Goal: Task Accomplishment & Management: Use online tool/utility

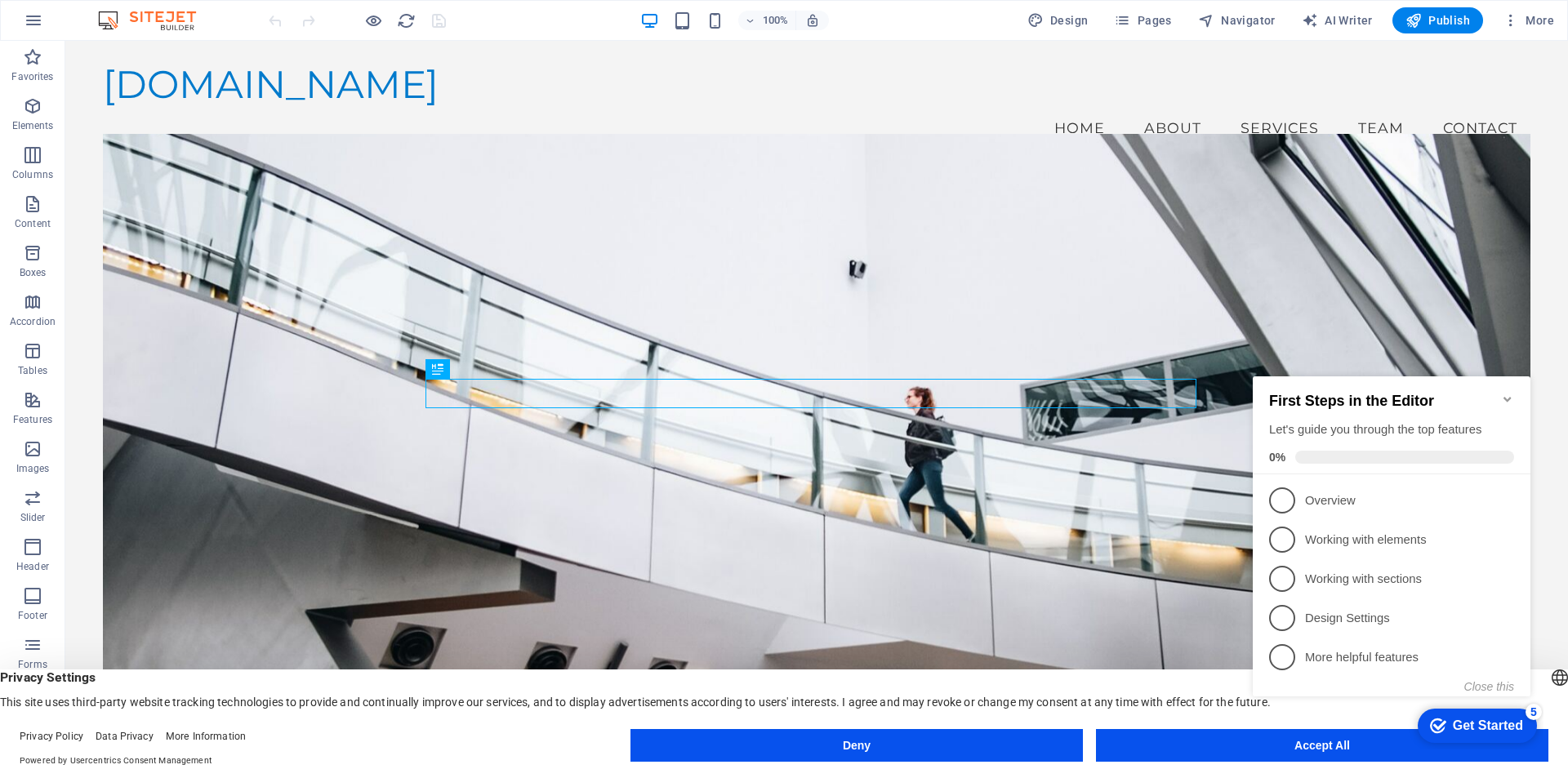
click at [1368, 743] on div "checkmark Get Started 5 First Steps in the Editor Let's guide you through the t…" at bounding box center [1395, 551] width 298 height 397
click at [1281, 497] on span "1" at bounding box center [1282, 500] width 26 height 26
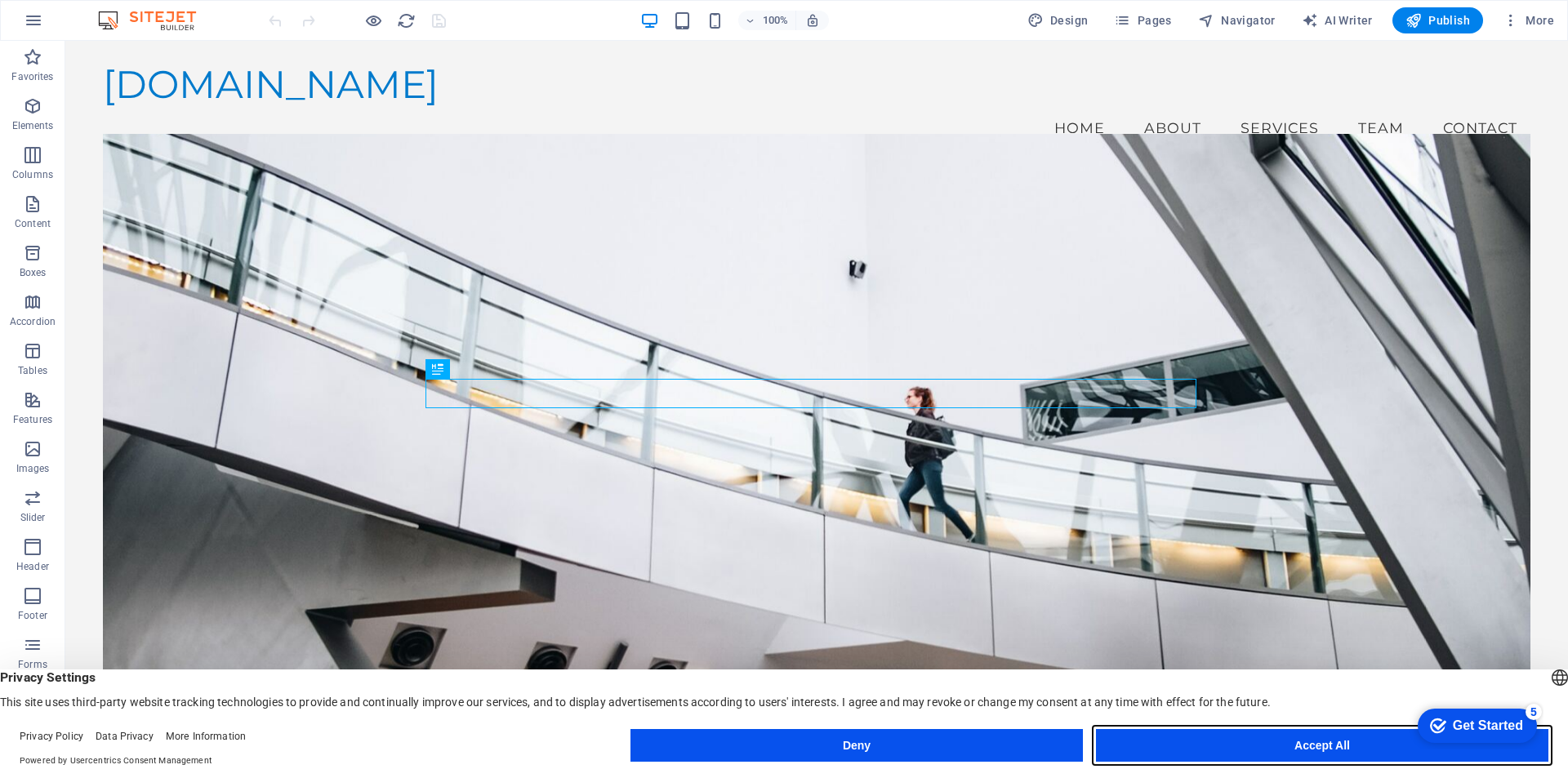
click at [0, 0] on button "Accept All" at bounding box center [0, 0] width 0 height 0
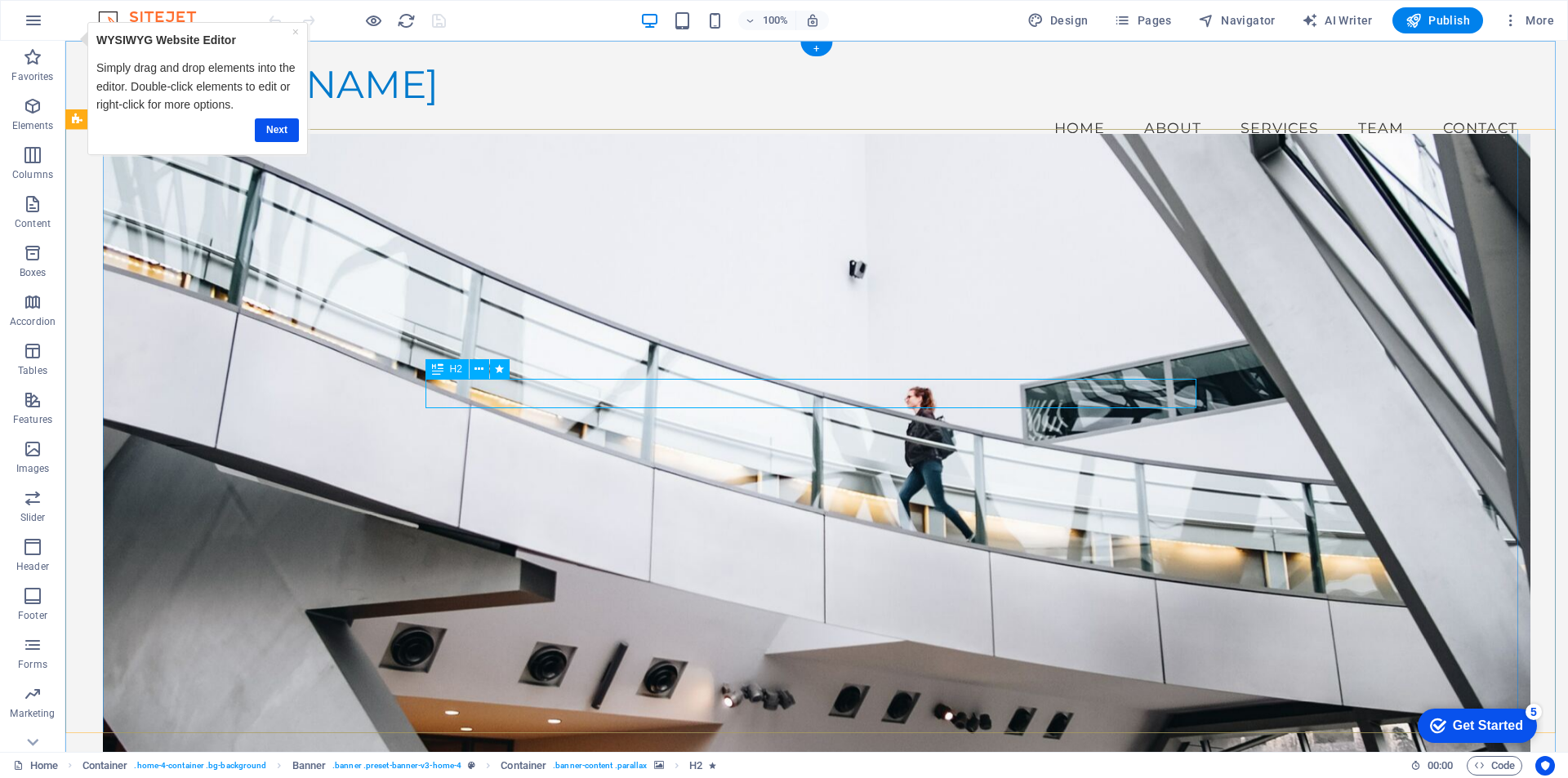
click at [280, 134] on link "Next" at bounding box center [277, 130] width 44 height 24
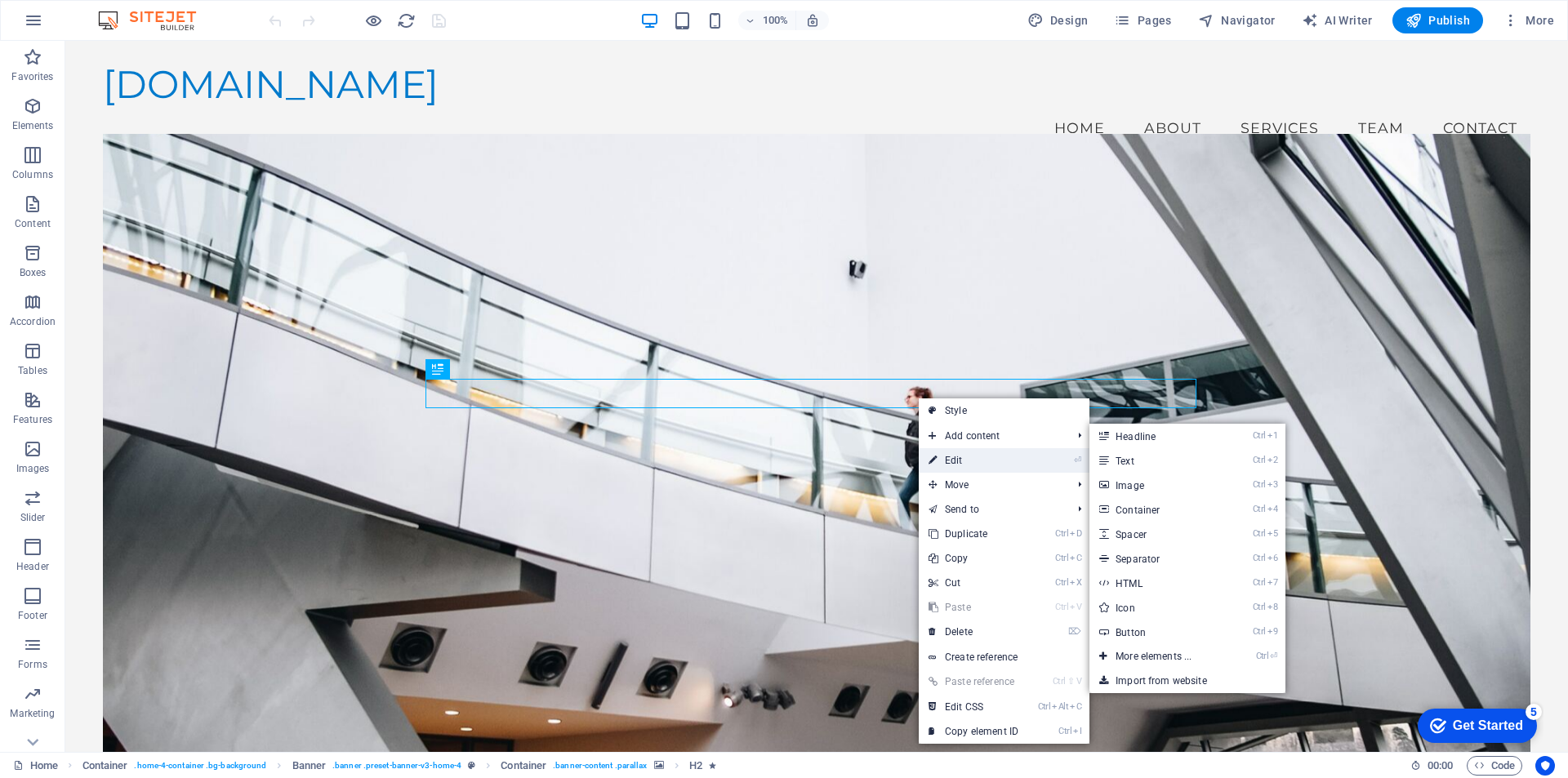
click at [959, 458] on link "⏎ Edit" at bounding box center [974, 460] width 110 height 24
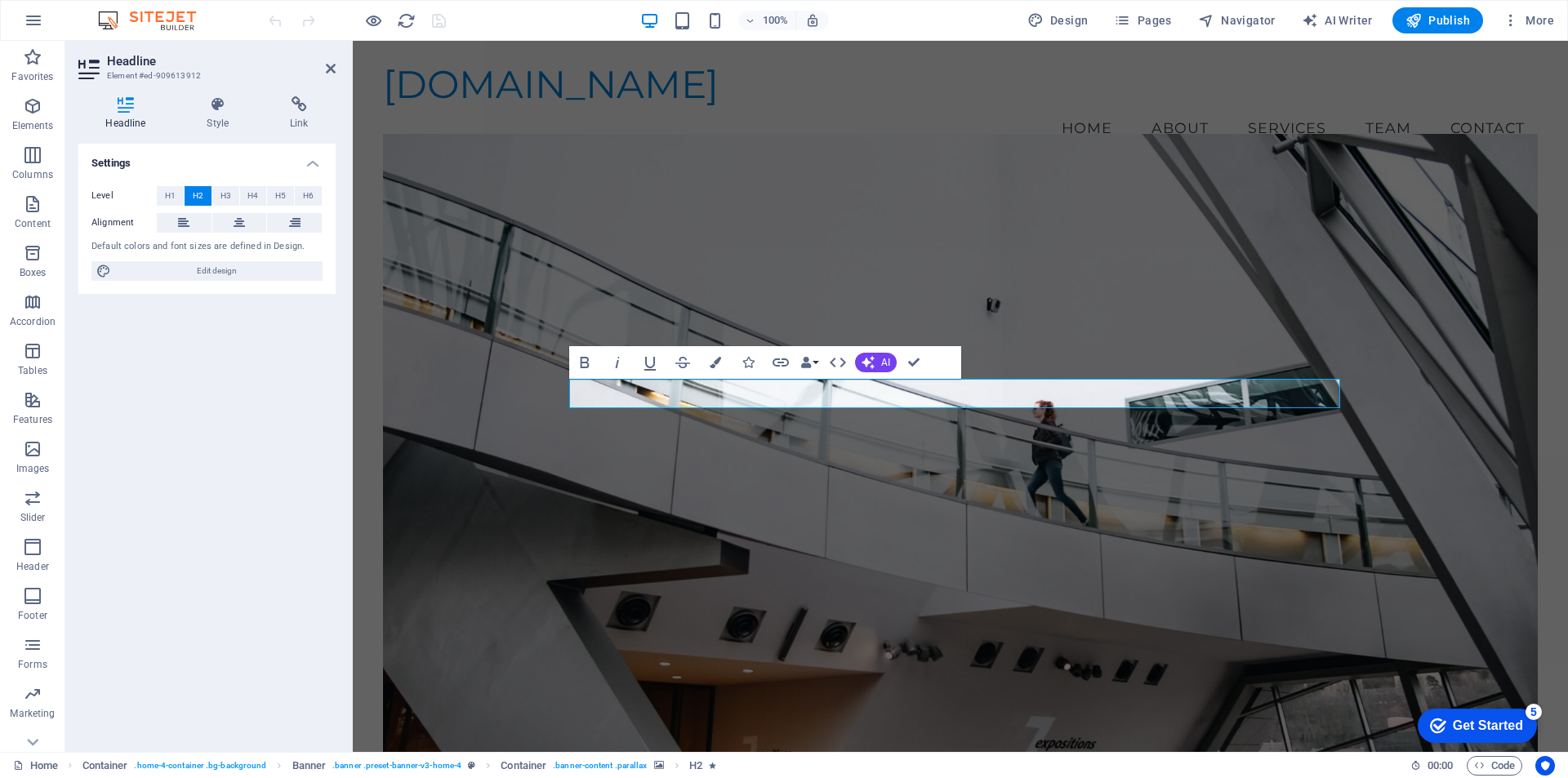
click at [960, 587] on figure at bounding box center [960, 458] width 1155 height 647
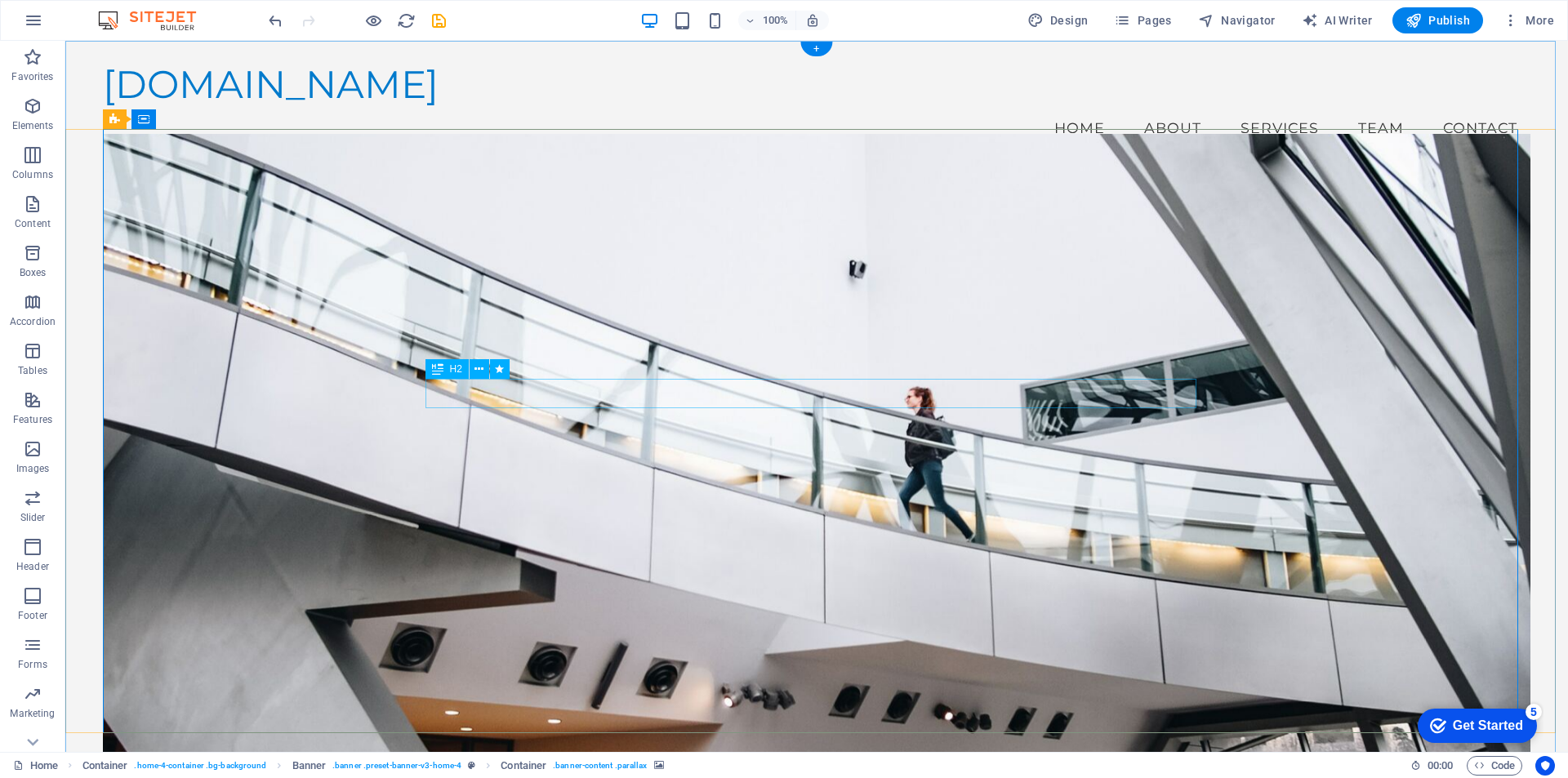
click at [474, 367] on button at bounding box center [479, 368] width 19 height 19
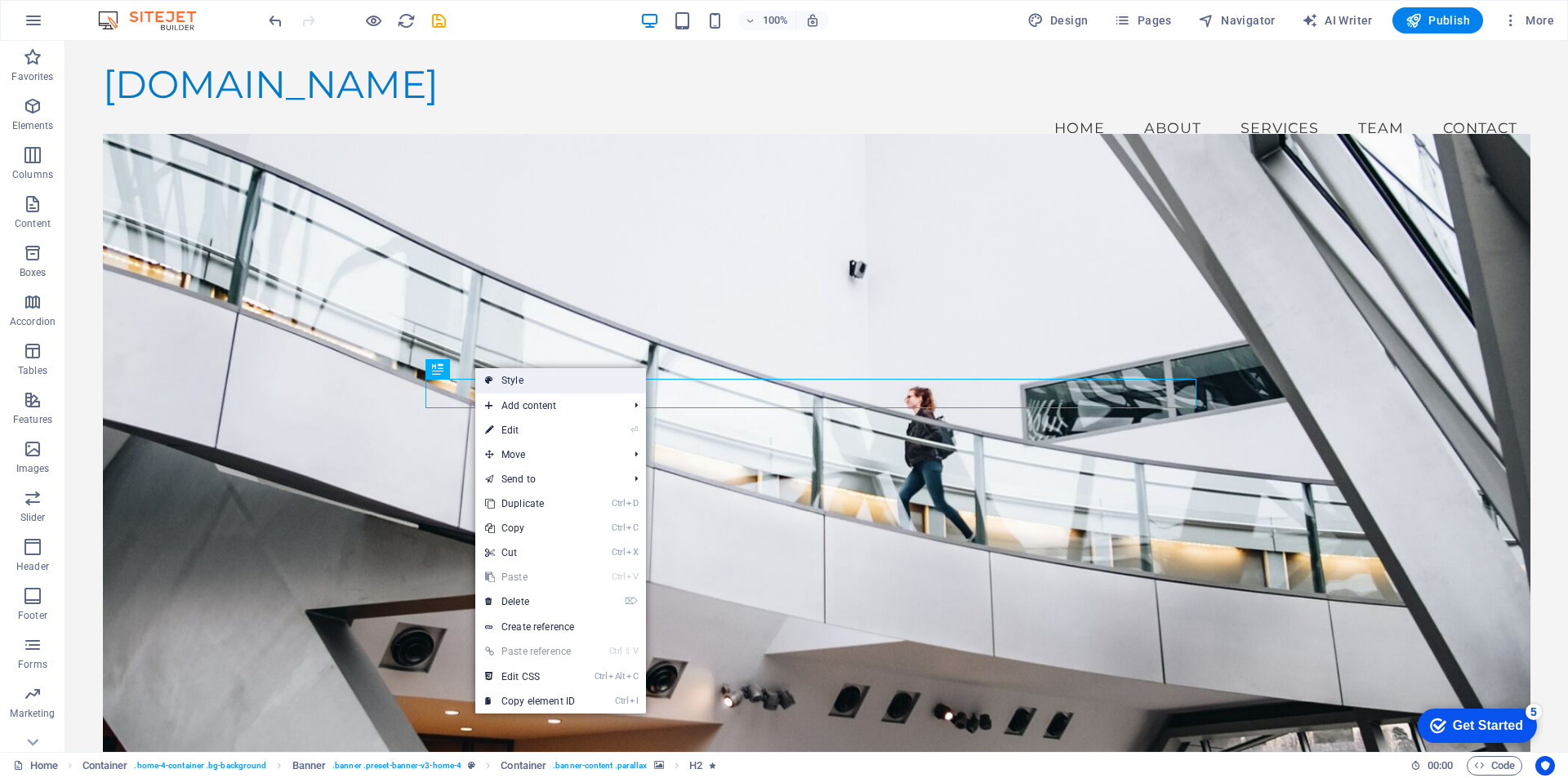
click at [539, 376] on link "Style" at bounding box center [561, 380] width 171 height 24
select select "preset-banner-v3-home-4"
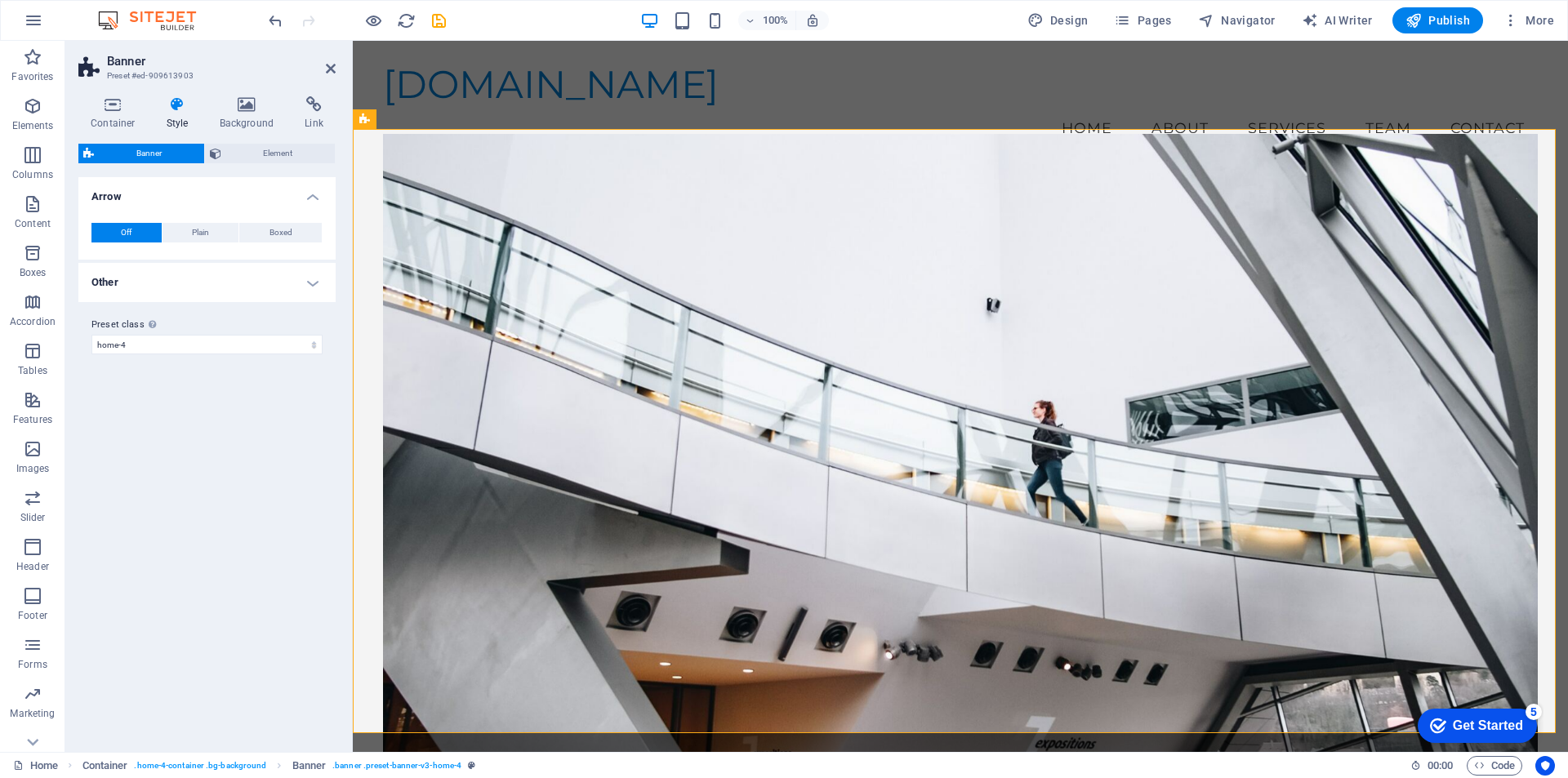
click at [175, 110] on icon at bounding box center [177, 104] width 46 height 16
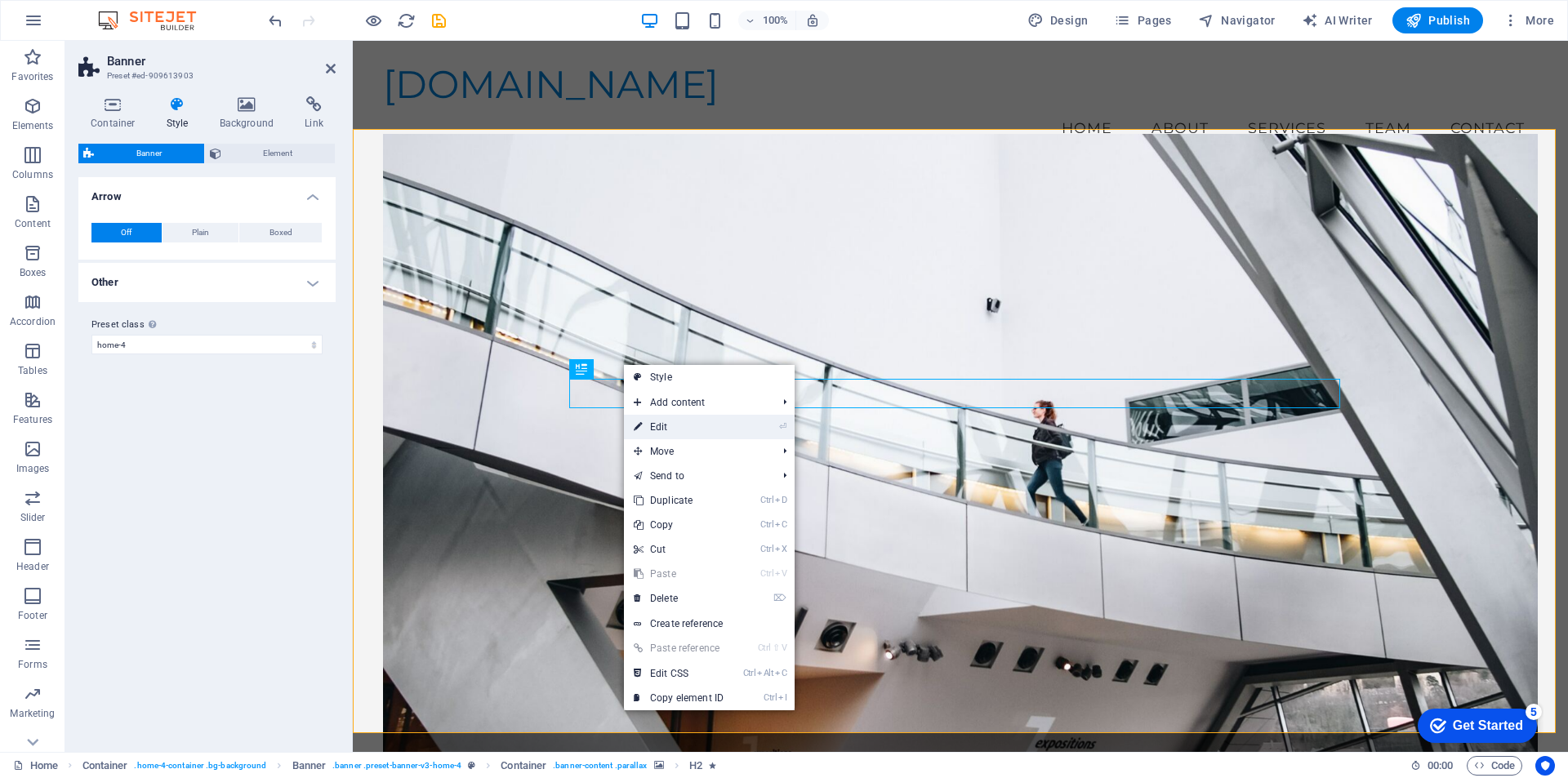
click at [654, 421] on link "⏎ Edit" at bounding box center [679, 427] width 110 height 24
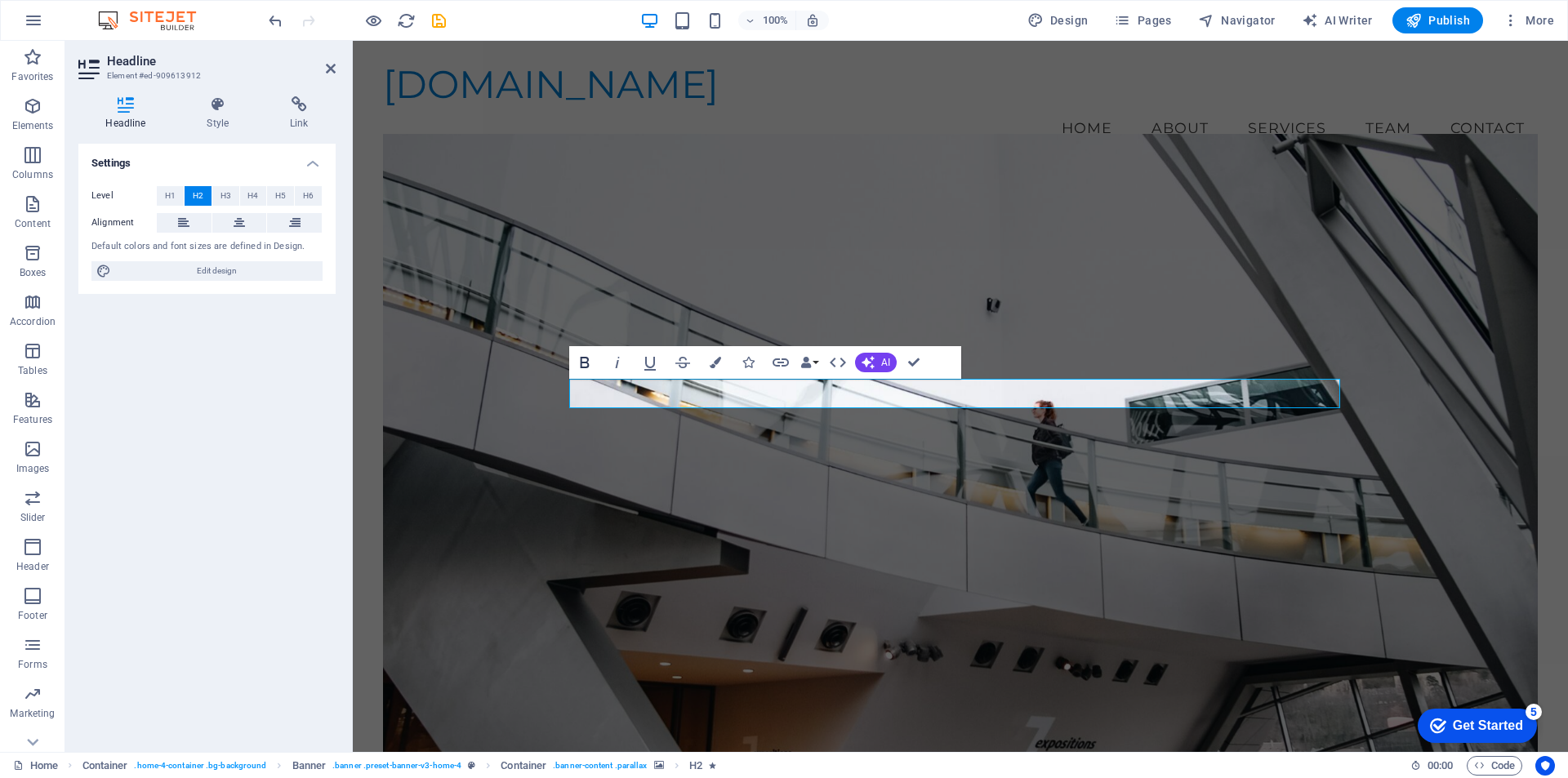
click at [586, 355] on icon "button" at bounding box center [584, 362] width 19 height 19
click at [977, 292] on figure at bounding box center [960, 458] width 1155 height 647
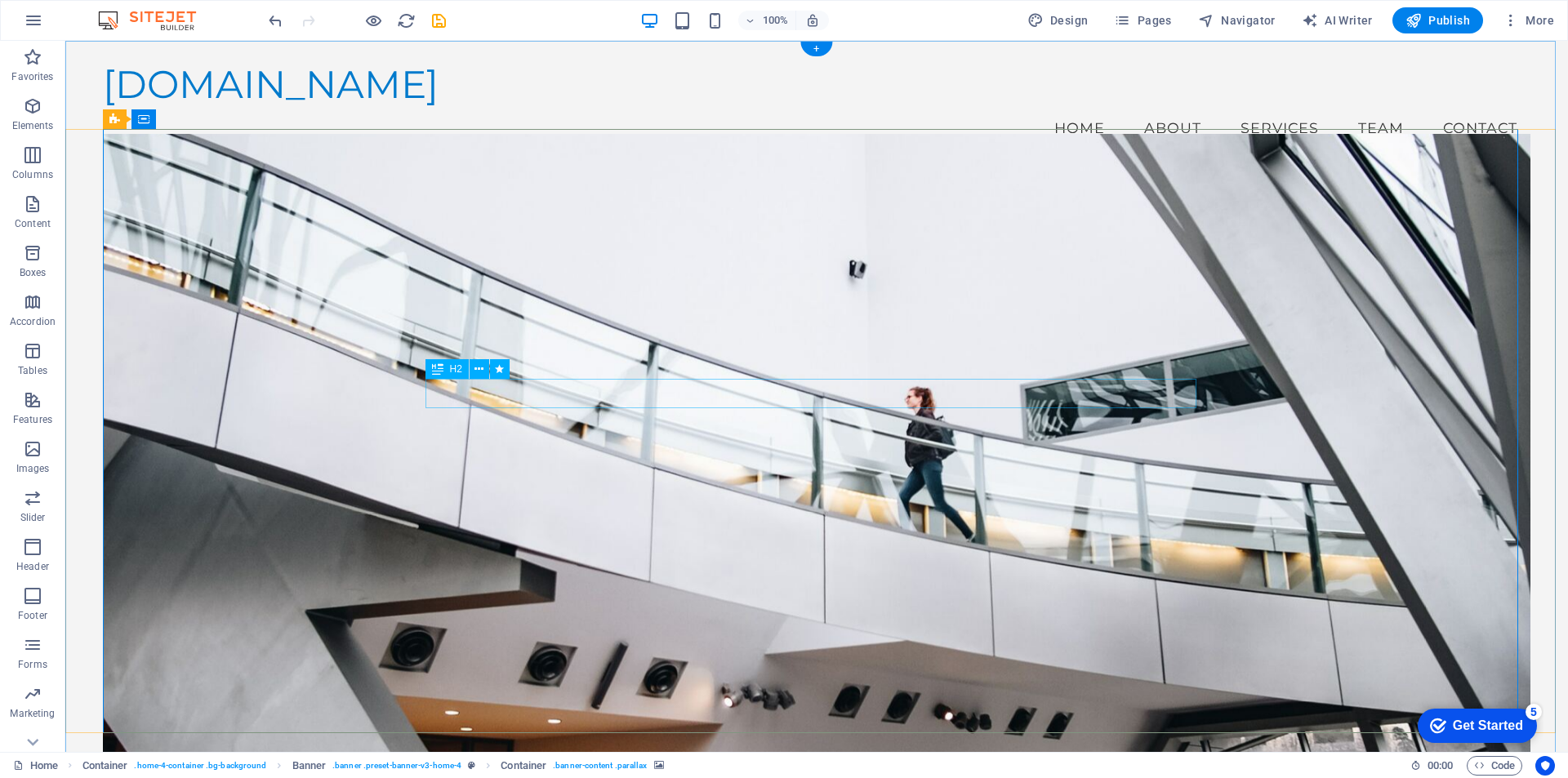
drag, startPoint x: 1125, startPoint y: 377, endPoint x: 1116, endPoint y: 321, distance: 56.7
click at [1116, 321] on figure at bounding box center [817, 458] width 1428 height 647
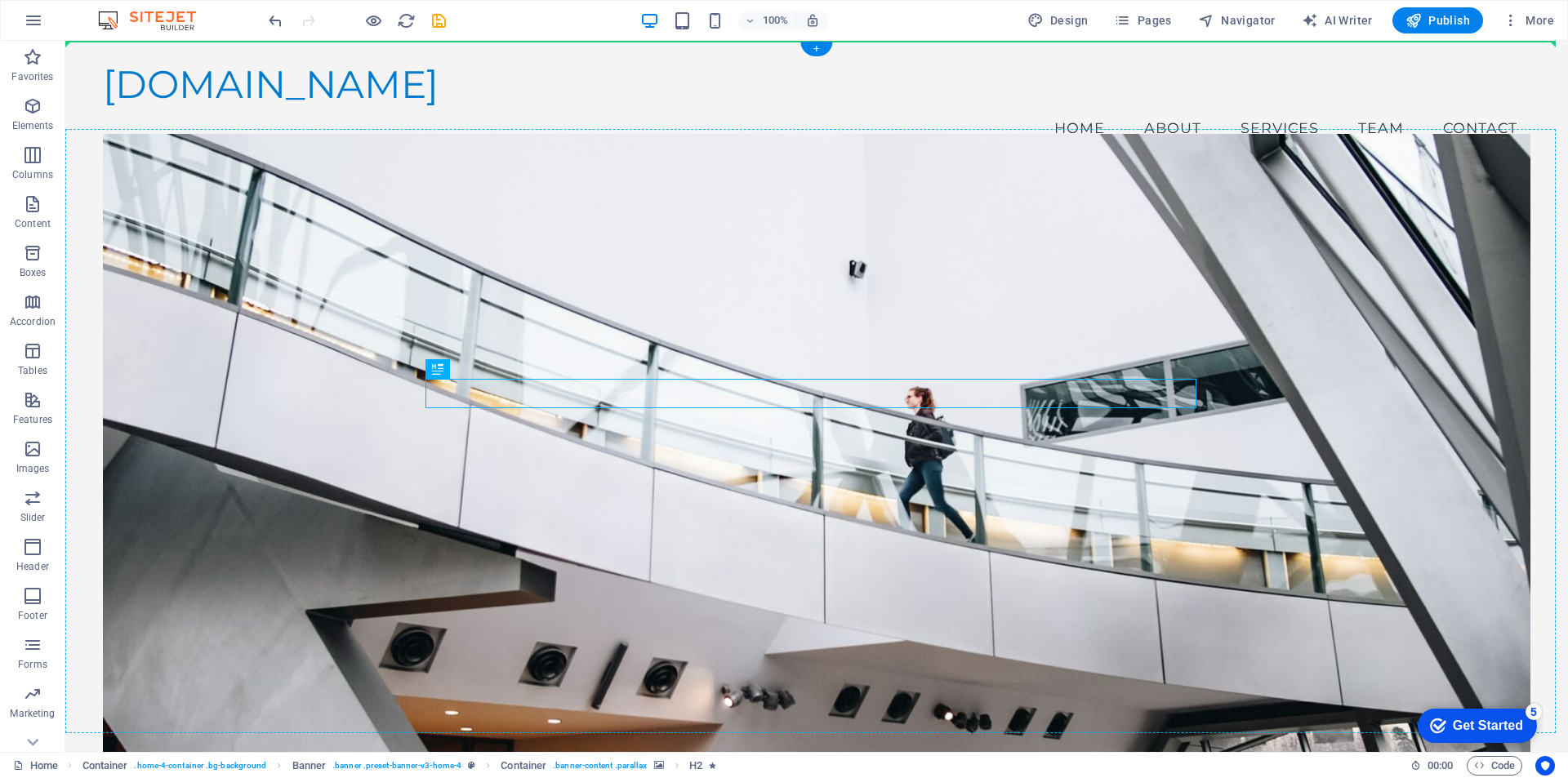
drag, startPoint x: 520, startPoint y: 408, endPoint x: 457, endPoint y: 330, distance: 100.3
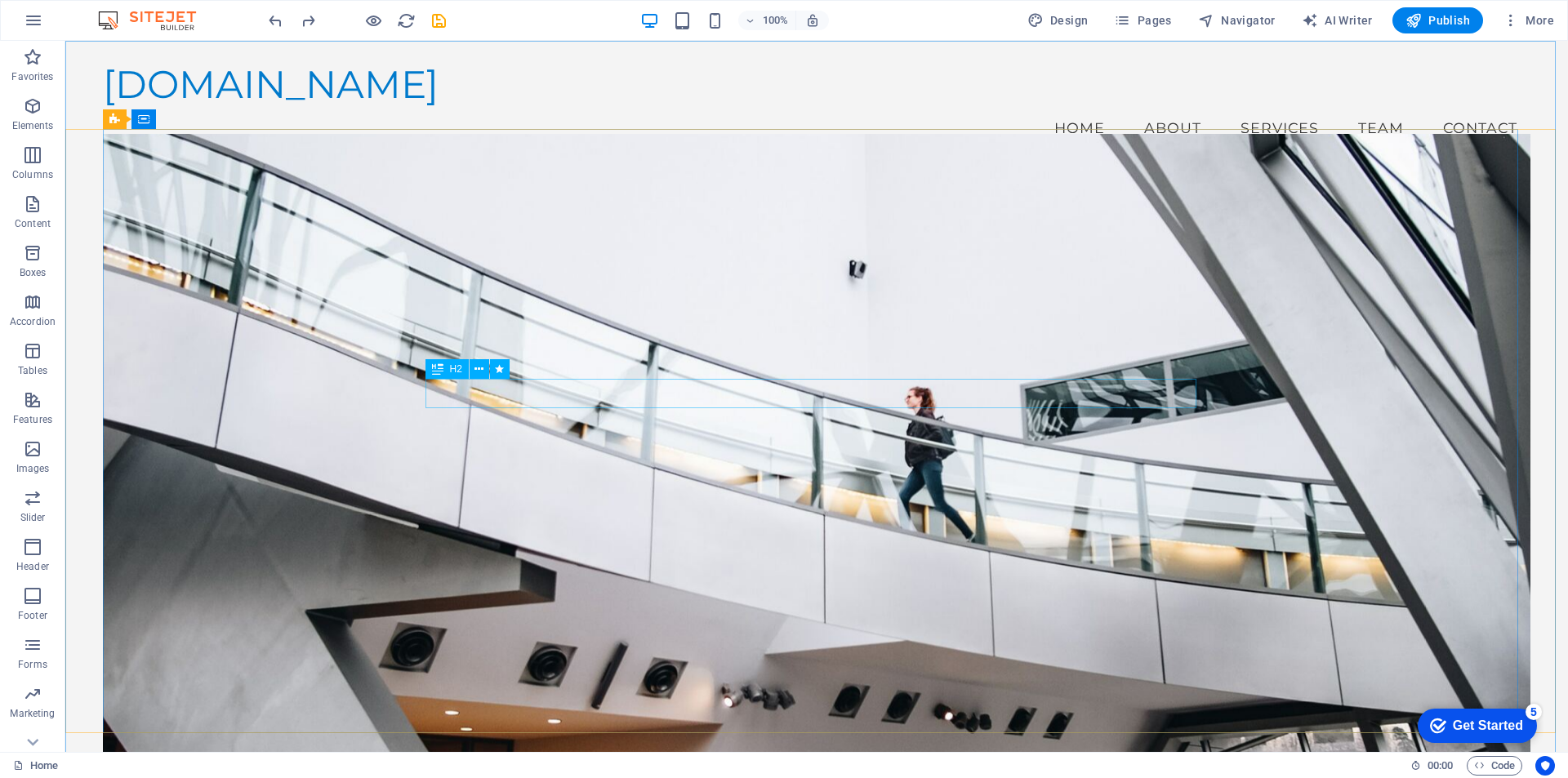
click at [438, 370] on icon at bounding box center [438, 368] width 12 height 19
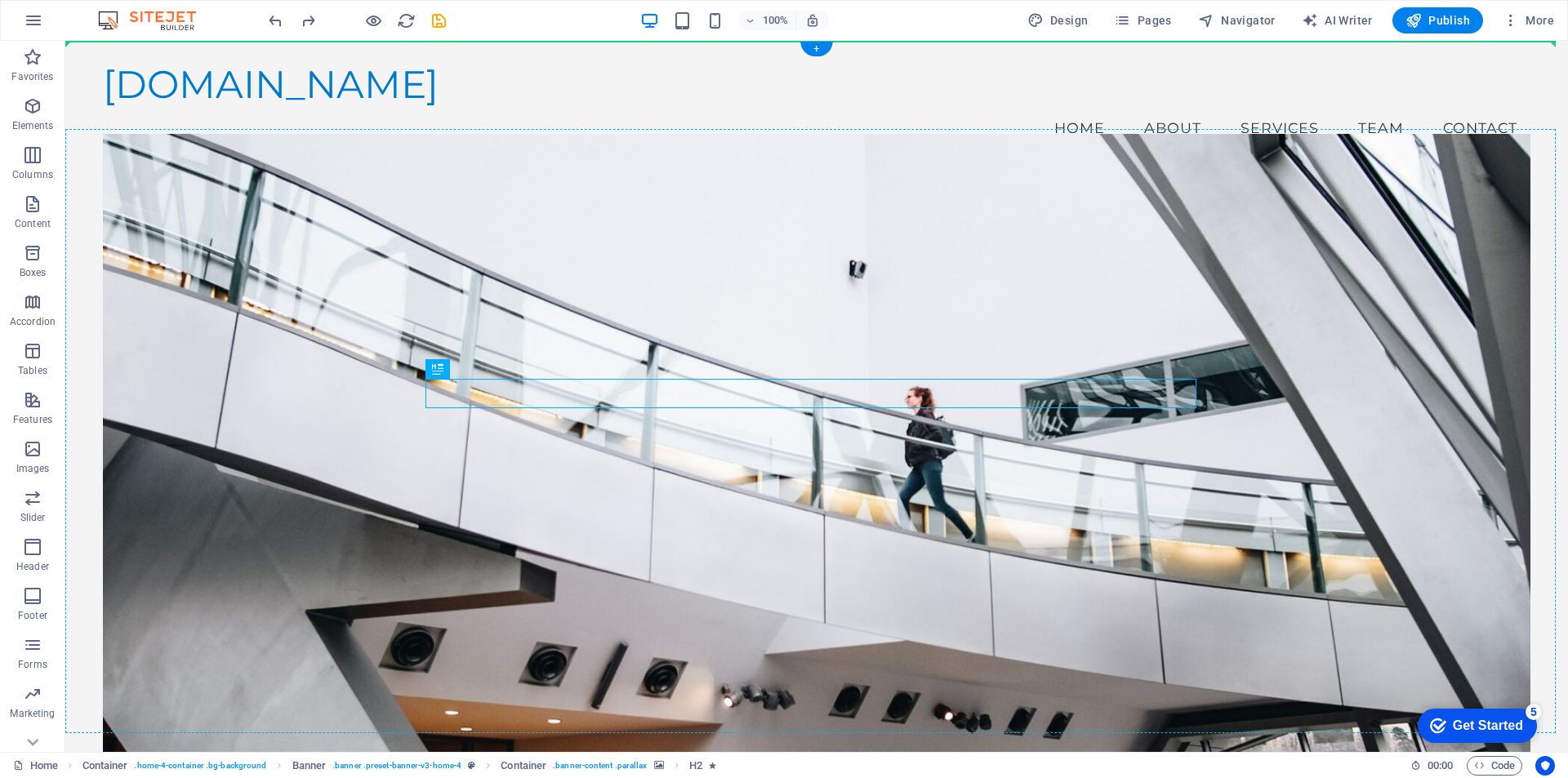
drag, startPoint x: 502, startPoint y: 413, endPoint x: 441, endPoint y: 332, distance: 101.4
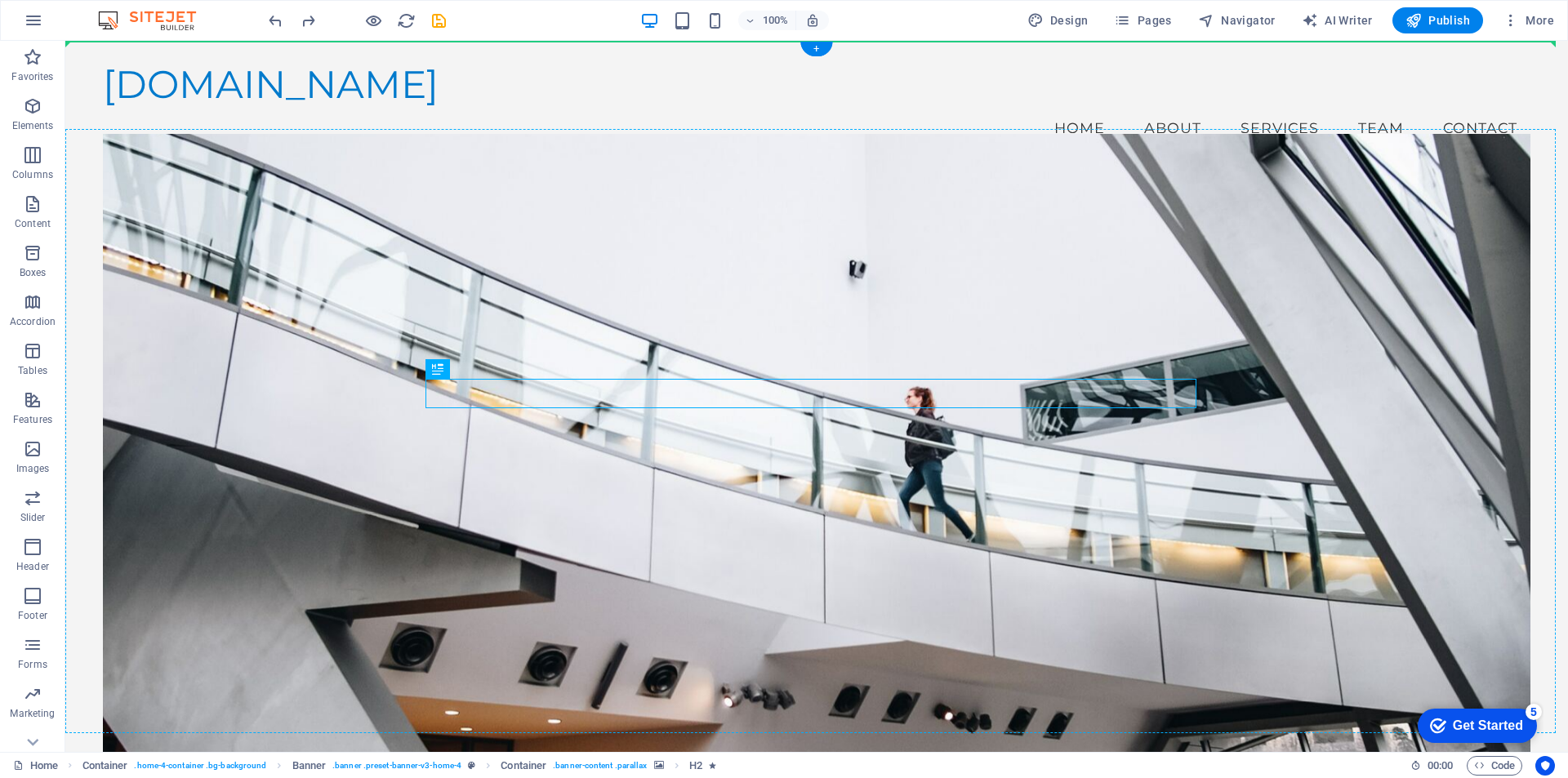
drag, startPoint x: 502, startPoint y: 408, endPoint x: 416, endPoint y: 363, distance: 97.1
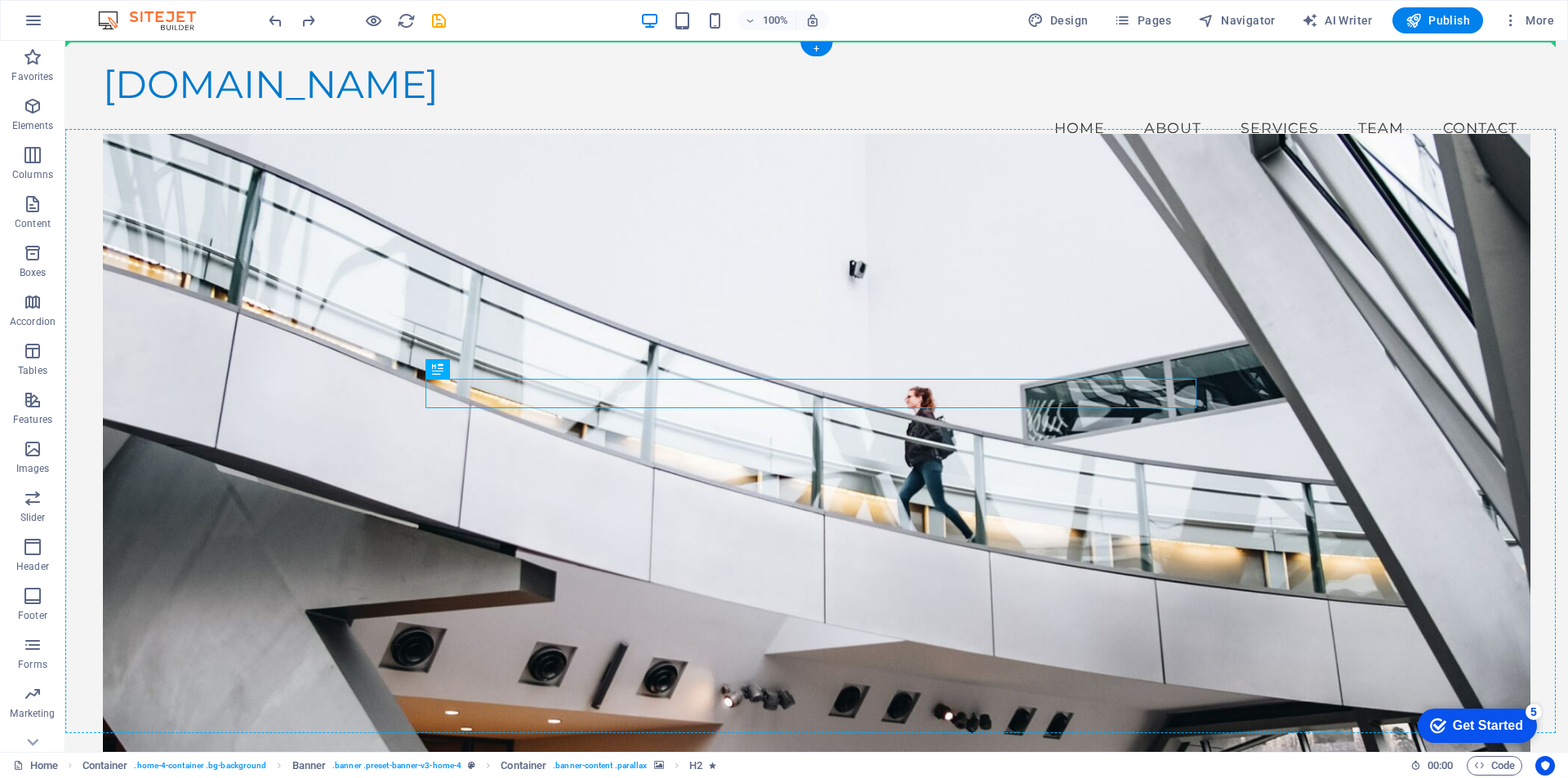
drag, startPoint x: 433, startPoint y: 330, endPoint x: 443, endPoint y: 268, distance: 62.8
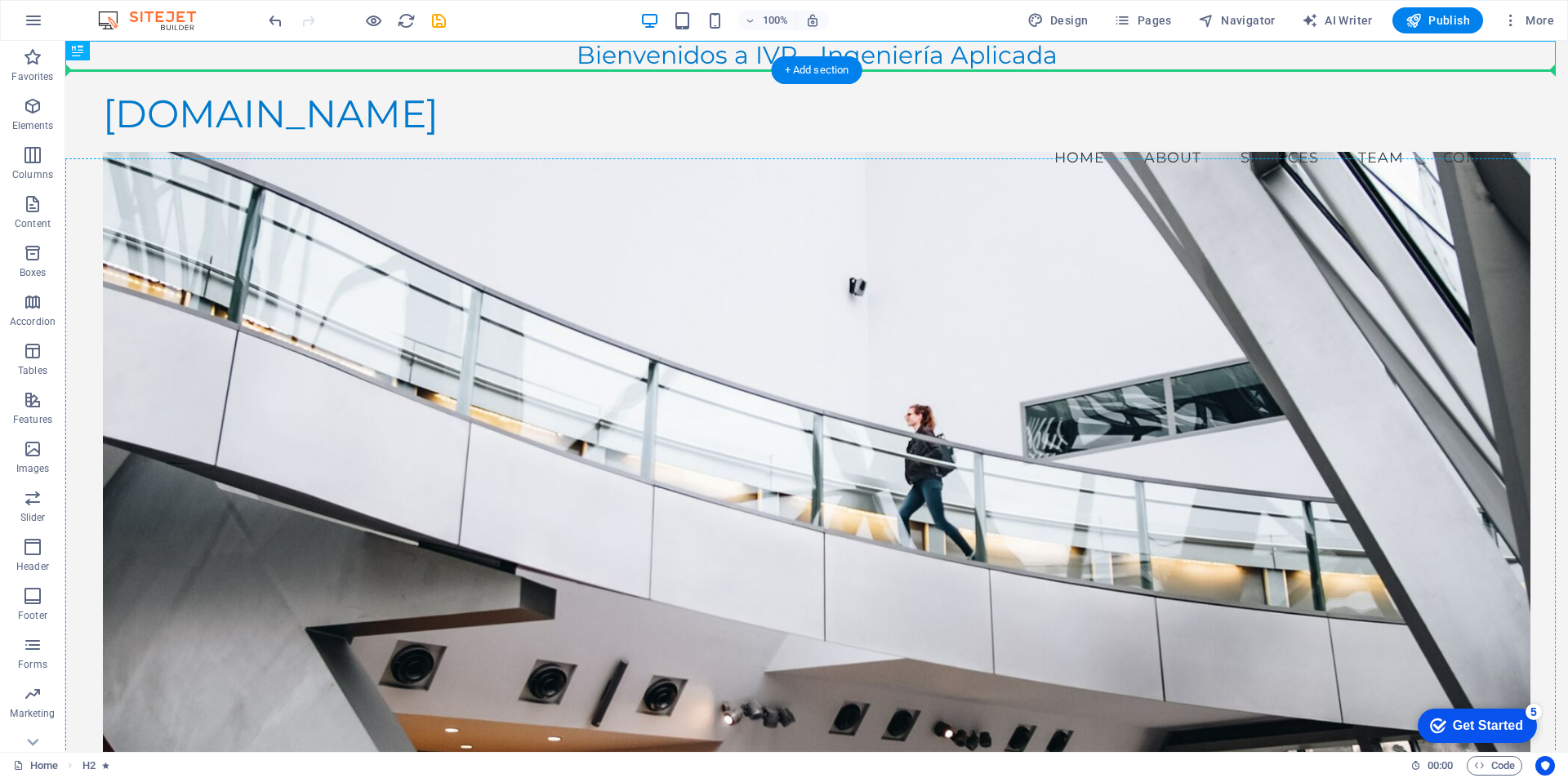
drag, startPoint x: 459, startPoint y: 55, endPoint x: 548, endPoint y: 328, distance: 287.1
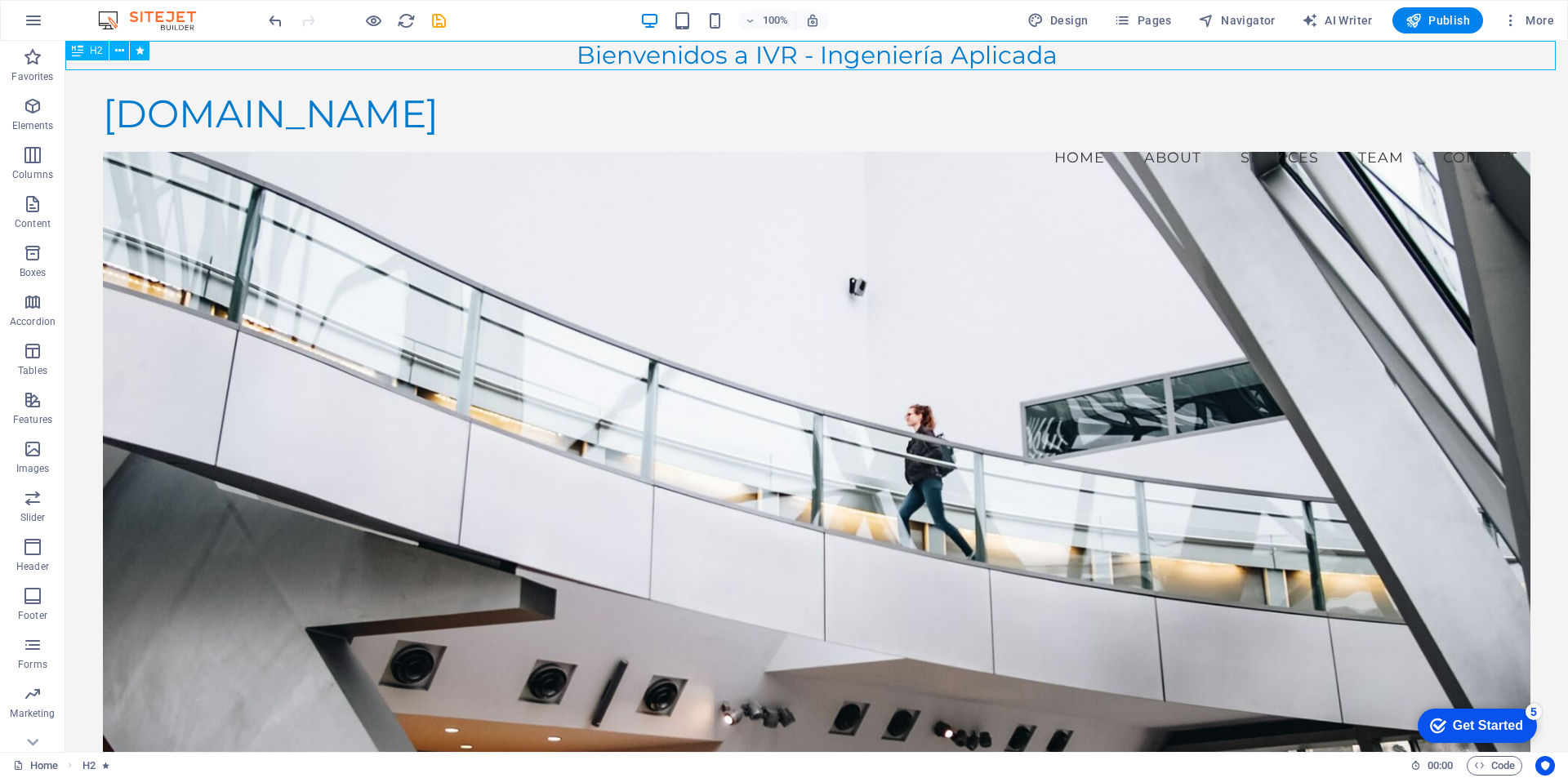
click at [78, 50] on icon at bounding box center [78, 50] width 12 height 19
click at [320, 84] on span "Menu" at bounding box center [312, 84] width 24 height 10
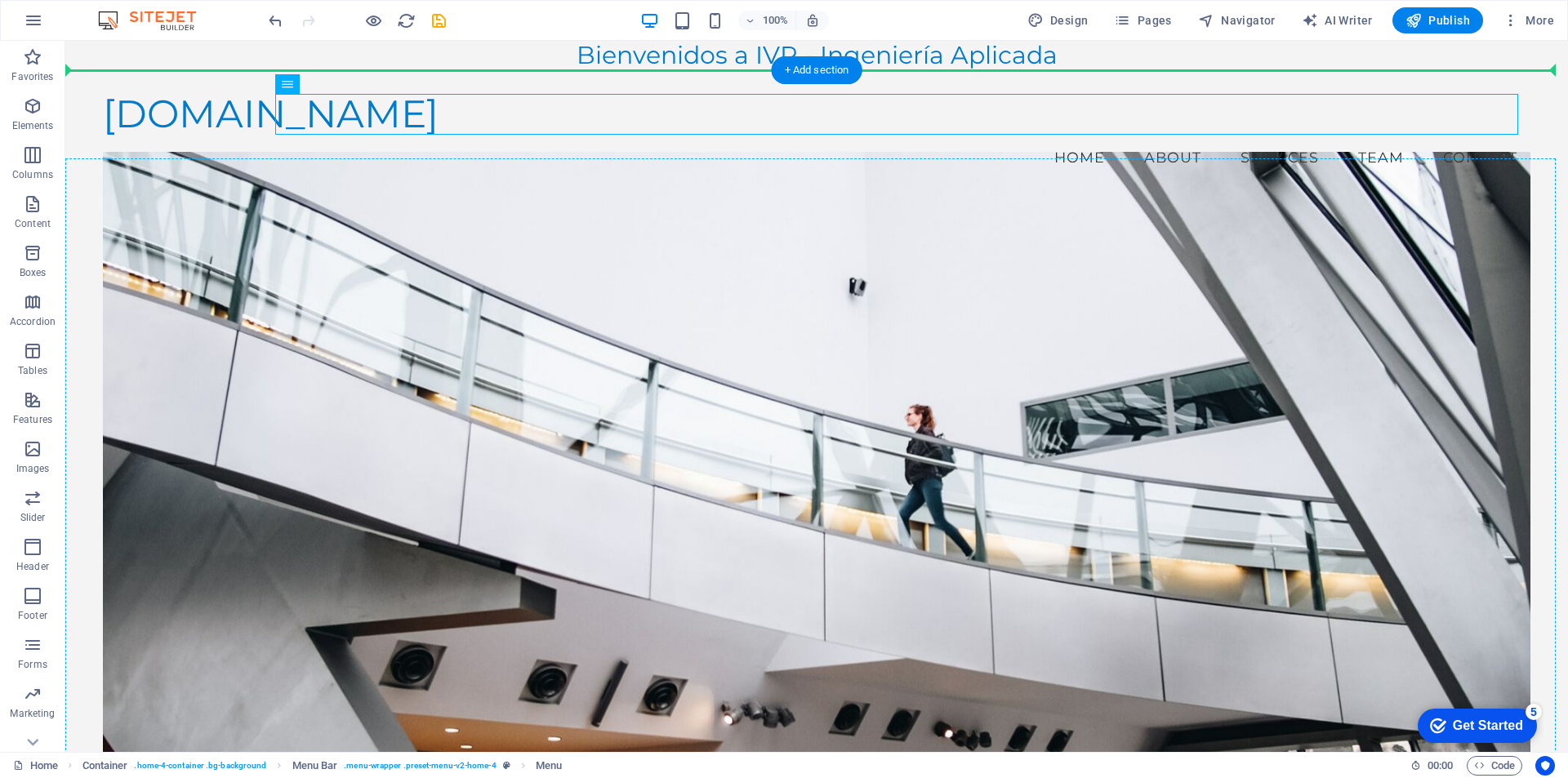
drag, startPoint x: 382, startPoint y: 123, endPoint x: 329, endPoint y: 243, distance: 131.2
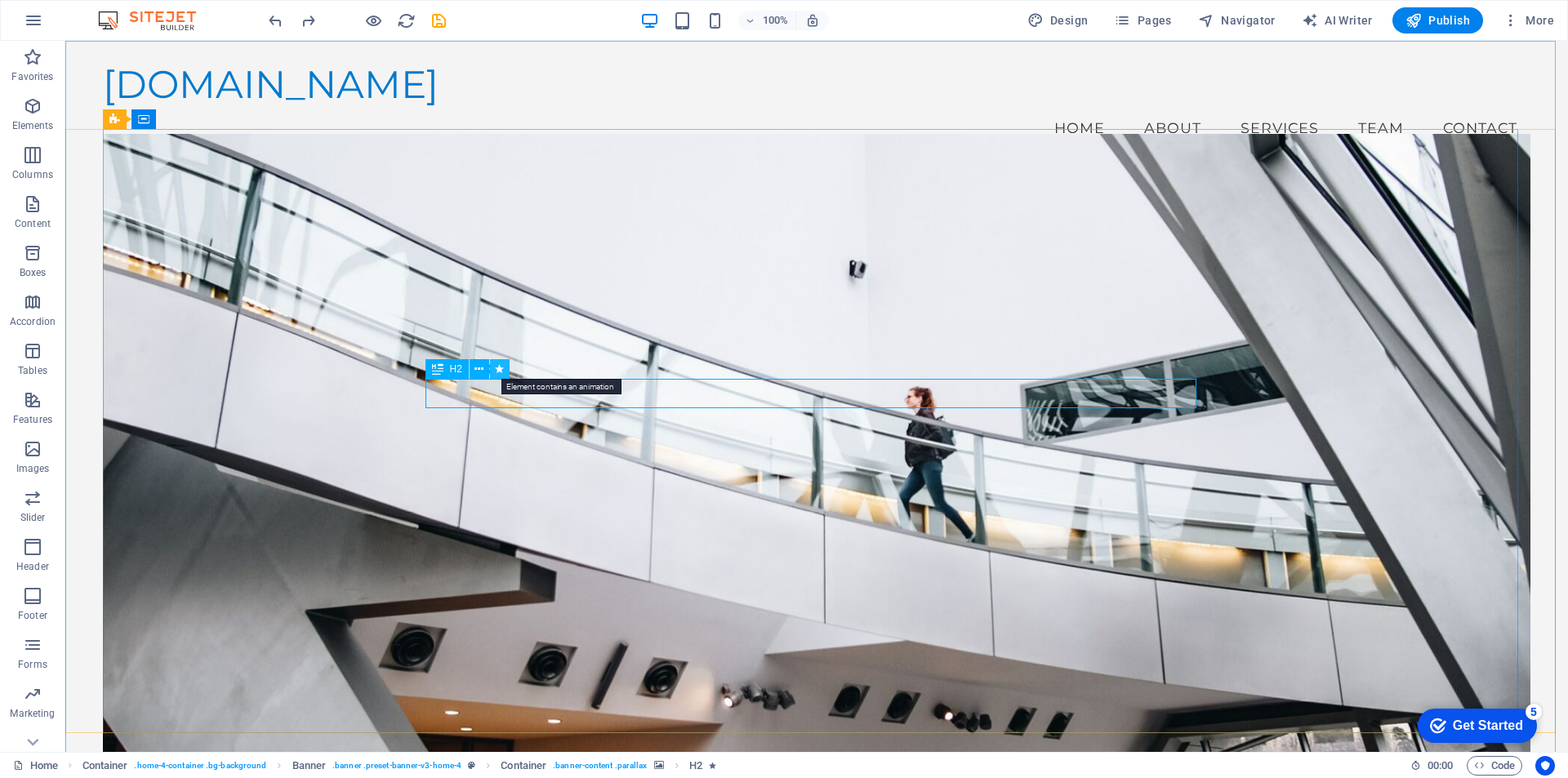
click at [499, 365] on icon at bounding box center [499, 369] width 9 height 17
select select "fade"
select select "s"
select select "onload"
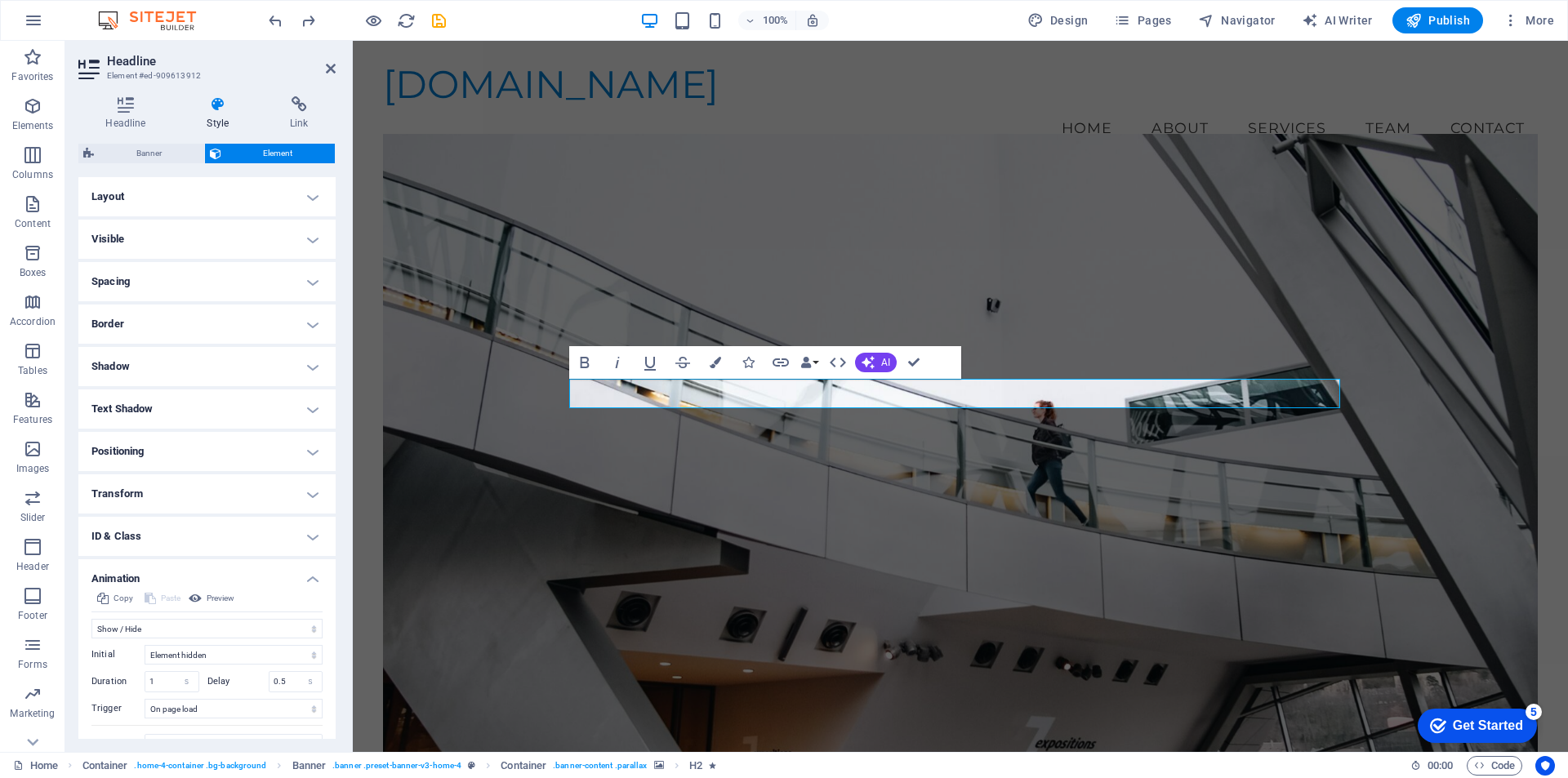
click at [139, 407] on h4 "Text Shadow" at bounding box center [207, 409] width 257 height 40
click at [127, 493] on h4 "Positioning" at bounding box center [207, 488] width 257 height 40
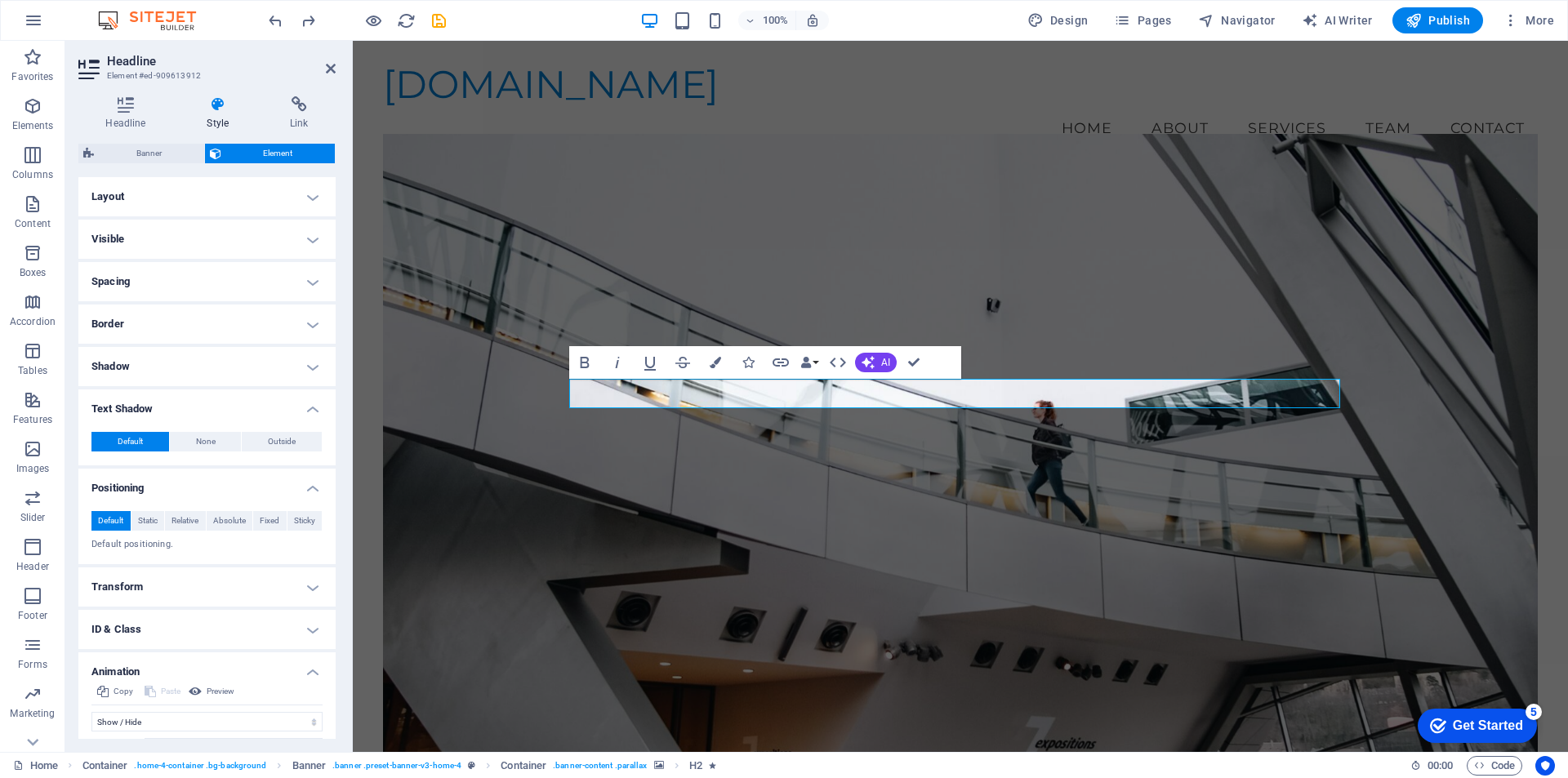
click at [223, 109] on icon at bounding box center [217, 104] width 77 height 16
click at [1024, 242] on figure at bounding box center [960, 458] width 1155 height 647
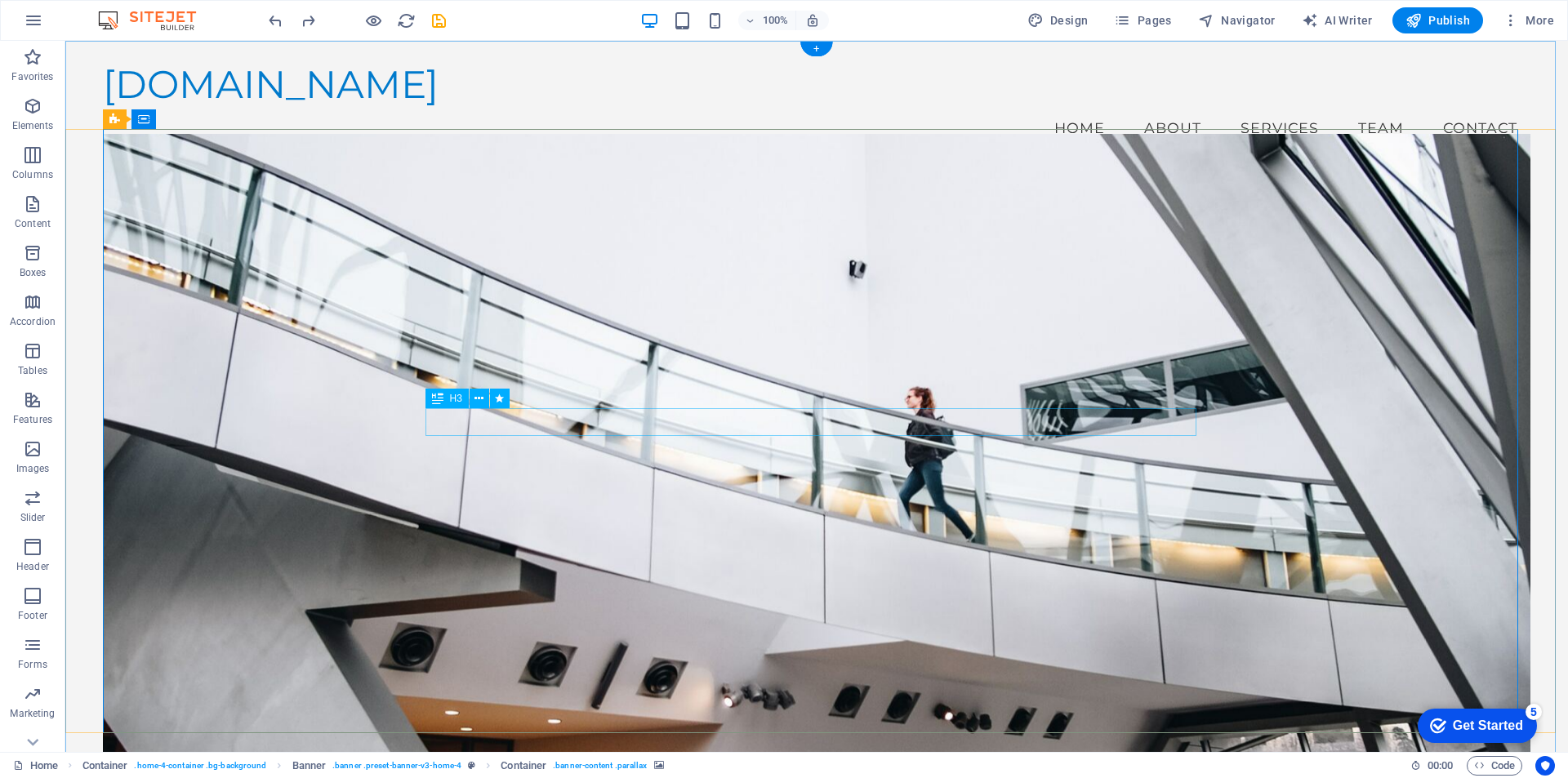
click at [476, 396] on icon at bounding box center [479, 399] width 9 height 17
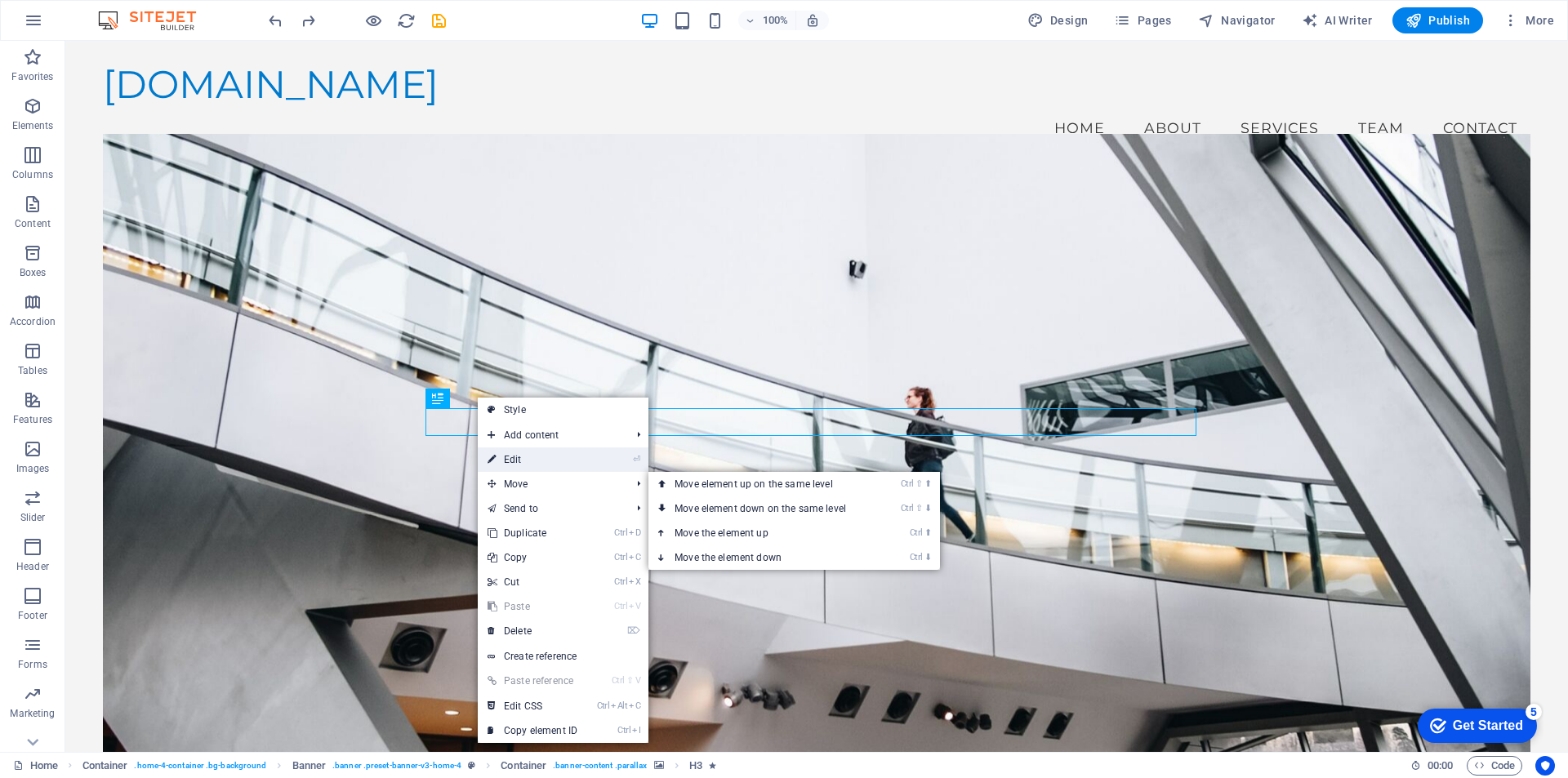
click at [515, 459] on link "⏎ Edit" at bounding box center [533, 459] width 110 height 24
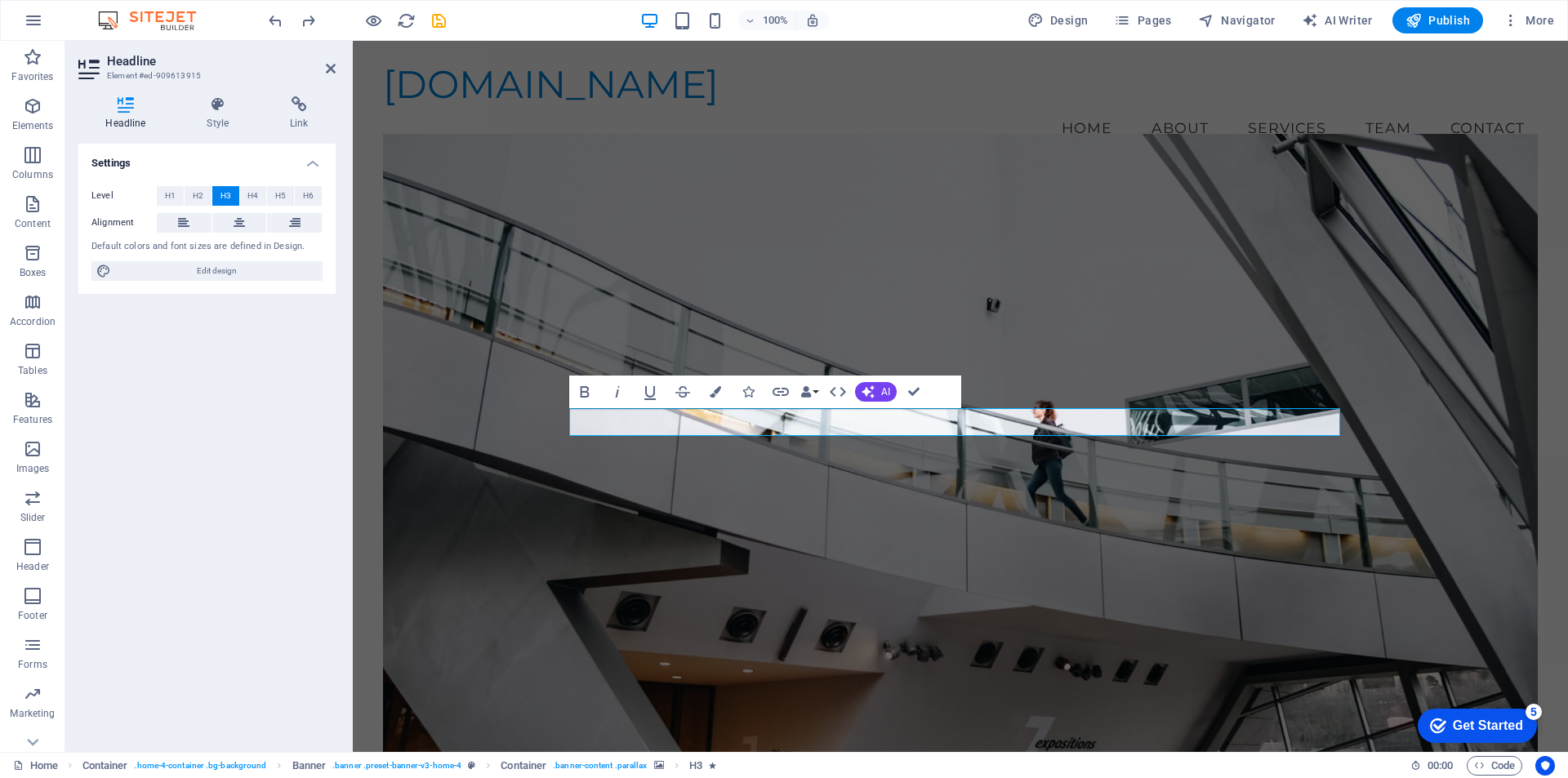
click at [812, 619] on figure at bounding box center [960, 458] width 1155 height 647
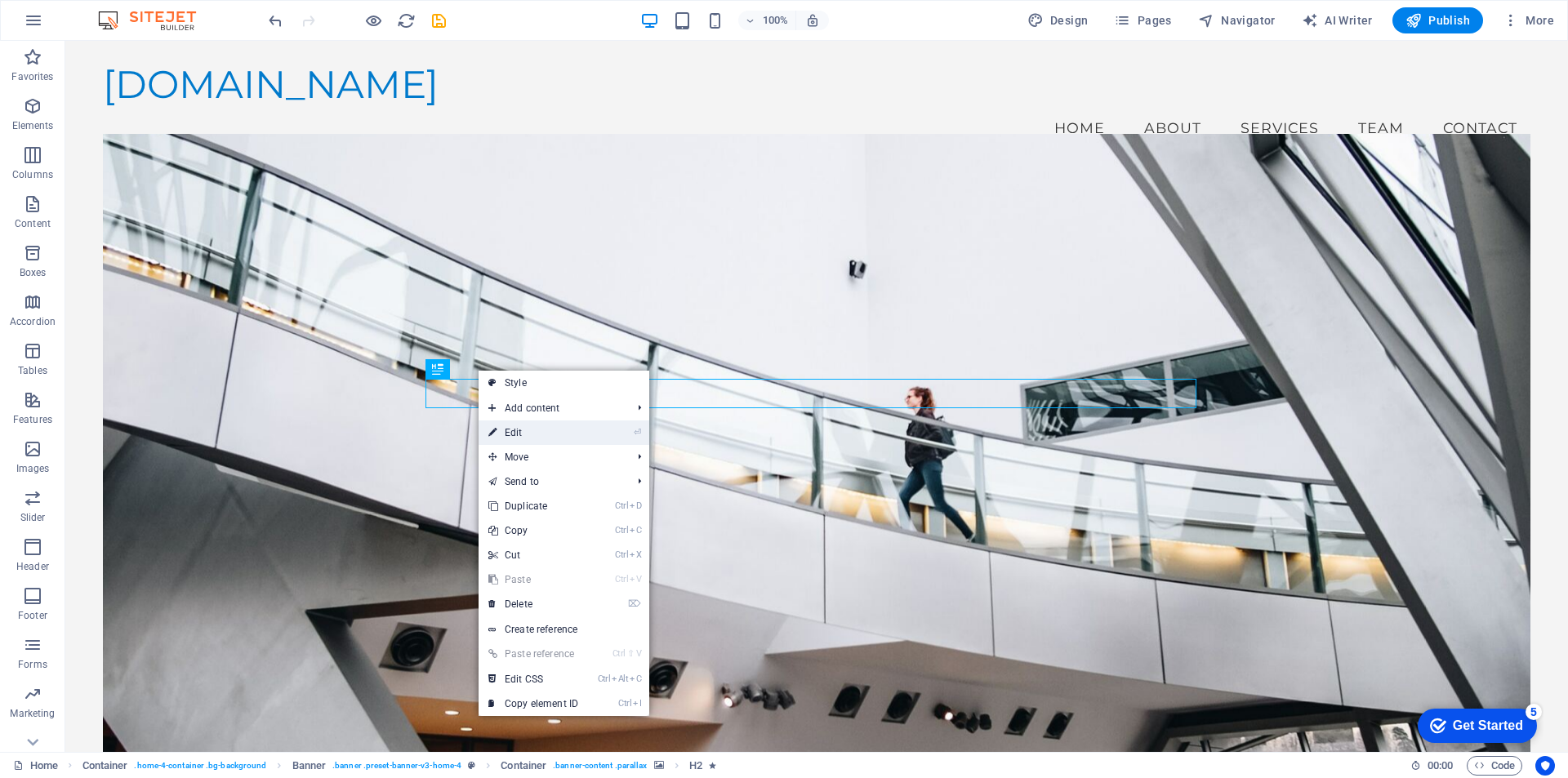
click at [511, 434] on link "⏎ Edit" at bounding box center [534, 432] width 110 height 24
select select "fade"
select select "s"
select select "onload"
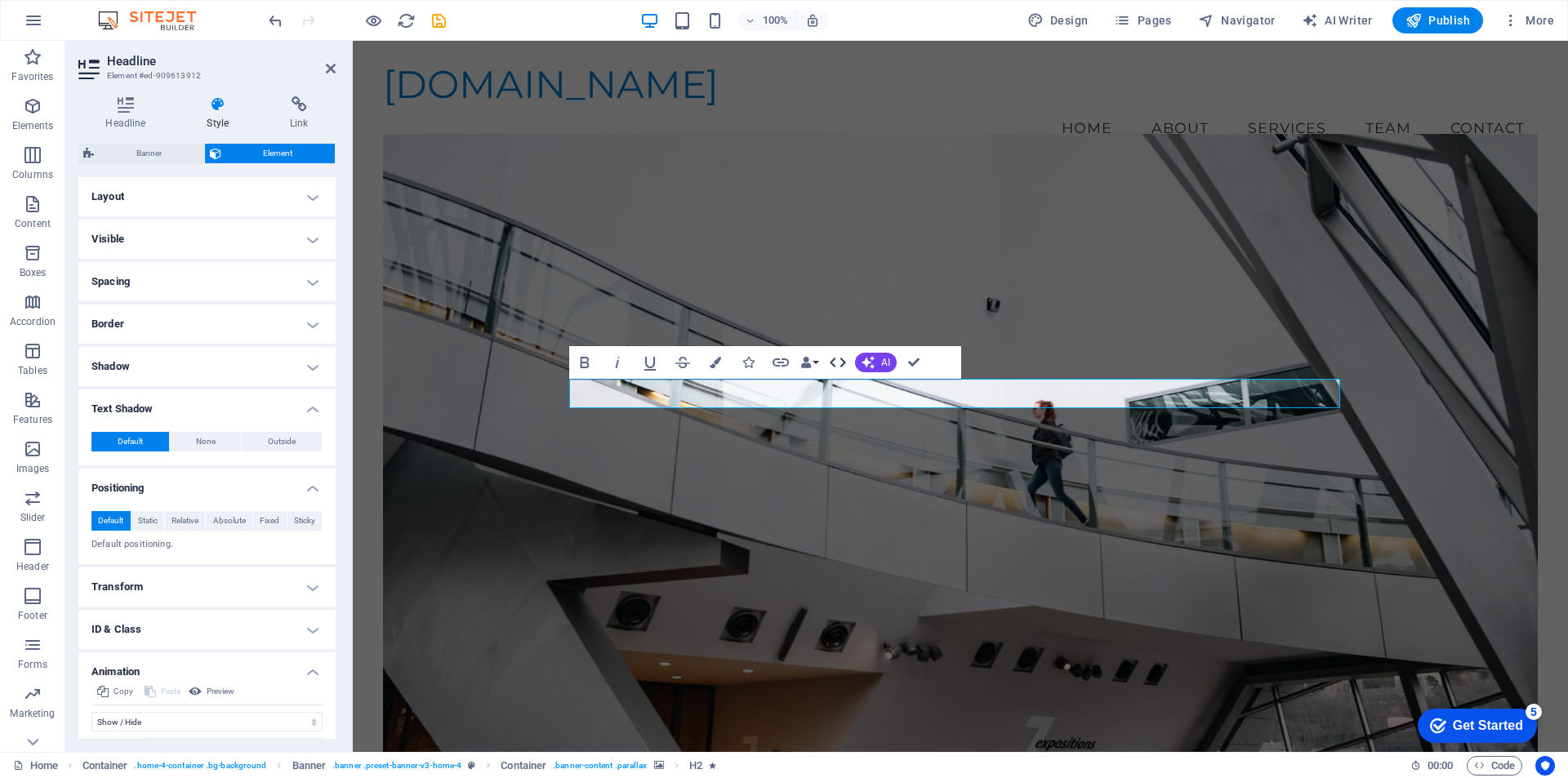
click at [845, 364] on icon "button" at bounding box center [838, 362] width 19 height 19
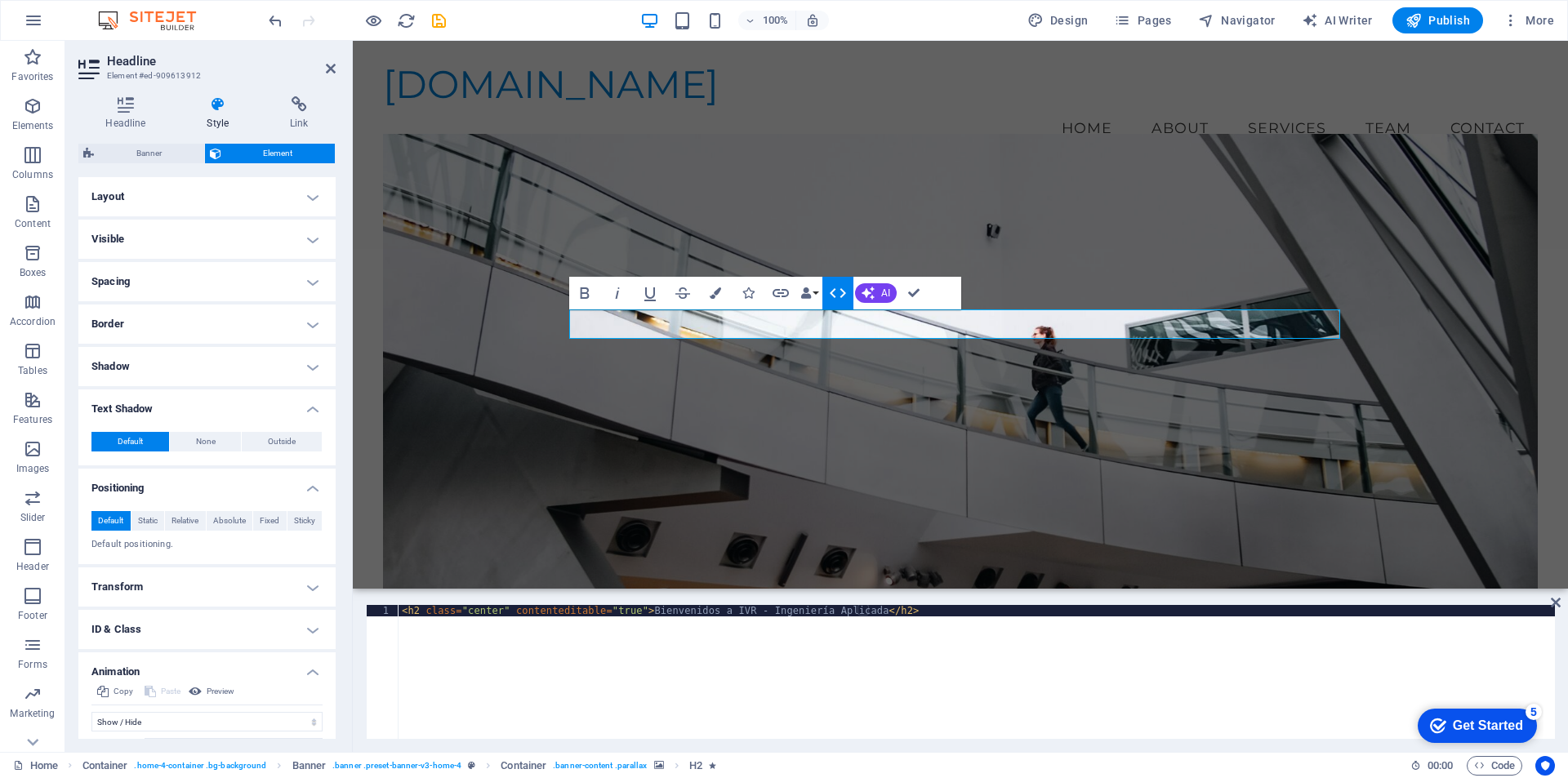
type textarea "<h2 class="center" contenteditable="true">Bienvenidos a IVR - Ingeniería Aplica…"
click at [1262, 709] on div "< h2 class = "center" contenteditable = "true" > Bienvenidos a IVR - Ingeniería…" at bounding box center [977, 684] width 1157 height 157
click at [1318, 244] on figure at bounding box center [960, 384] width 1155 height 499
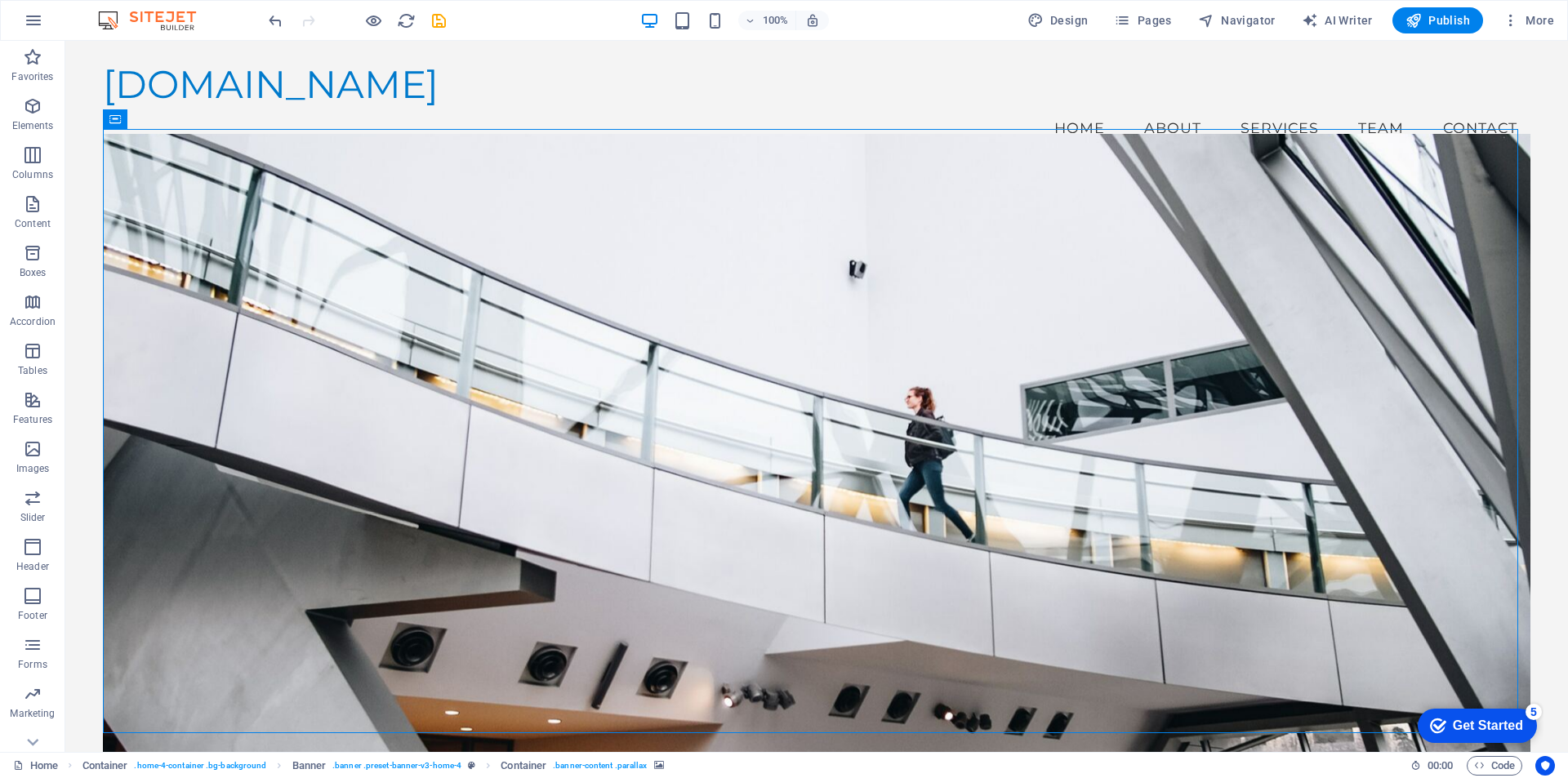
click at [1318, 240] on figure at bounding box center [817, 458] width 1428 height 647
click at [36, 312] on span "Accordion" at bounding box center [33, 312] width 66 height 40
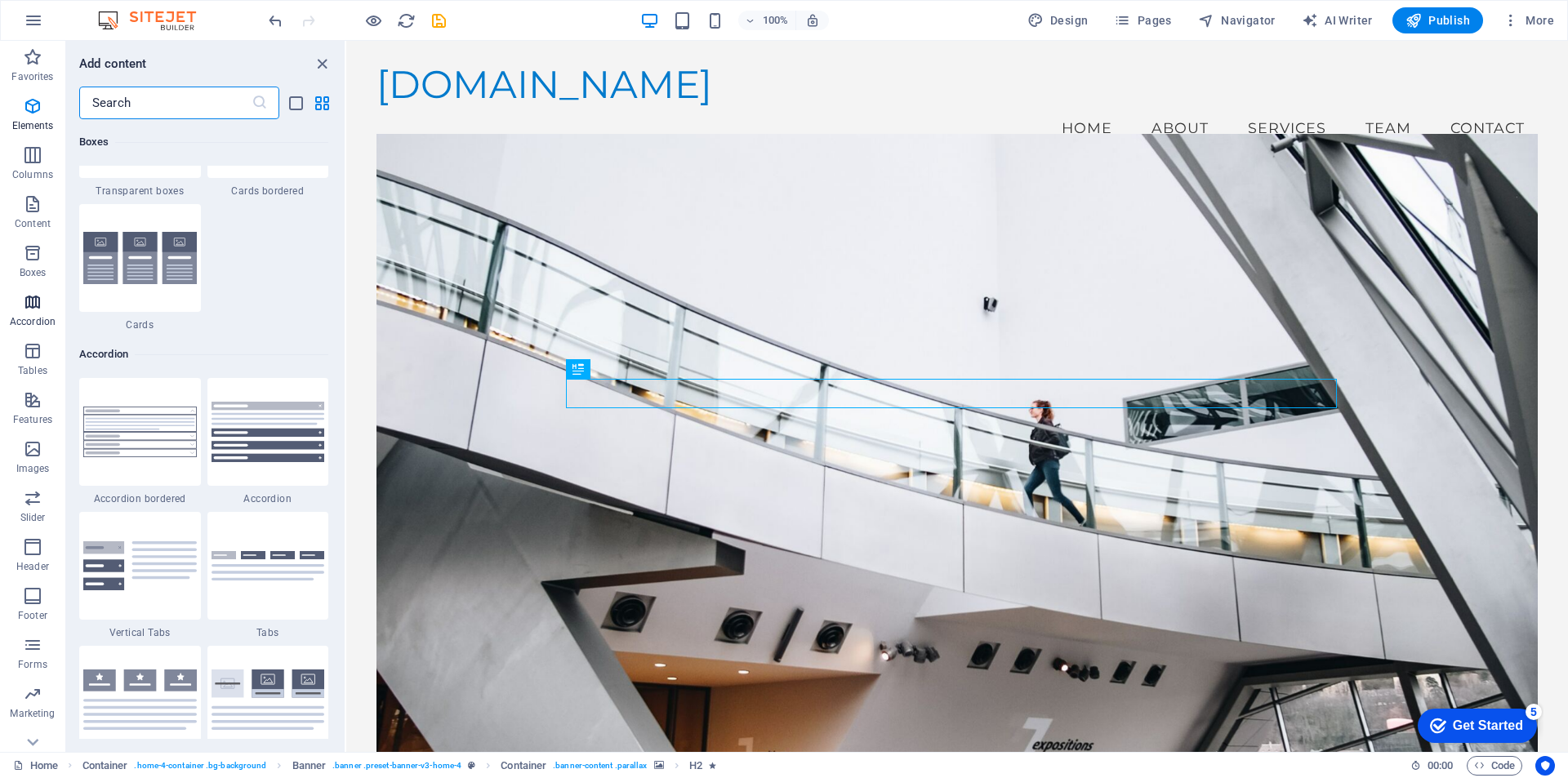
scroll to position [5215, 0]
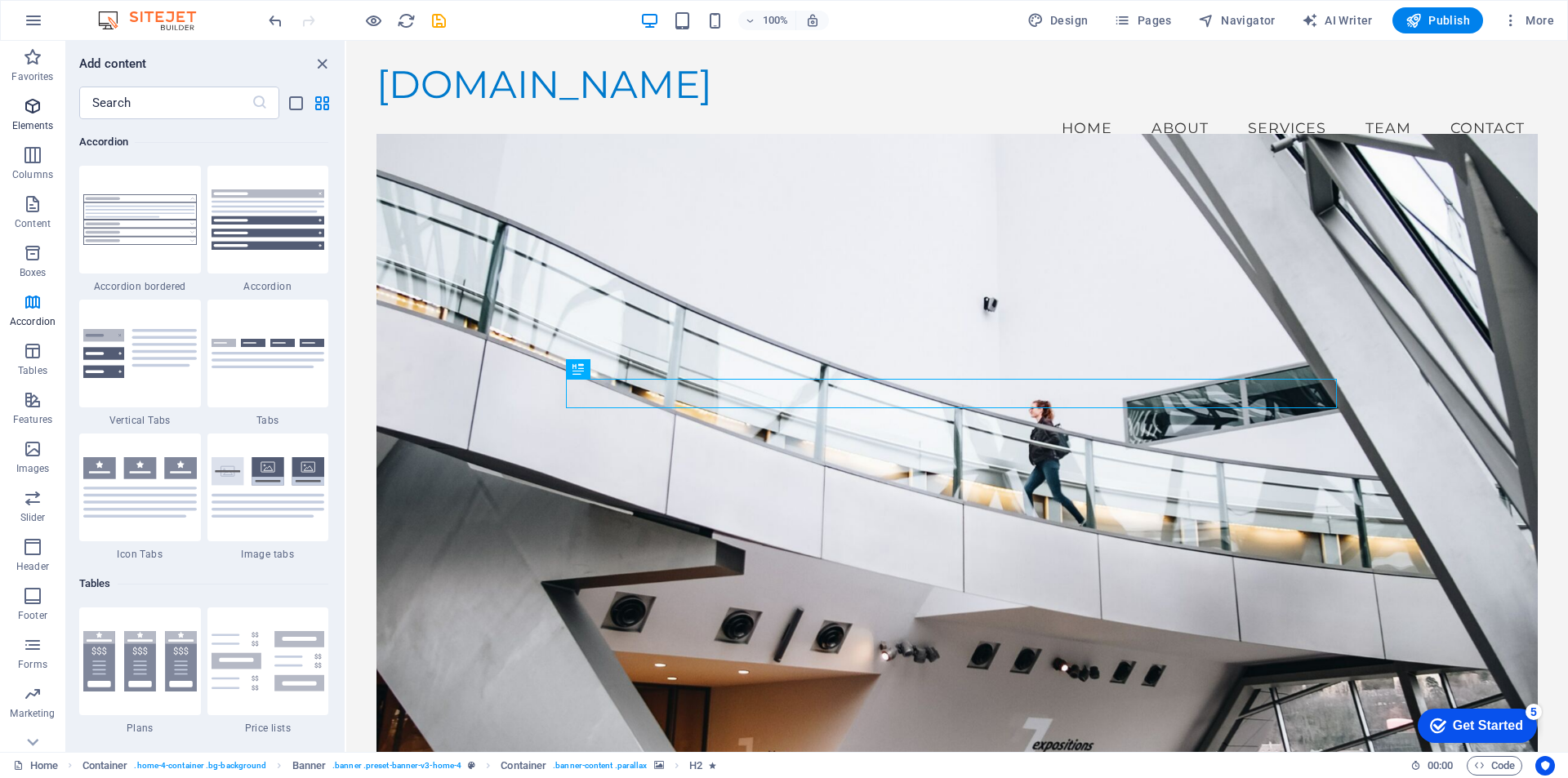
click at [35, 121] on p "Elements" at bounding box center [33, 126] width 41 height 13
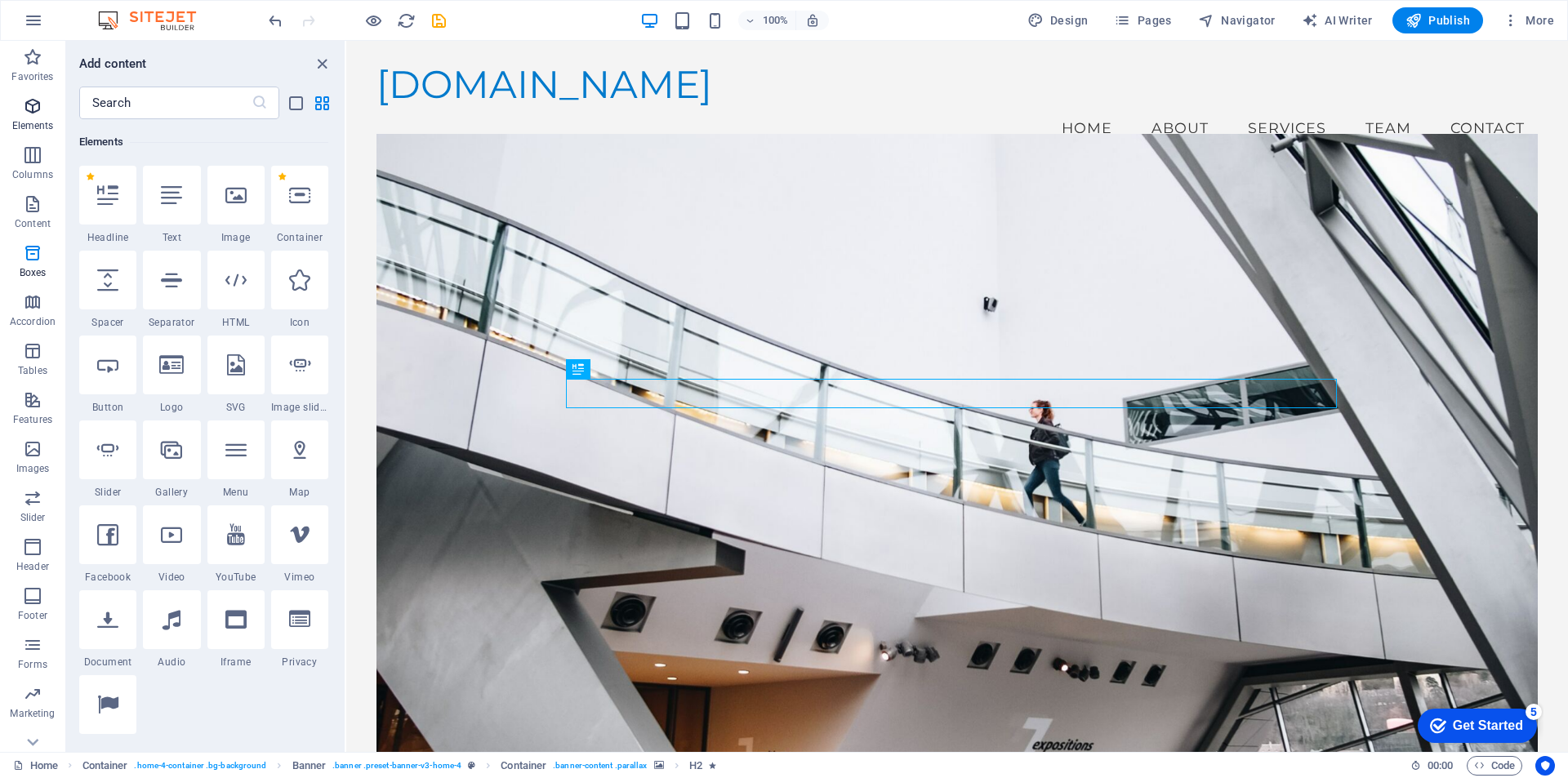
scroll to position [174, 0]
click at [180, 198] on icon at bounding box center [171, 195] width 21 height 21
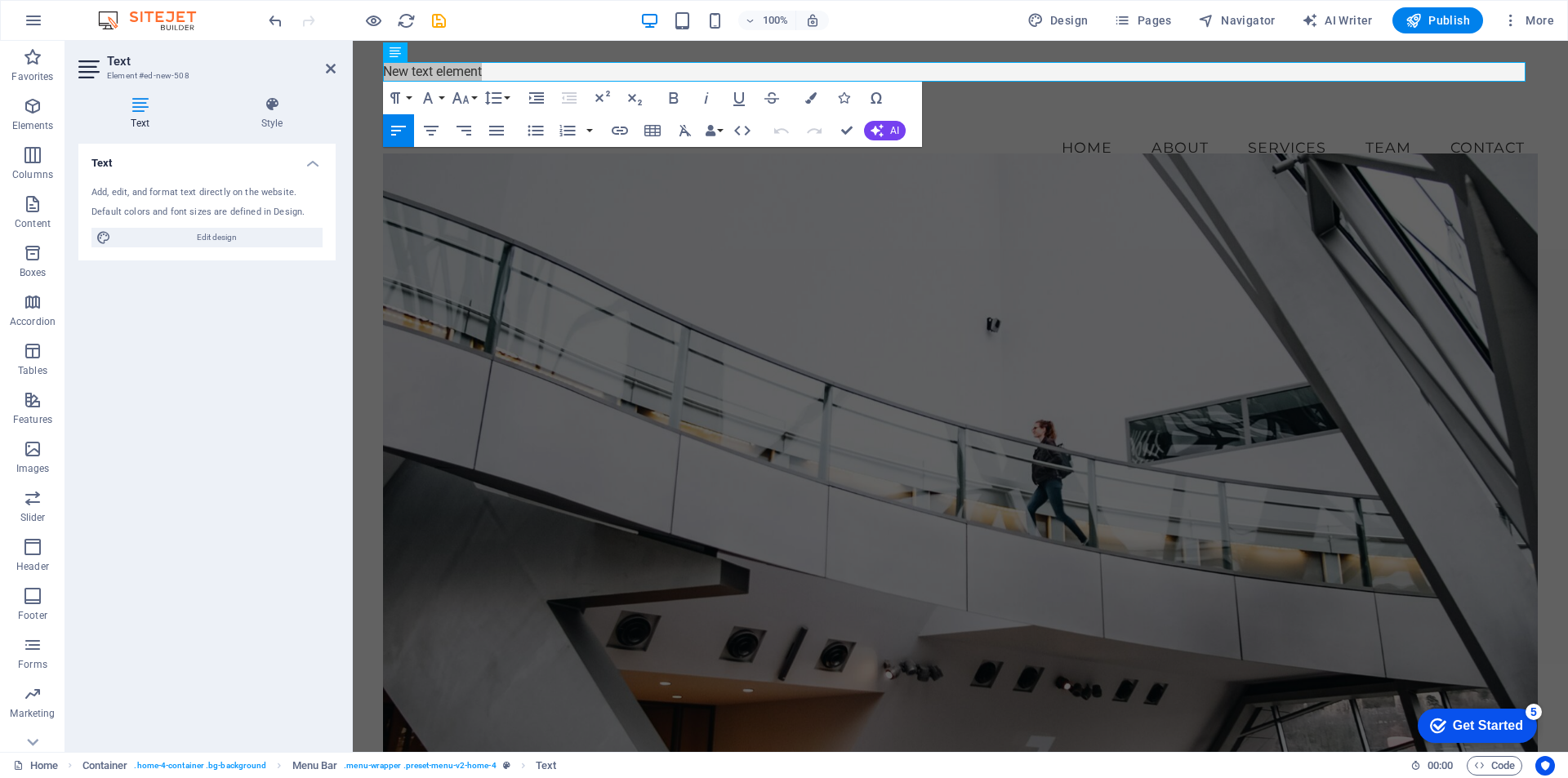
click at [184, 414] on div "Text Add, edit, and format text directly on the website. Default colors and fon…" at bounding box center [207, 442] width 257 height 595
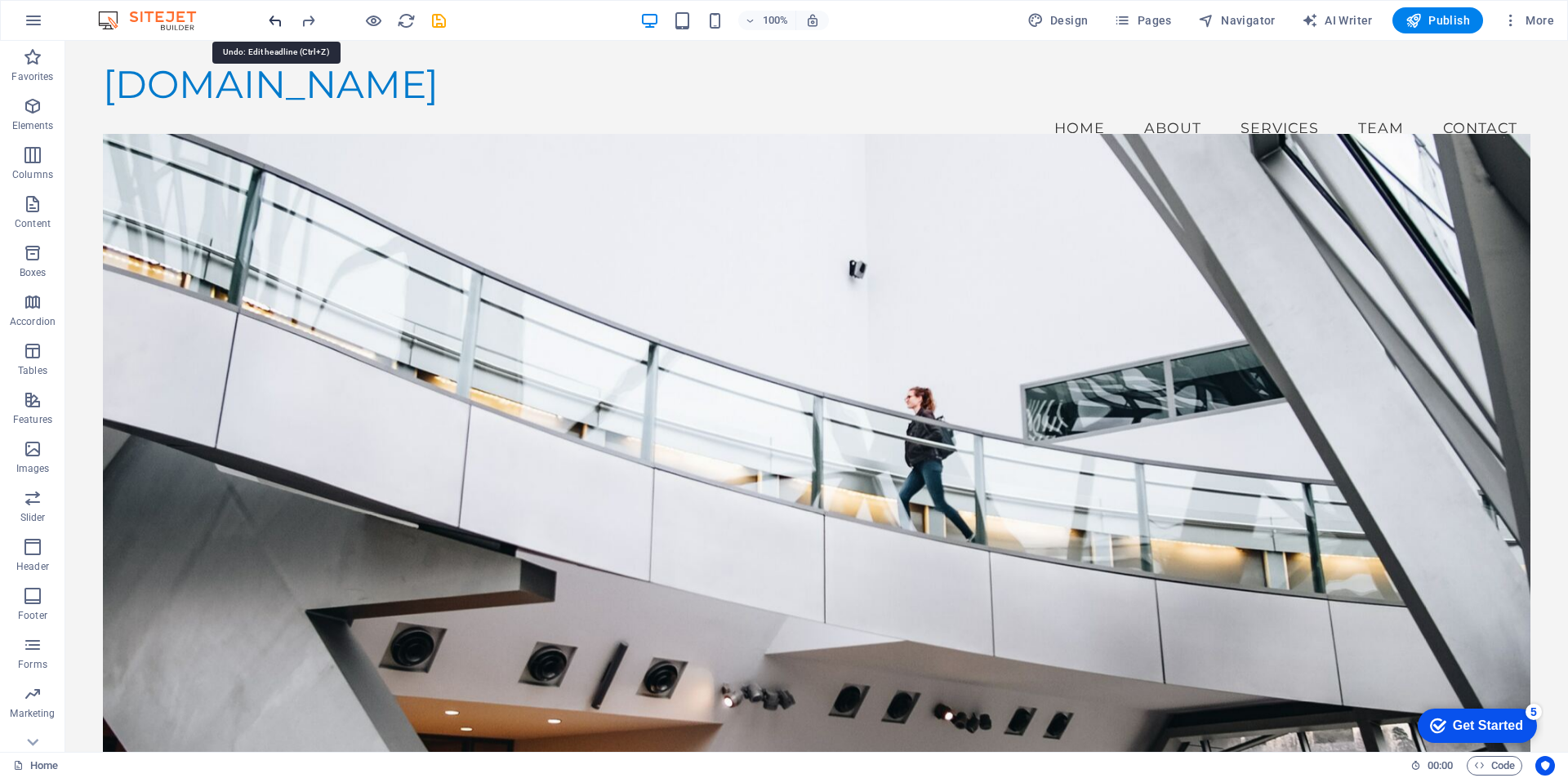
click at [312, 16] on icon "redo" at bounding box center [309, 21] width 19 height 19
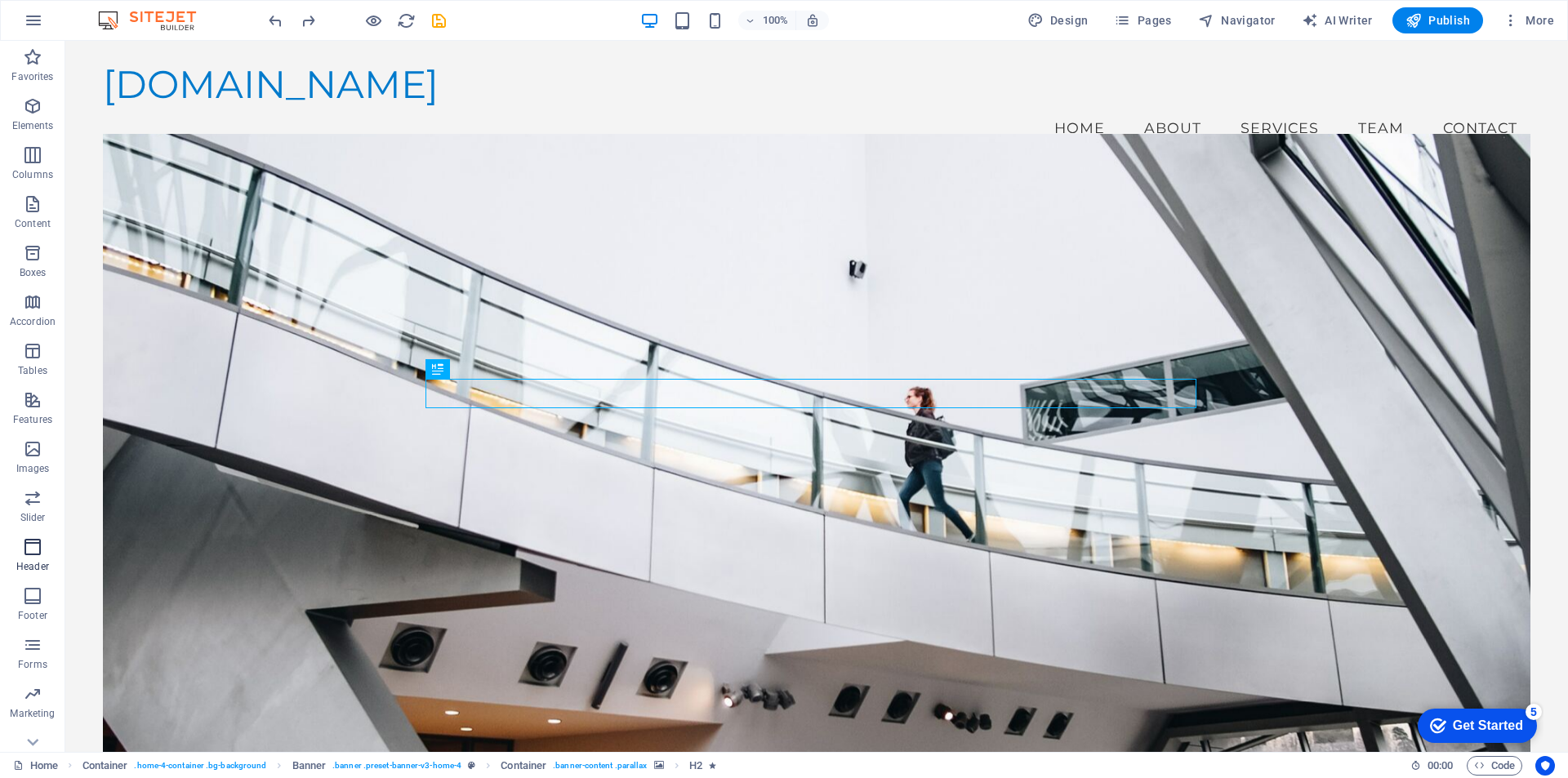
click at [34, 550] on icon "button" at bounding box center [32, 547] width 19 height 19
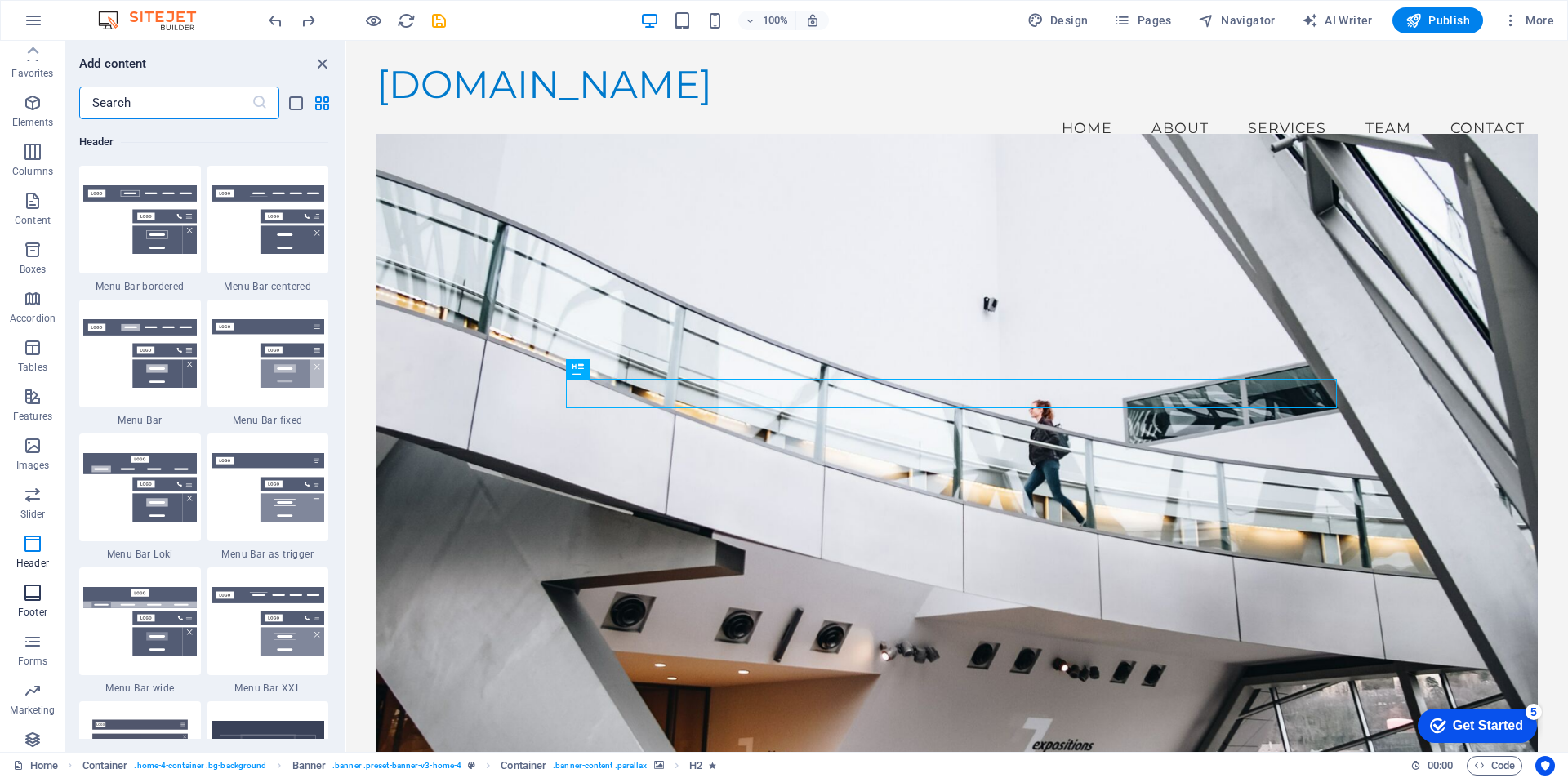
scroll to position [0, 0]
click at [277, 233] on img at bounding box center [268, 219] width 114 height 68
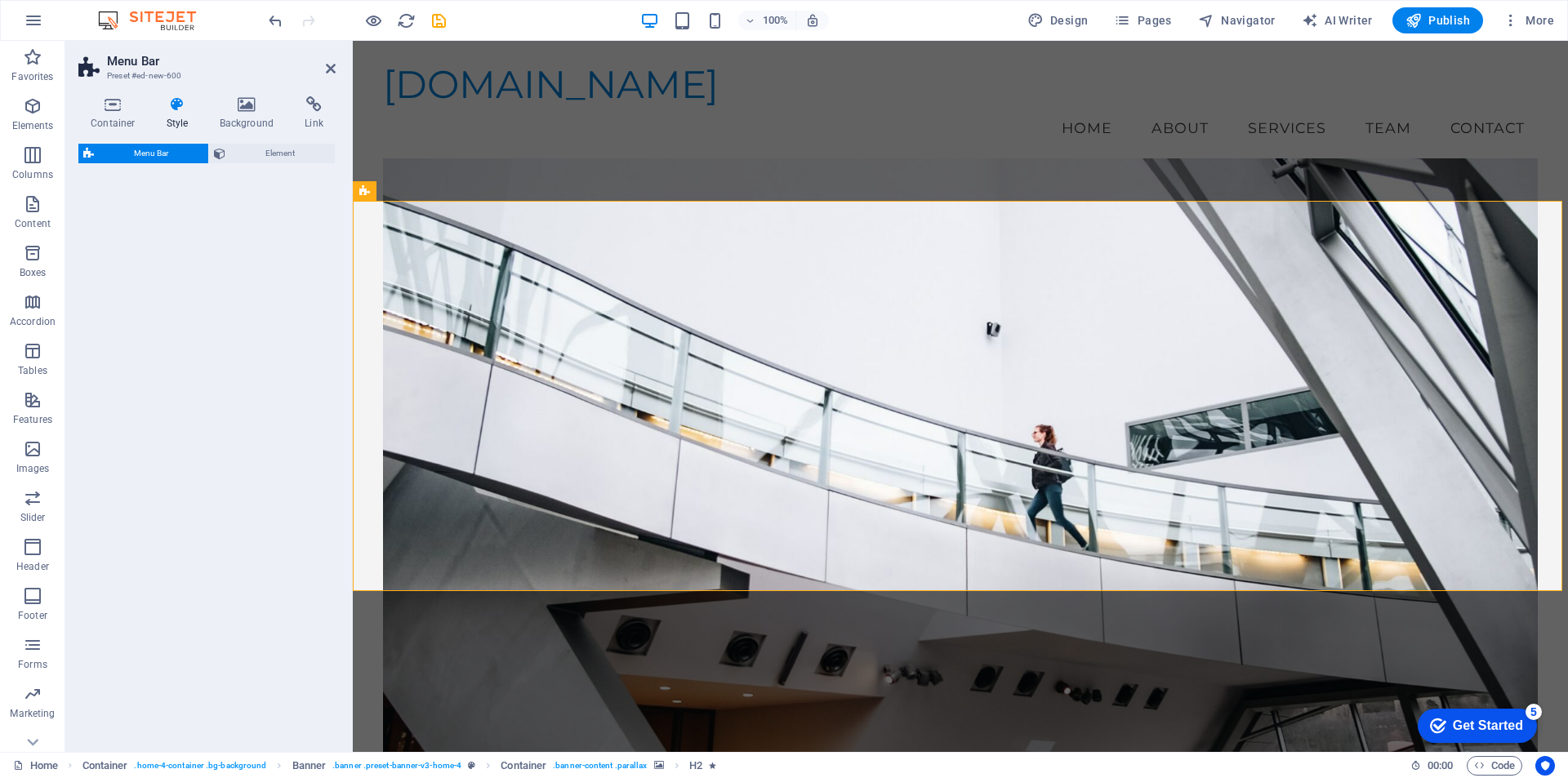
select select "rem"
select select "preset-menu-v2-centered"
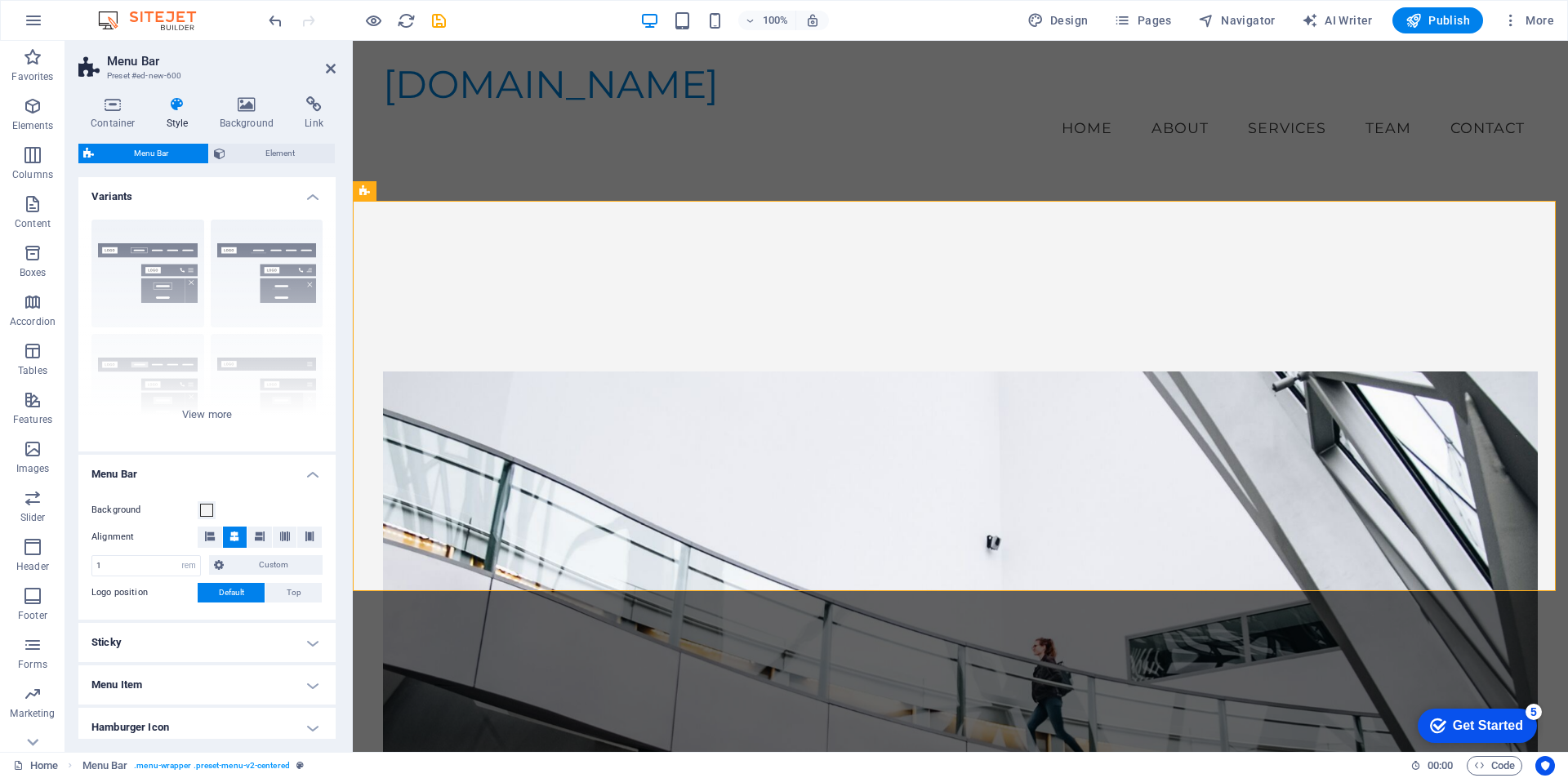
scroll to position [593, 0]
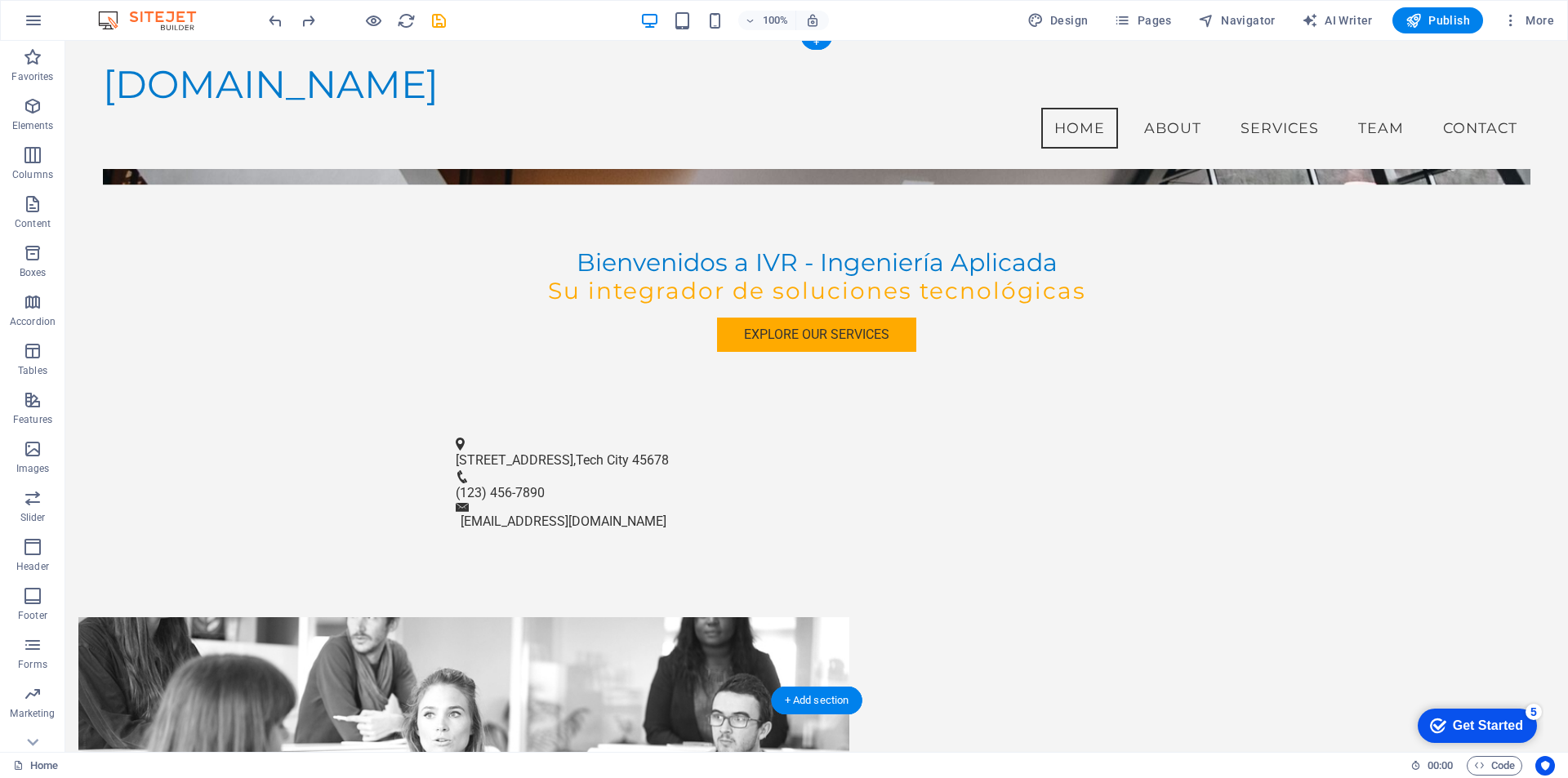
scroll to position [0, 0]
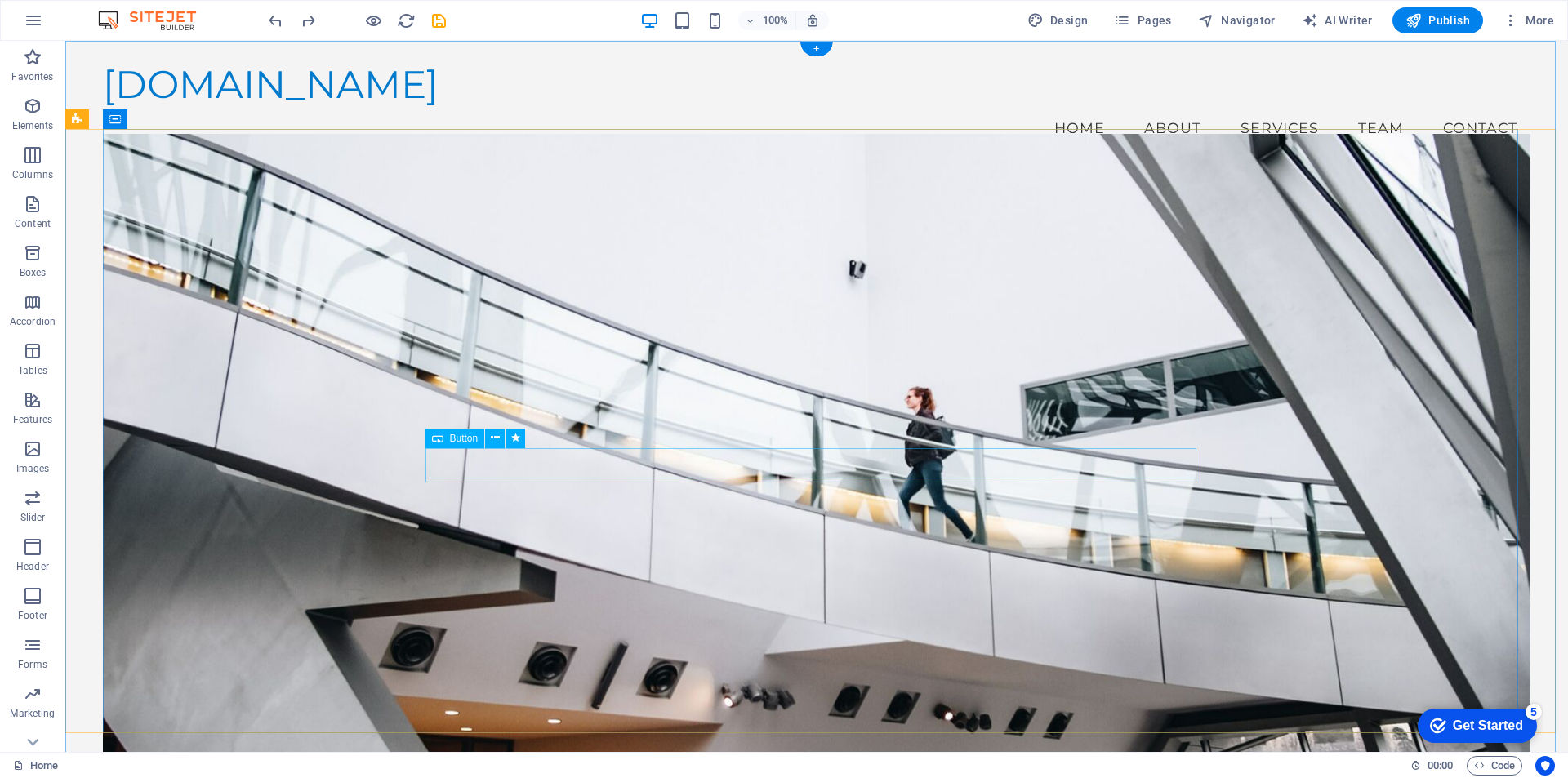
click at [1265, 108] on nav "Home About Services Team Contact" at bounding box center [817, 128] width 1428 height 40
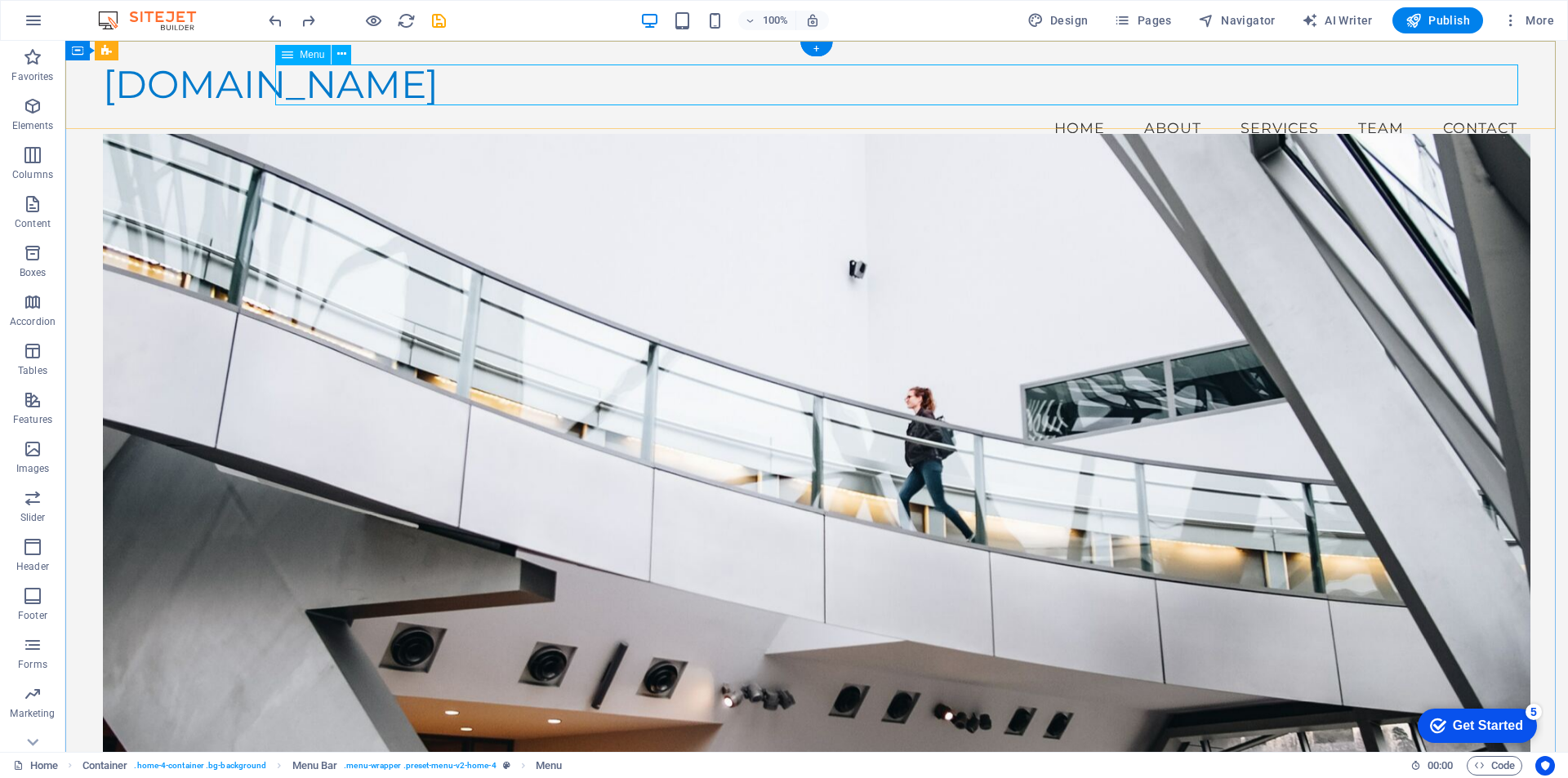
click at [1161, 108] on nav "Home About Services Team Contact" at bounding box center [817, 128] width 1428 height 40
click at [774, 600] on figure at bounding box center [817, 458] width 1428 height 647
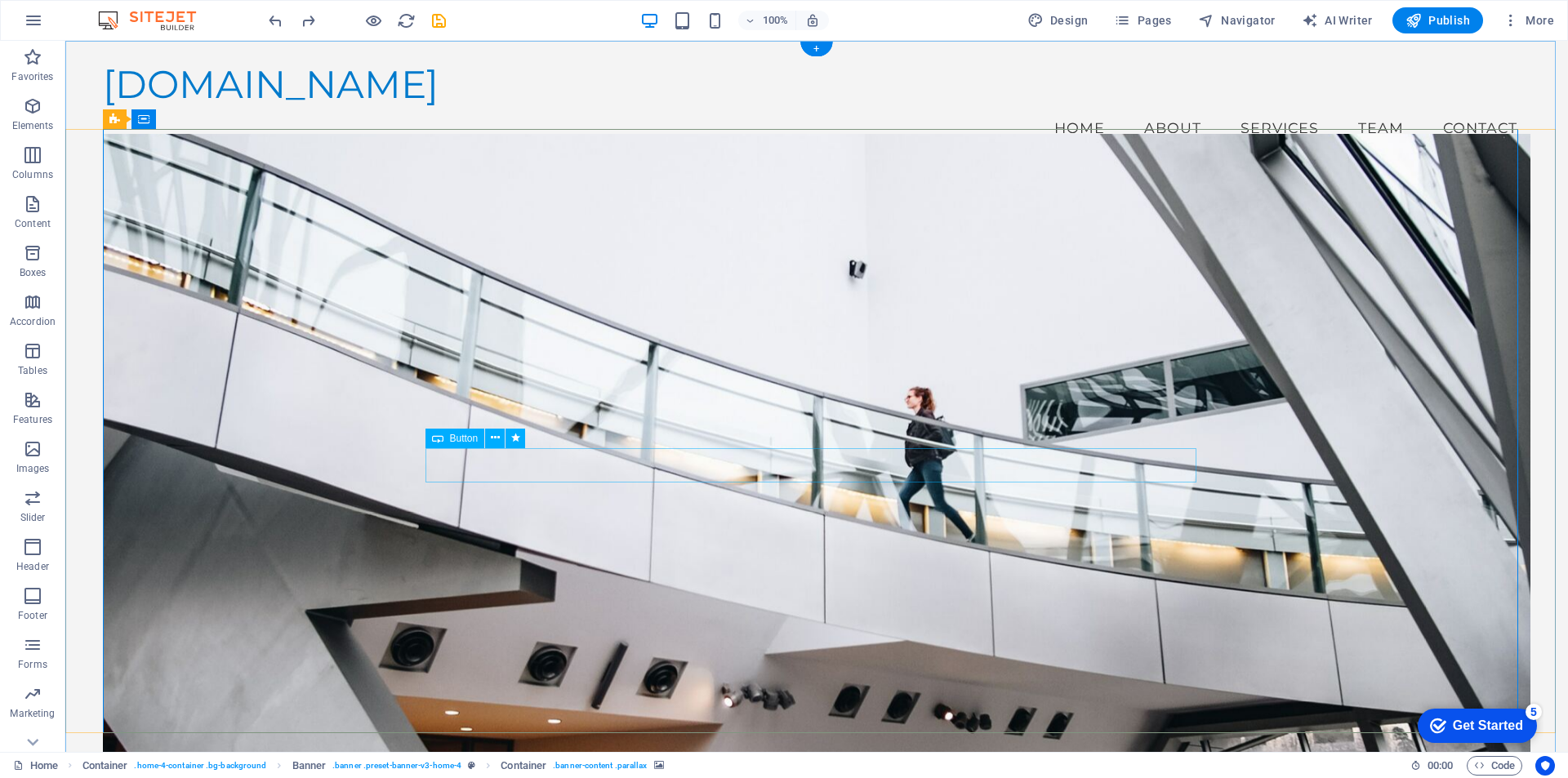
click at [34, 497] on icon "button" at bounding box center [32, 497] width 19 height 19
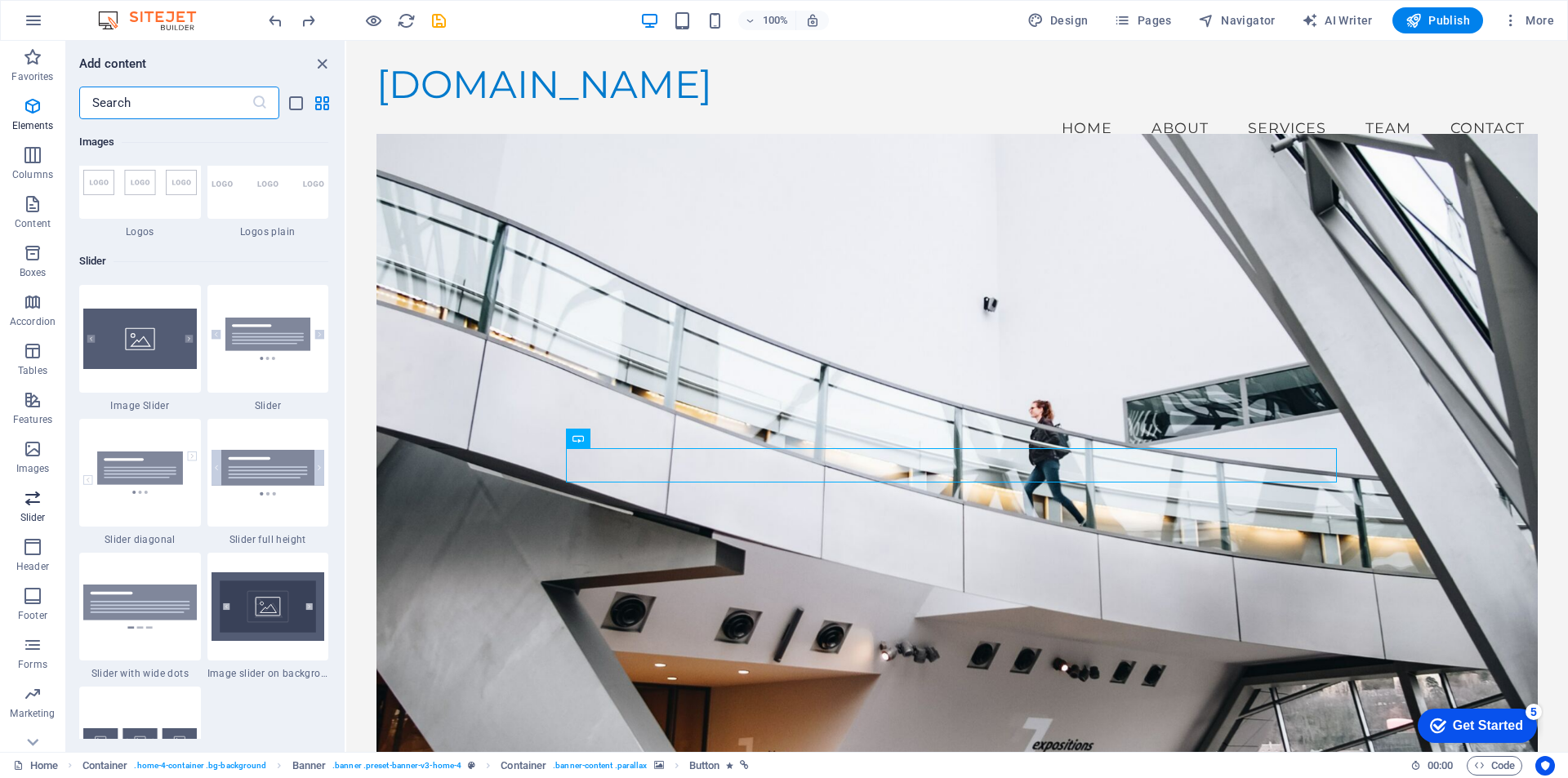
scroll to position [9259, 0]
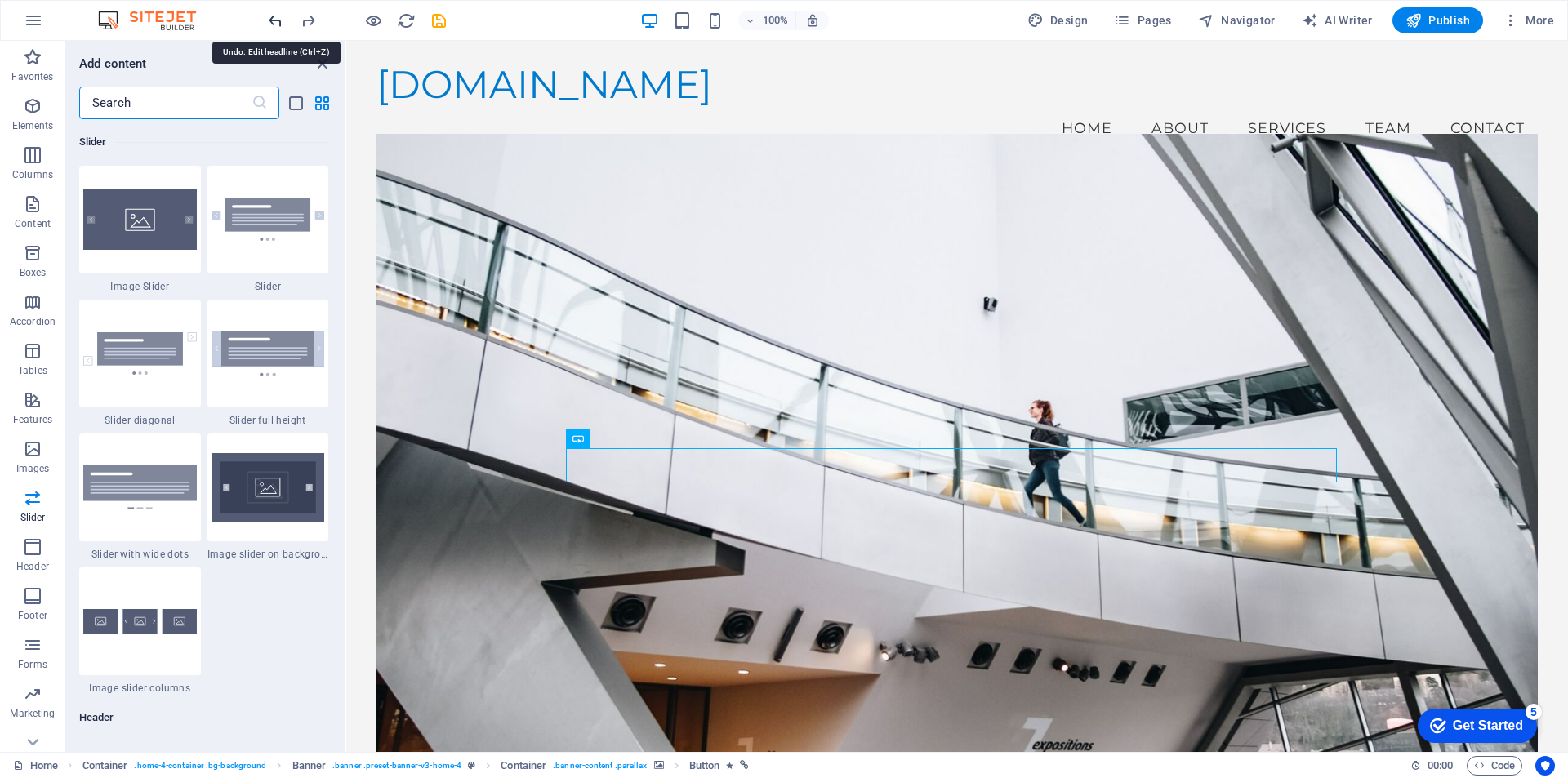
click at [310, 22] on icon "redo" at bounding box center [309, 21] width 19 height 19
click at [596, 368] on span "H2" at bounding box center [597, 369] width 13 height 10
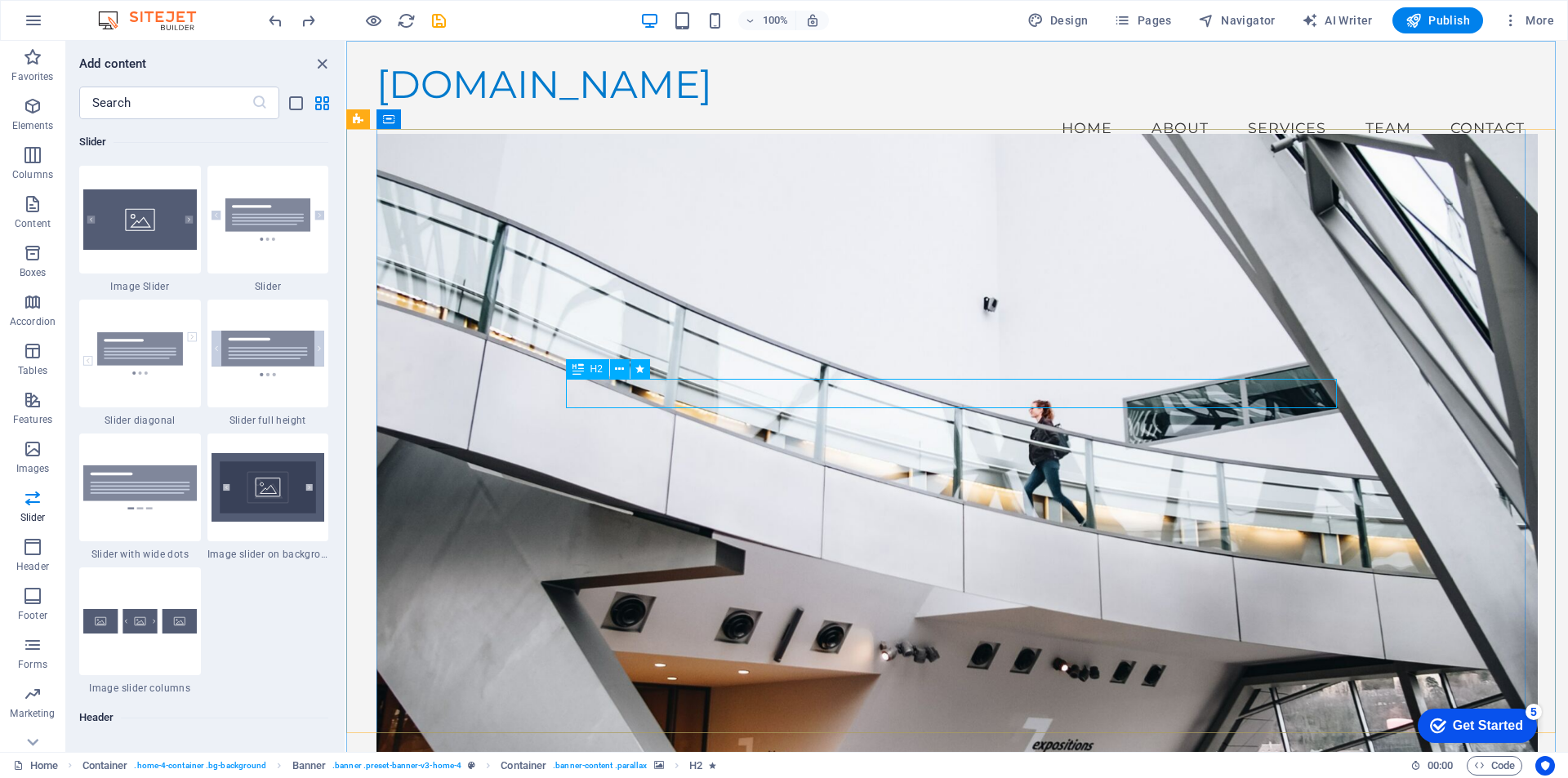
click at [578, 369] on icon at bounding box center [578, 368] width 12 height 19
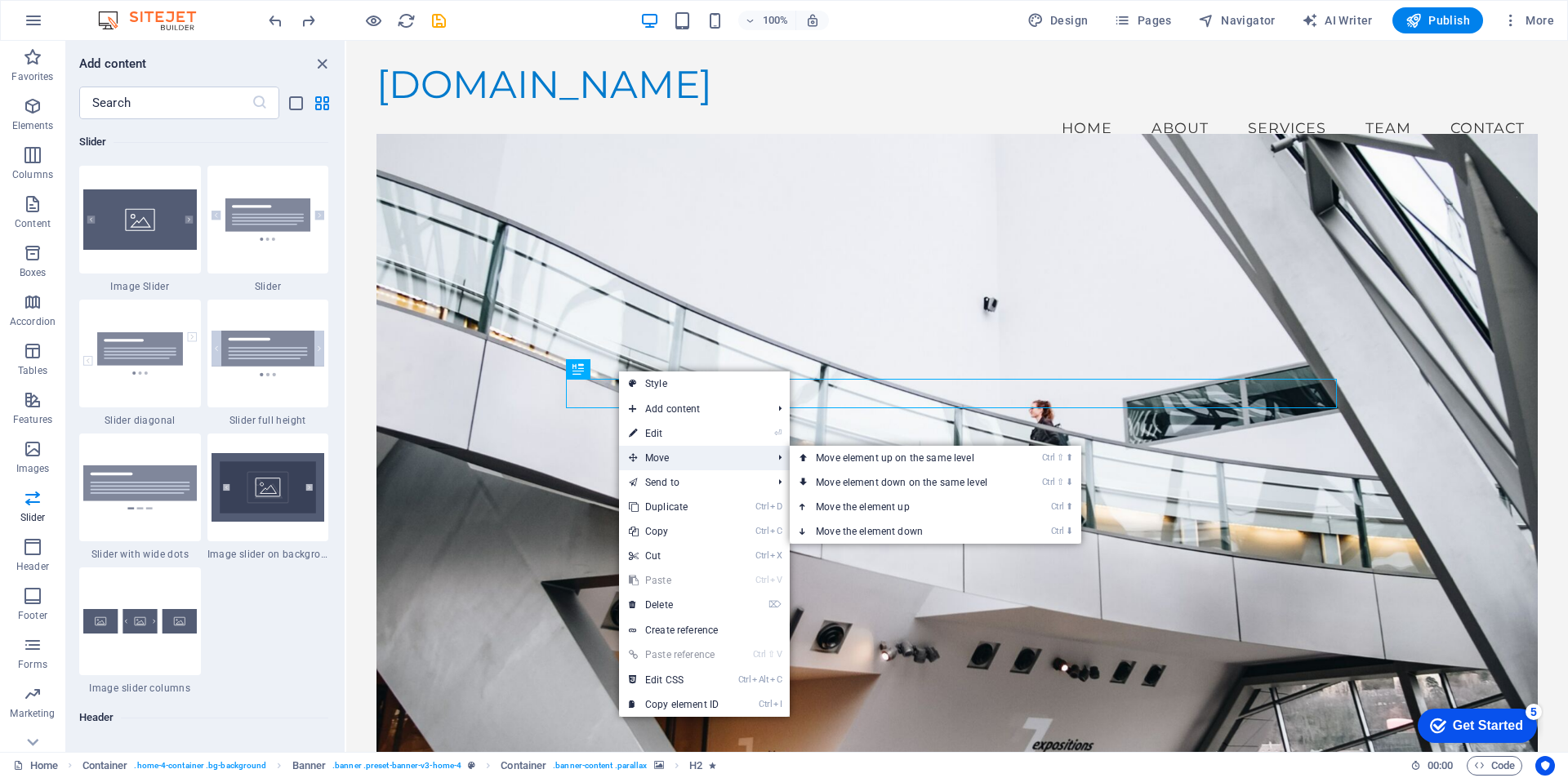
click at [640, 452] on span "Move" at bounding box center [691, 458] width 146 height 24
click at [894, 461] on link "Ctrl ⇧ ⬆ Move element up on the same level" at bounding box center [905, 458] width 230 height 24
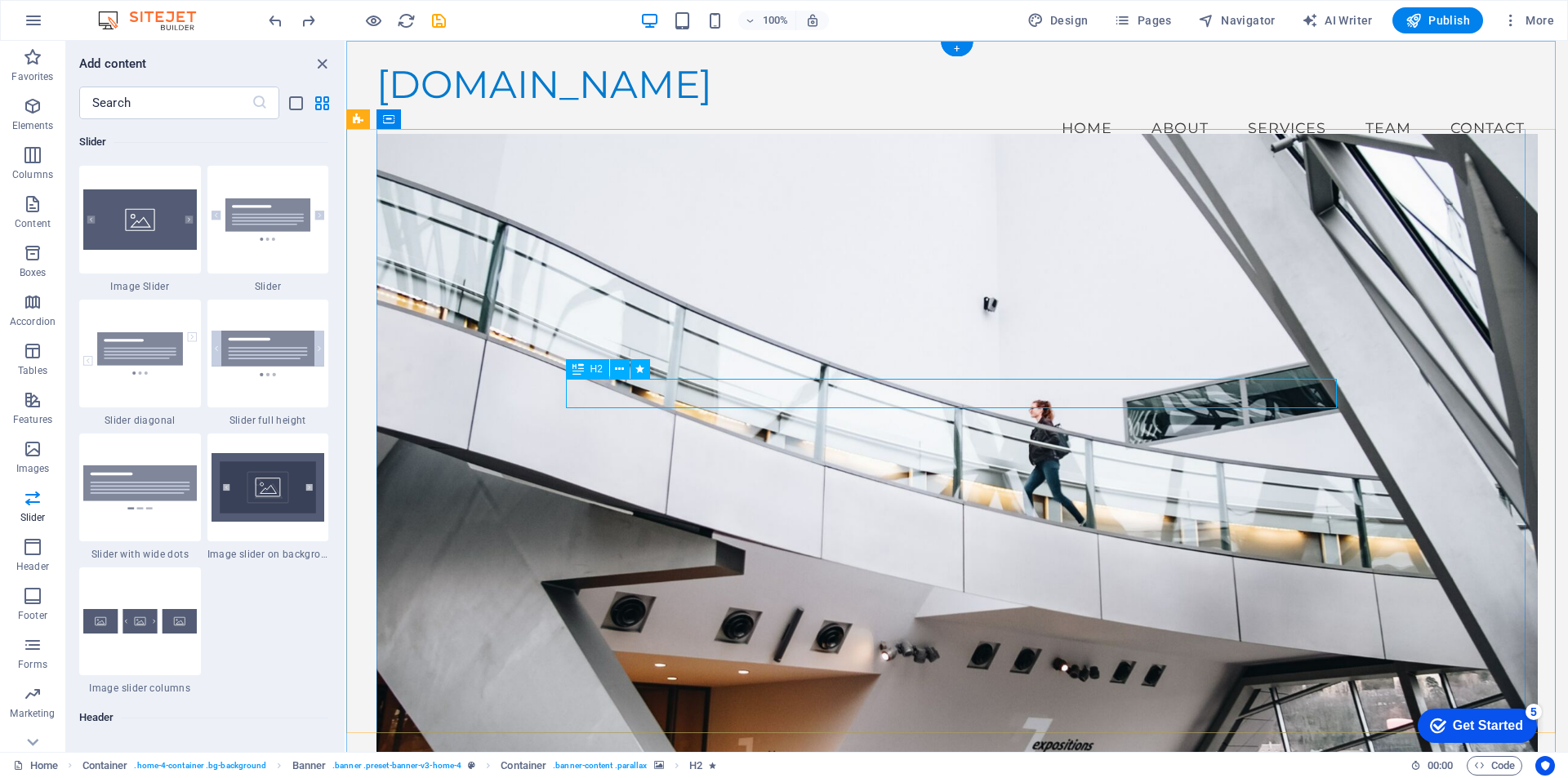
drag, startPoint x: 884, startPoint y: 381, endPoint x: 871, endPoint y: 338, distance: 44.9
click at [871, 339] on div "Bienvenidos a IVR - Ingeniería Aplicada Su integrador de soluciones tecnológica…" at bounding box center [957, 610] width 1161 height 882
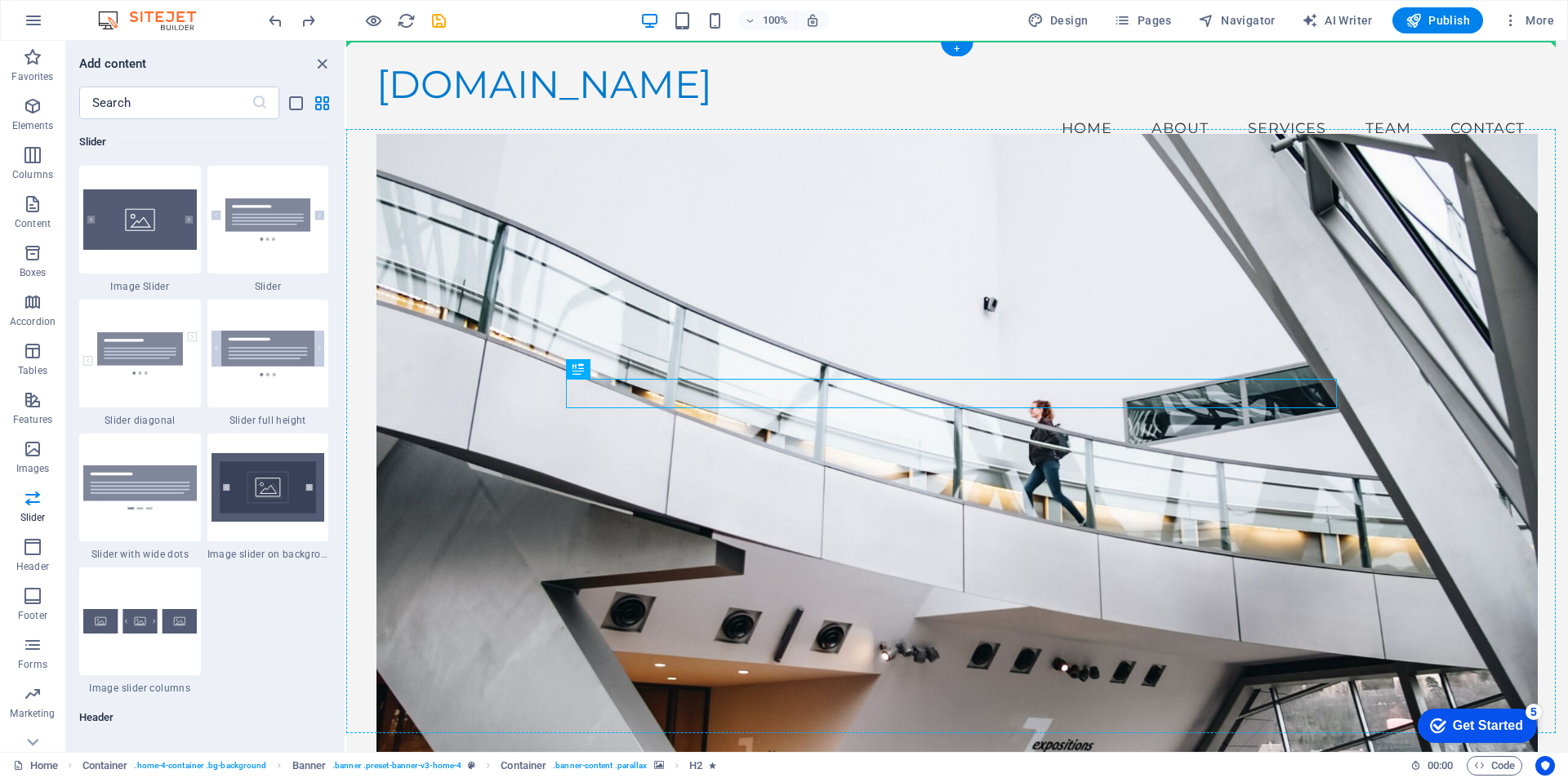
drag, startPoint x: 583, startPoint y: 341, endPoint x: 582, endPoint y: 301, distance: 40.0
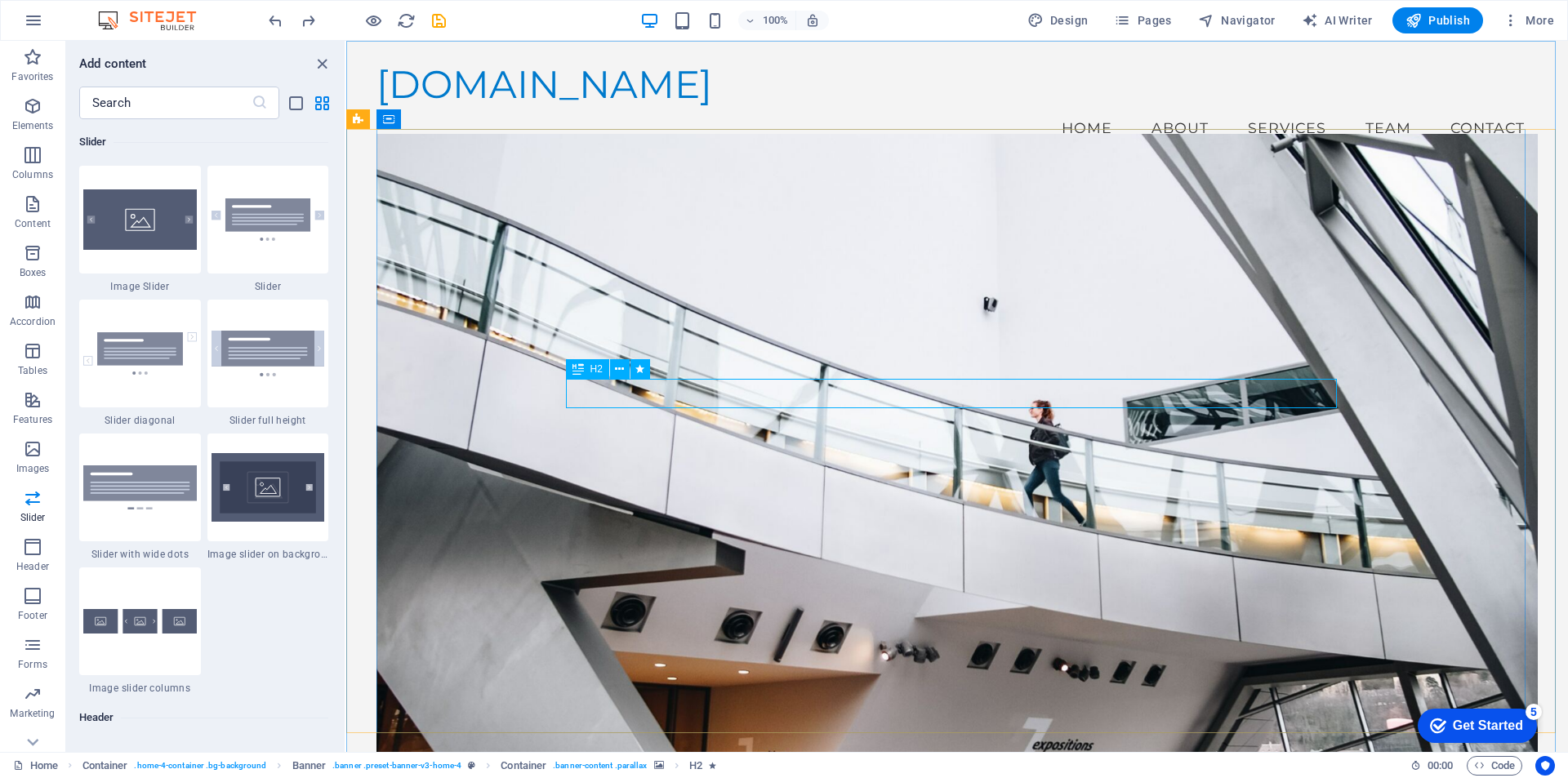
click at [579, 363] on icon at bounding box center [578, 368] width 12 height 19
click at [577, 372] on icon at bounding box center [578, 368] width 12 height 19
click at [594, 370] on span "H2" at bounding box center [597, 369] width 13 height 10
click at [615, 369] on button at bounding box center [620, 368] width 19 height 19
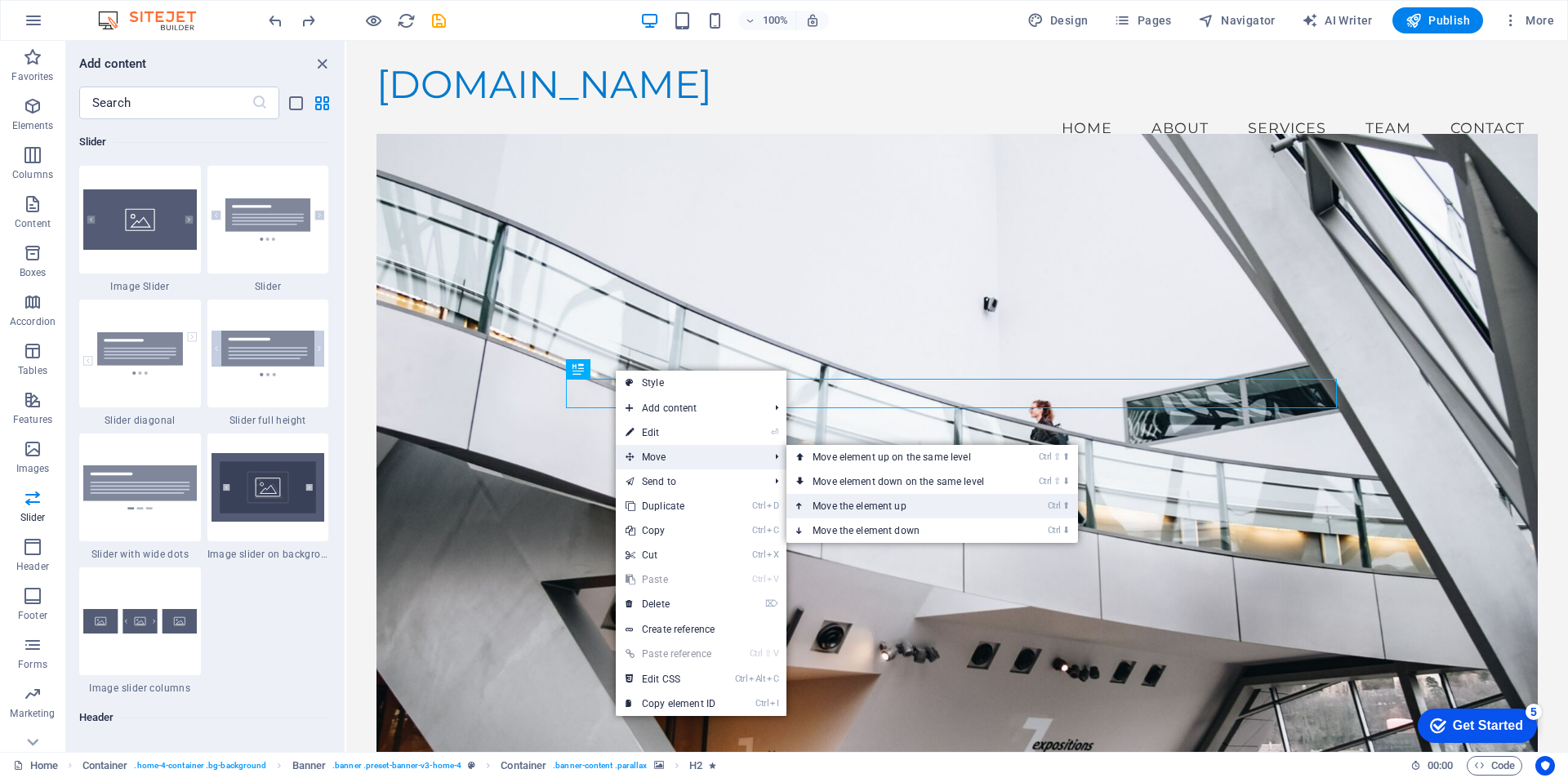
click at [862, 502] on link "Ctrl ⬆ Move the element up" at bounding box center [901, 506] width 230 height 24
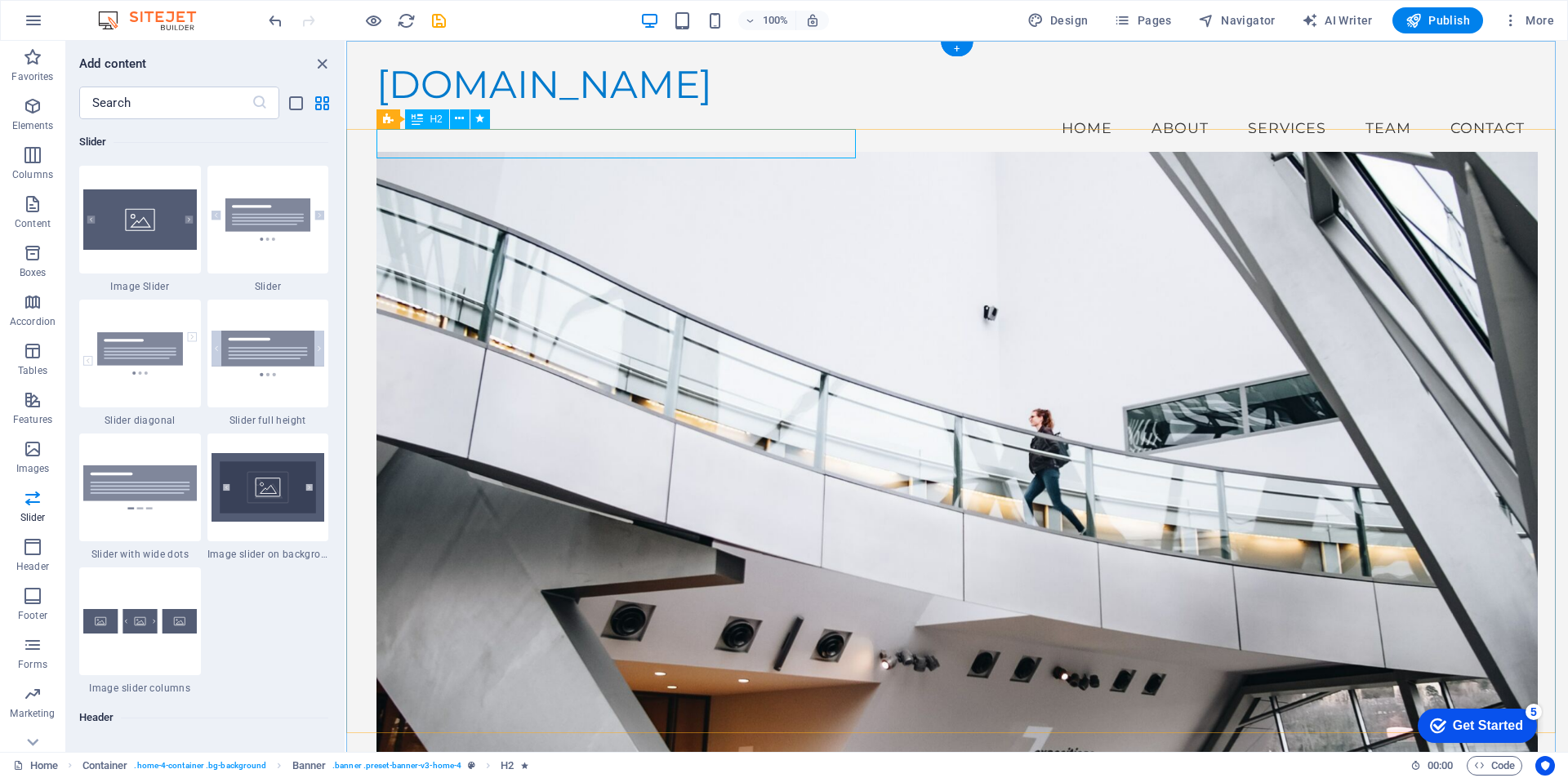
click at [414, 169] on div "Bienvenidos a IVR - Ingeniería Aplicada" at bounding box center [957, 184] width 1161 height 30
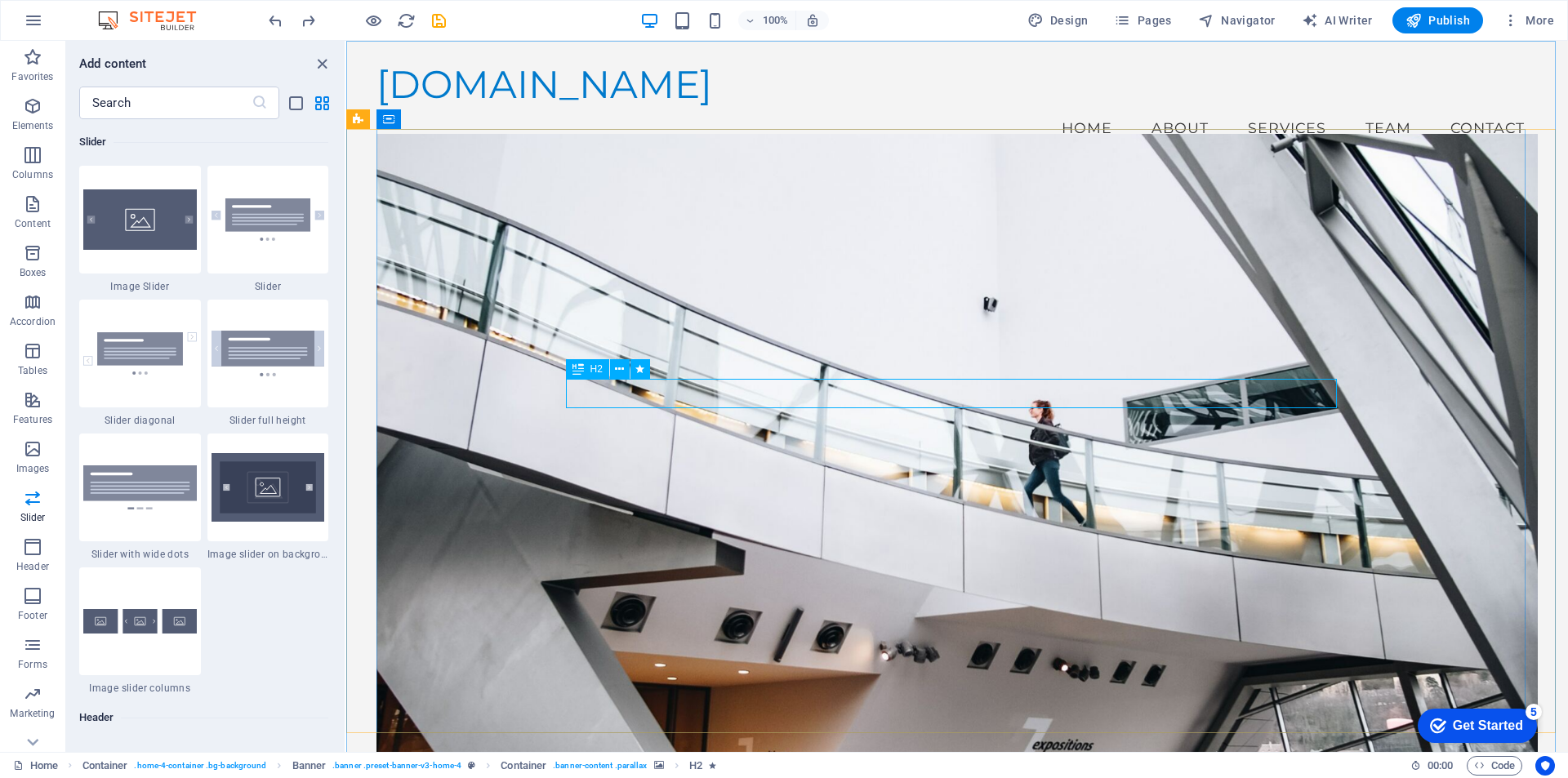
click at [574, 368] on icon at bounding box center [578, 368] width 12 height 19
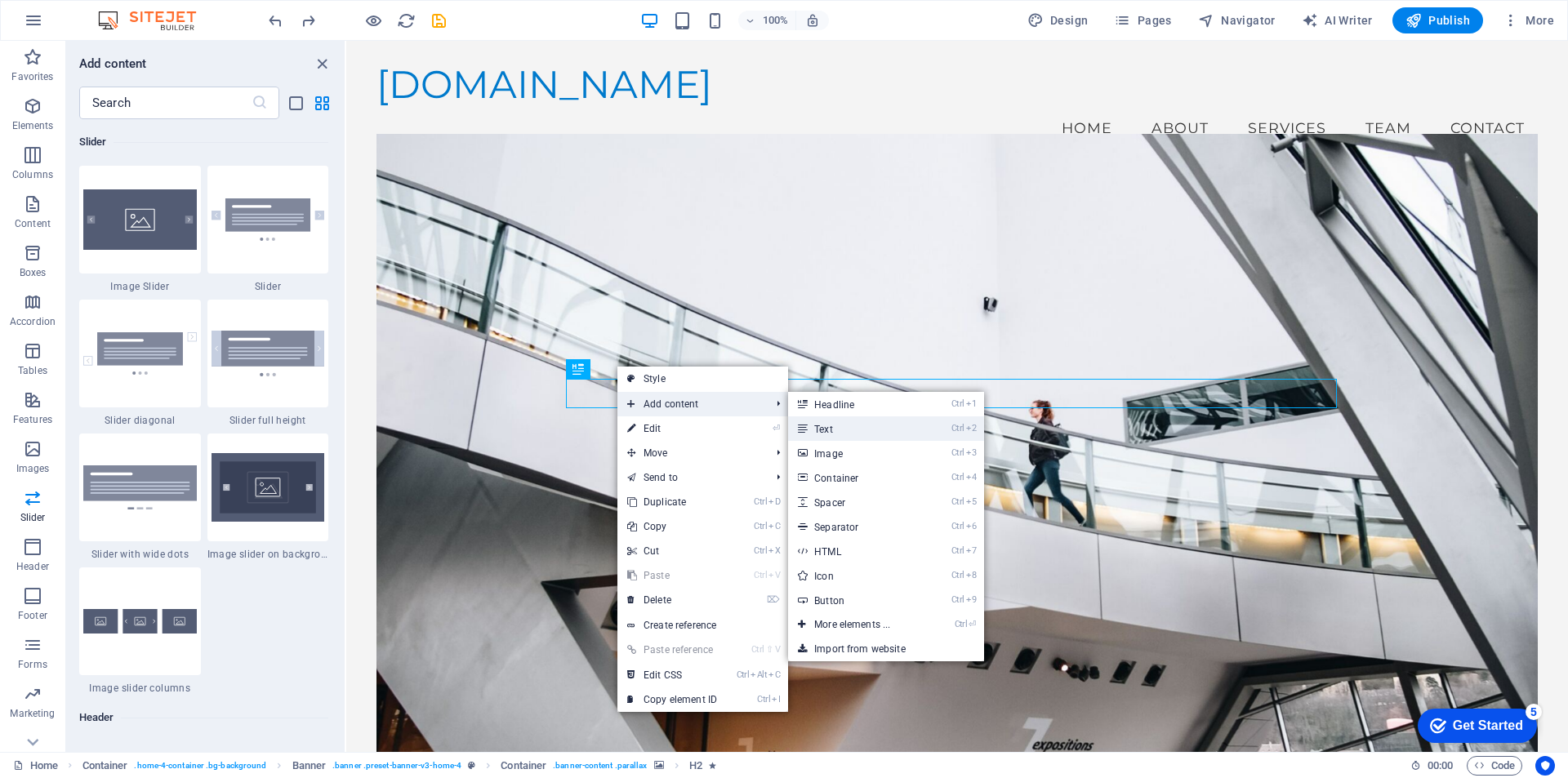
click at [830, 427] on link "Ctrl 2 Text" at bounding box center [856, 428] width 135 height 24
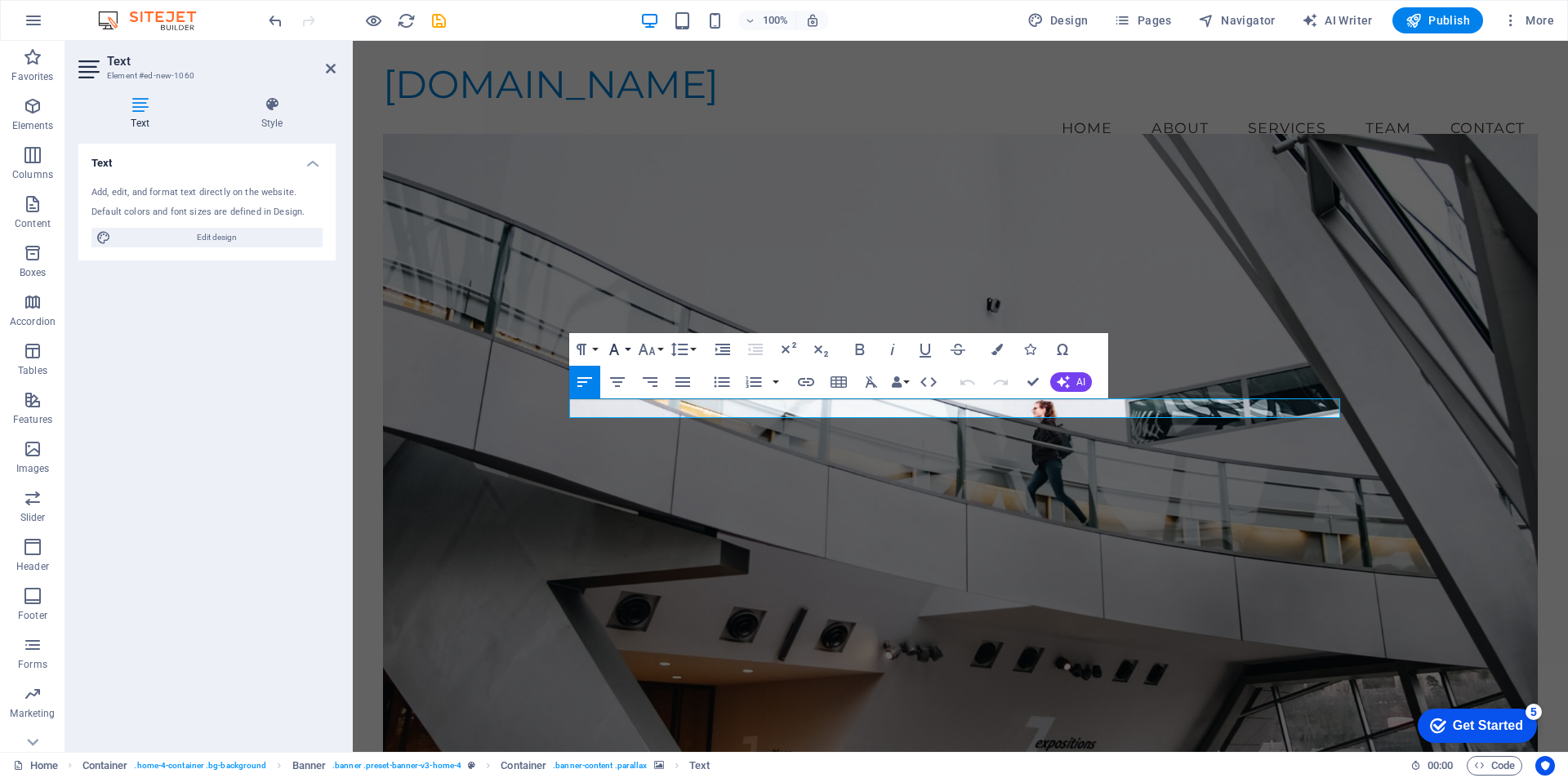
click at [627, 347] on button "Font Family" at bounding box center [617, 349] width 31 height 33
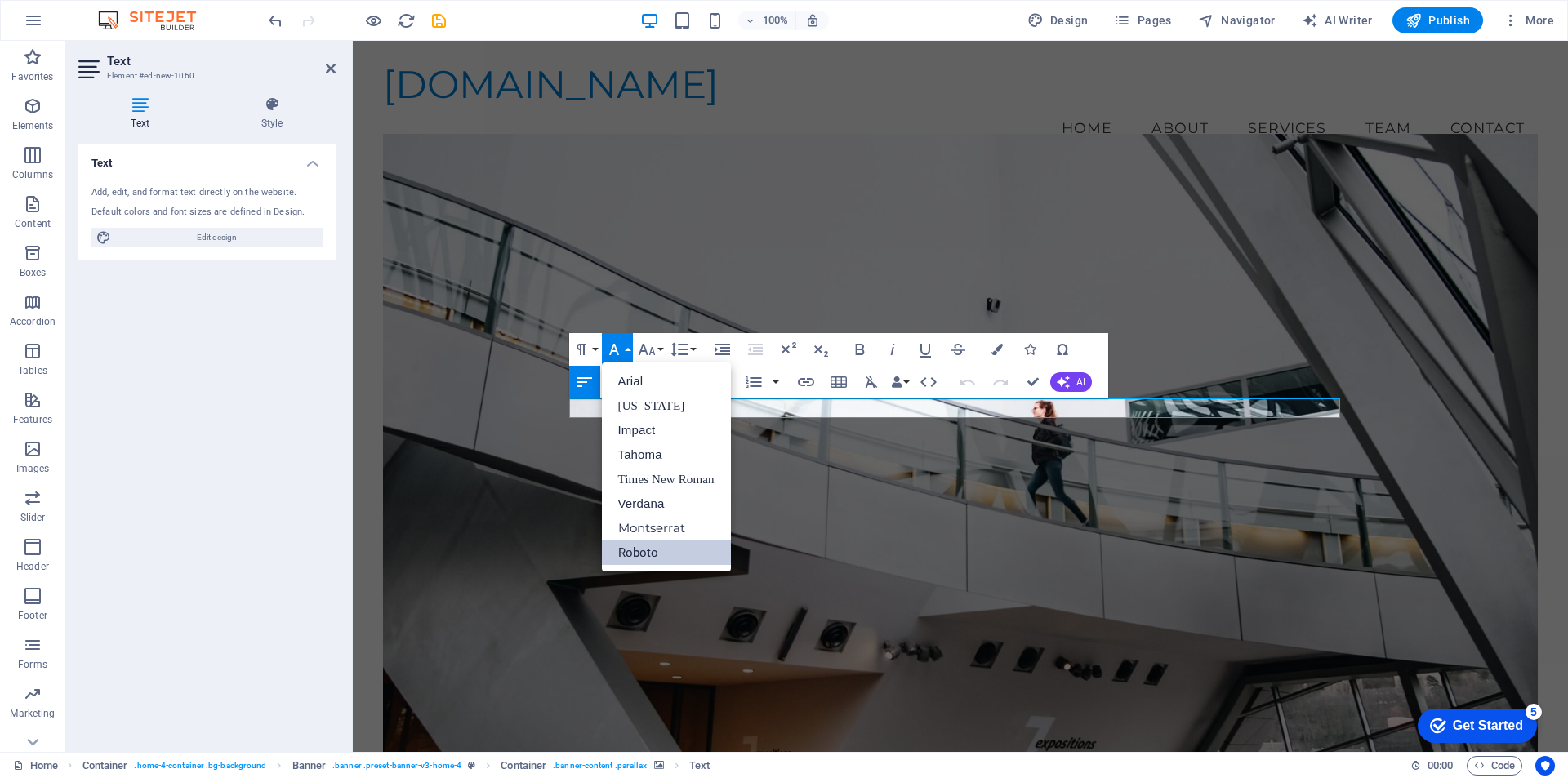
scroll to position [0, 0]
click at [642, 553] on link "Roboto" at bounding box center [666, 552] width 129 height 24
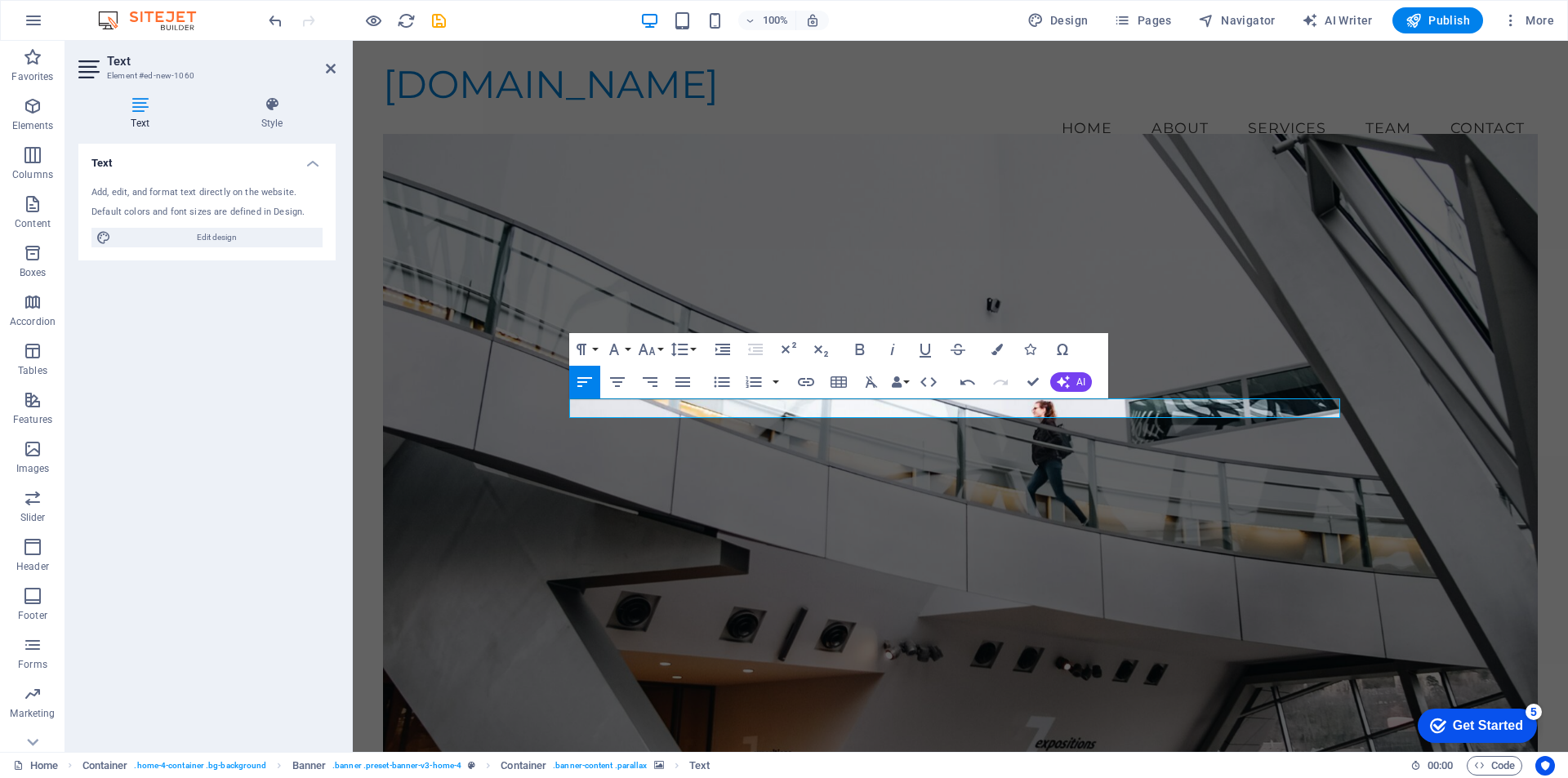
click at [1222, 316] on figure at bounding box center [960, 458] width 1155 height 647
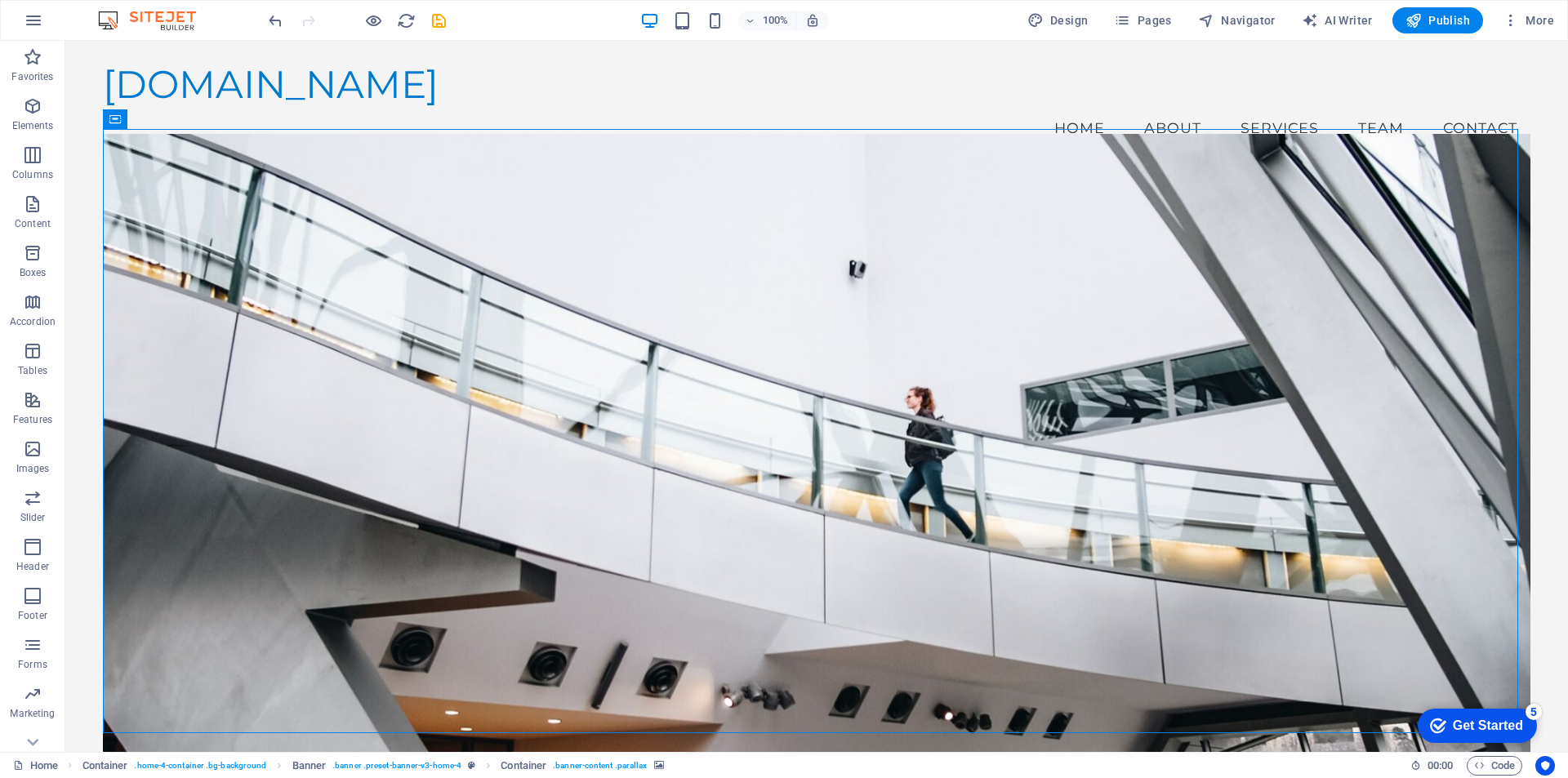
click at [1236, 301] on figure at bounding box center [817, 458] width 1428 height 647
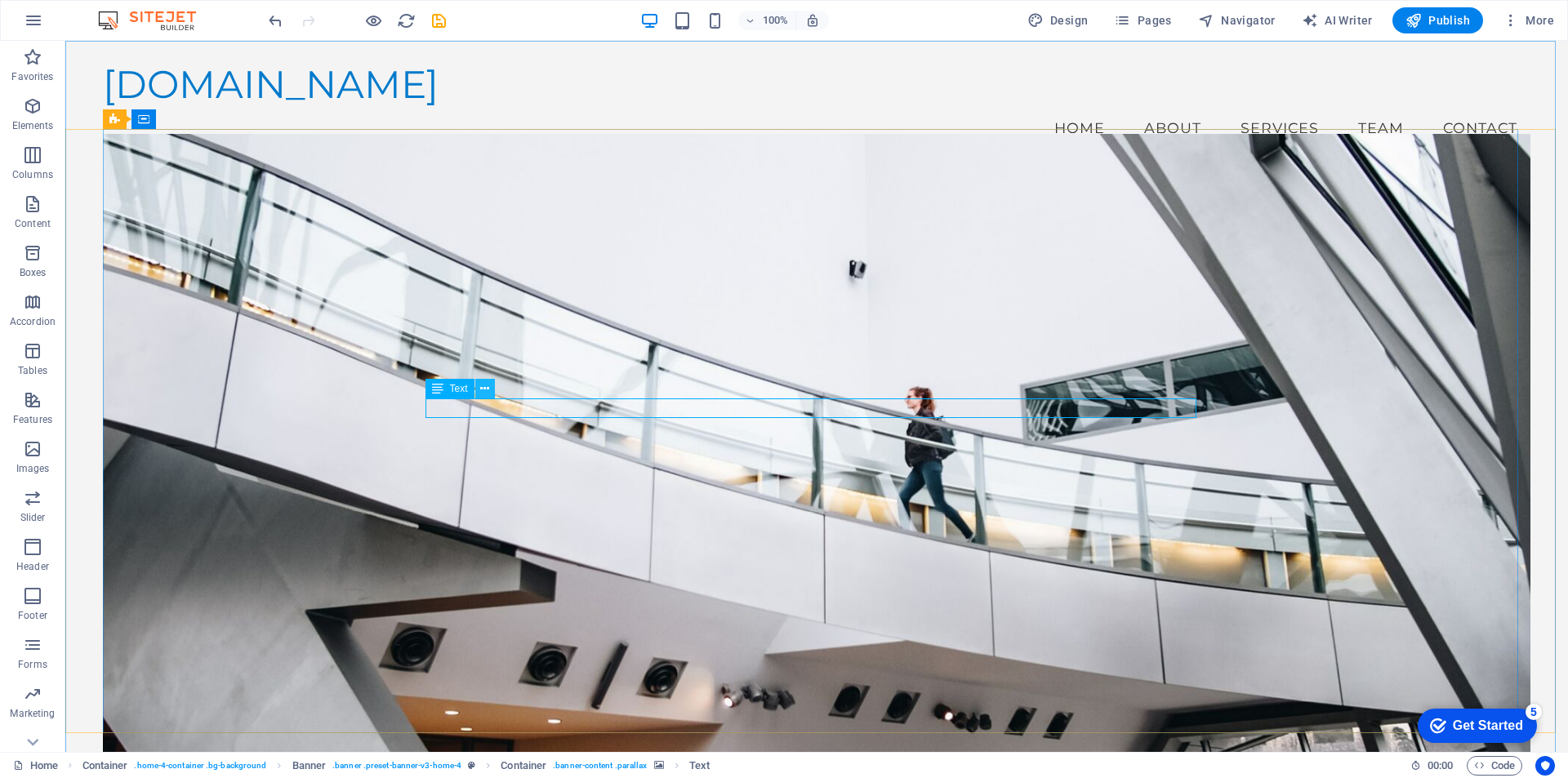
click at [481, 391] on icon at bounding box center [485, 389] width 9 height 17
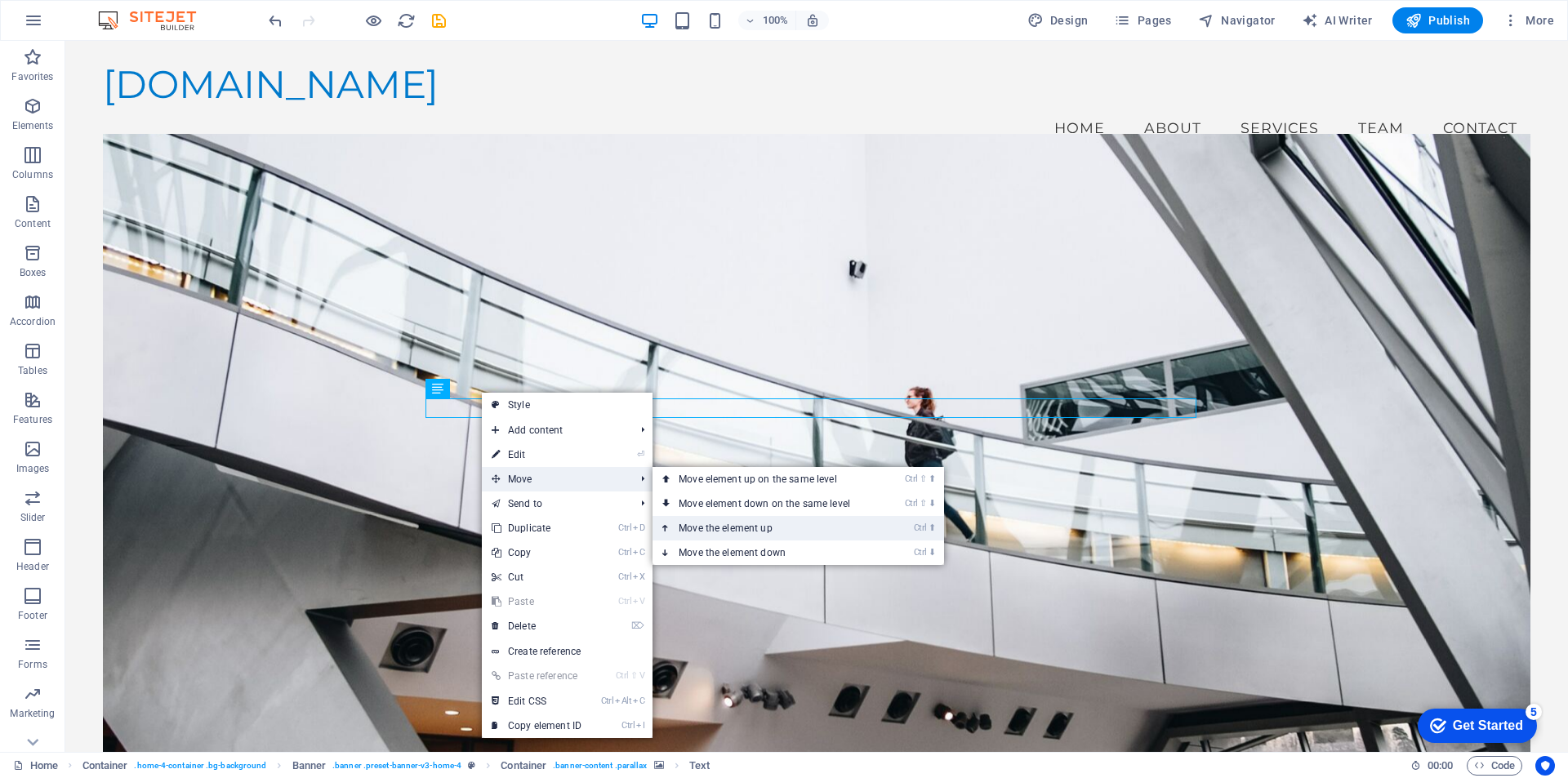
click at [764, 529] on link "Ctrl ⬆ Move the element up" at bounding box center [767, 528] width 230 height 24
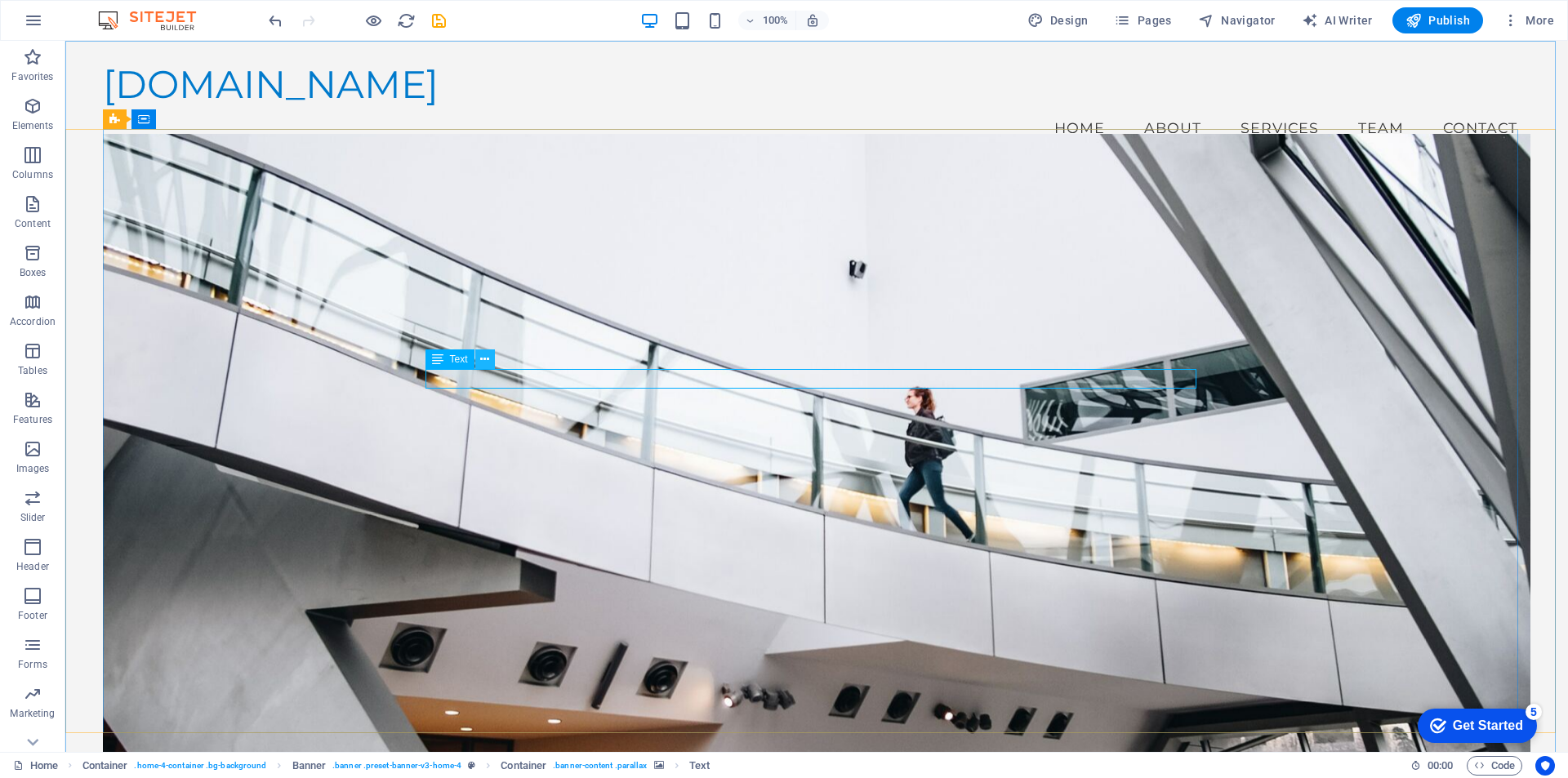
click at [486, 357] on icon at bounding box center [485, 360] width 9 height 17
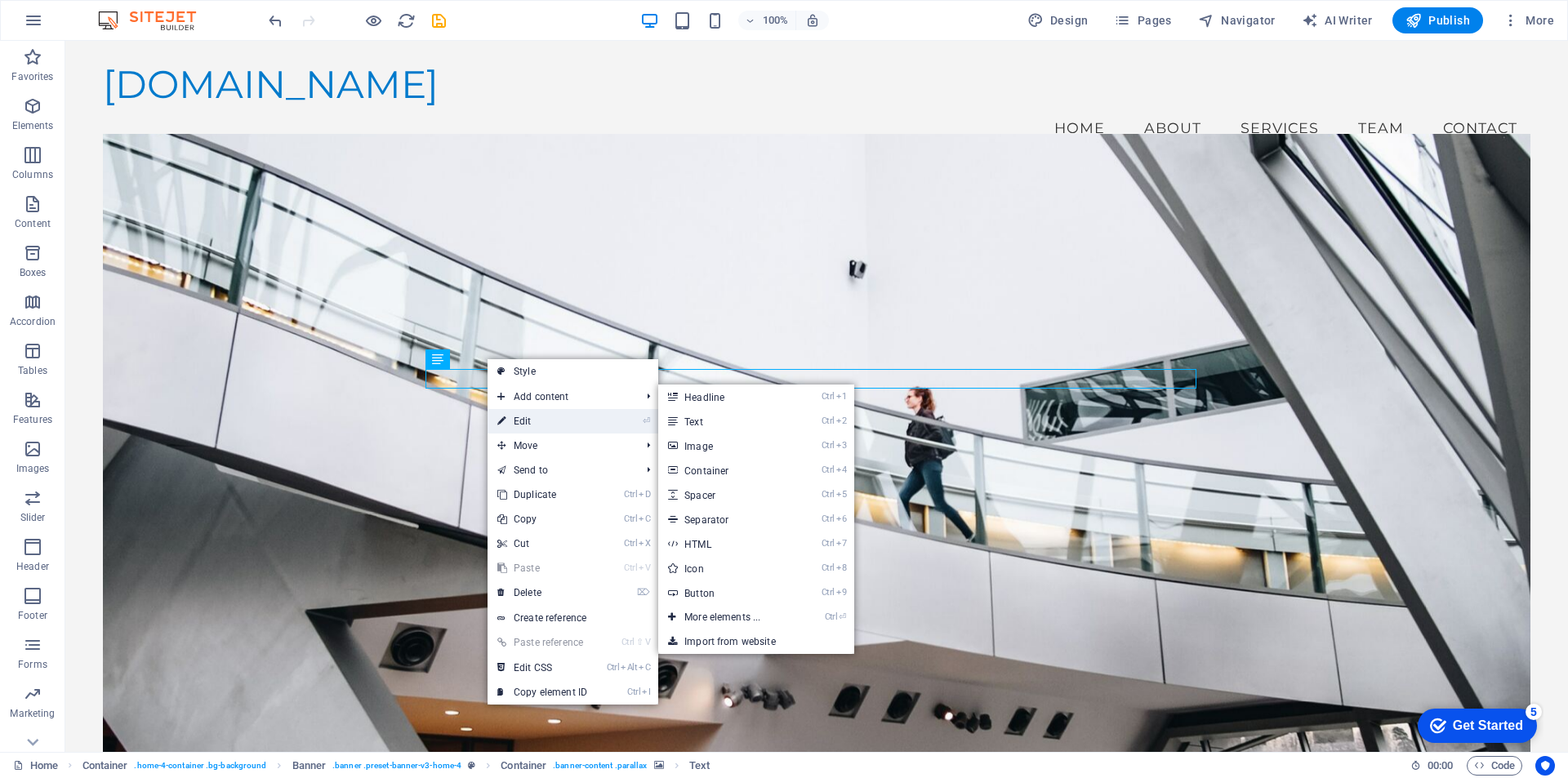
click at [529, 426] on link "⏎ Edit" at bounding box center [542, 421] width 110 height 24
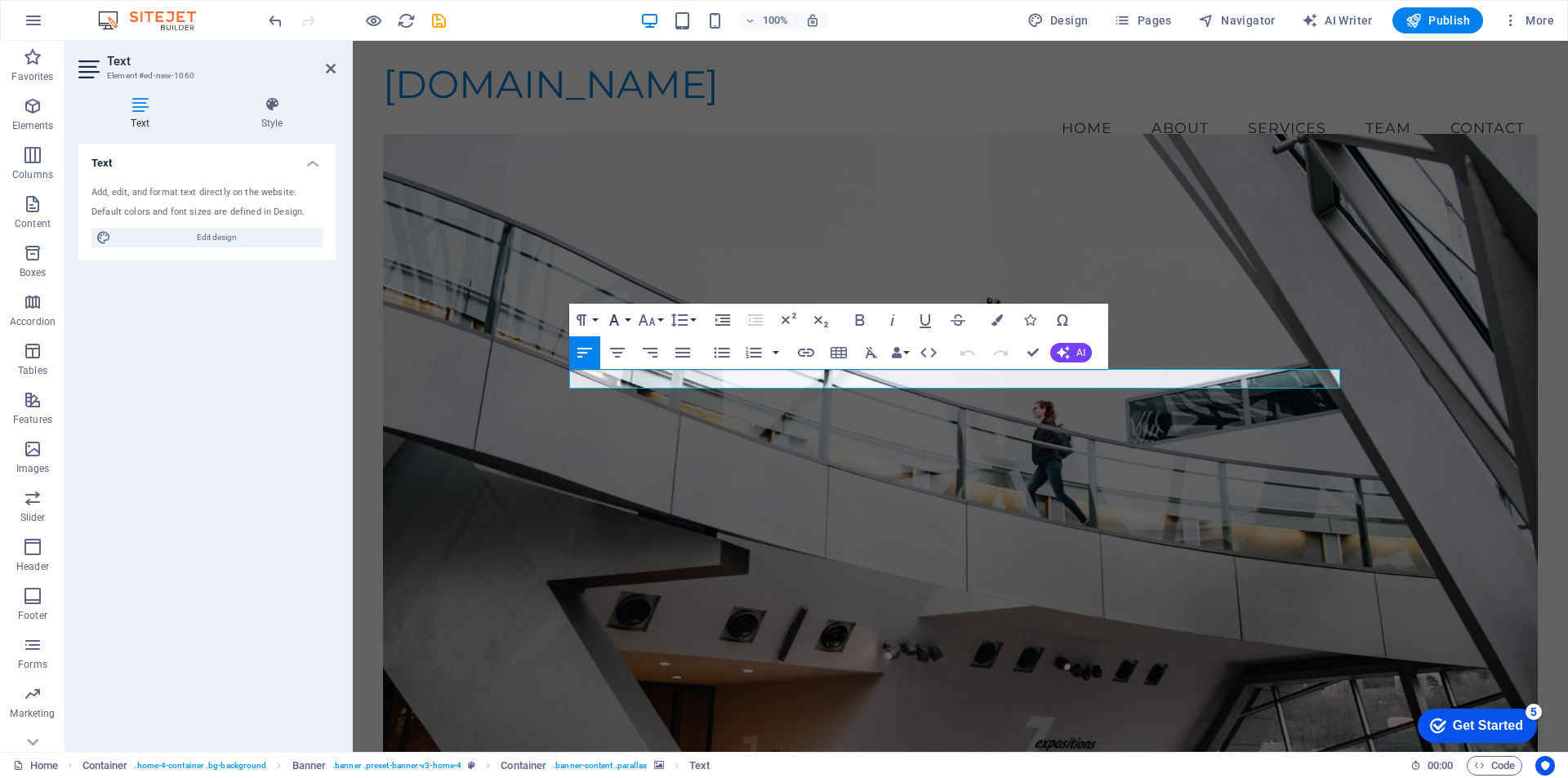
click at [622, 321] on icon "button" at bounding box center [614, 319] width 19 height 19
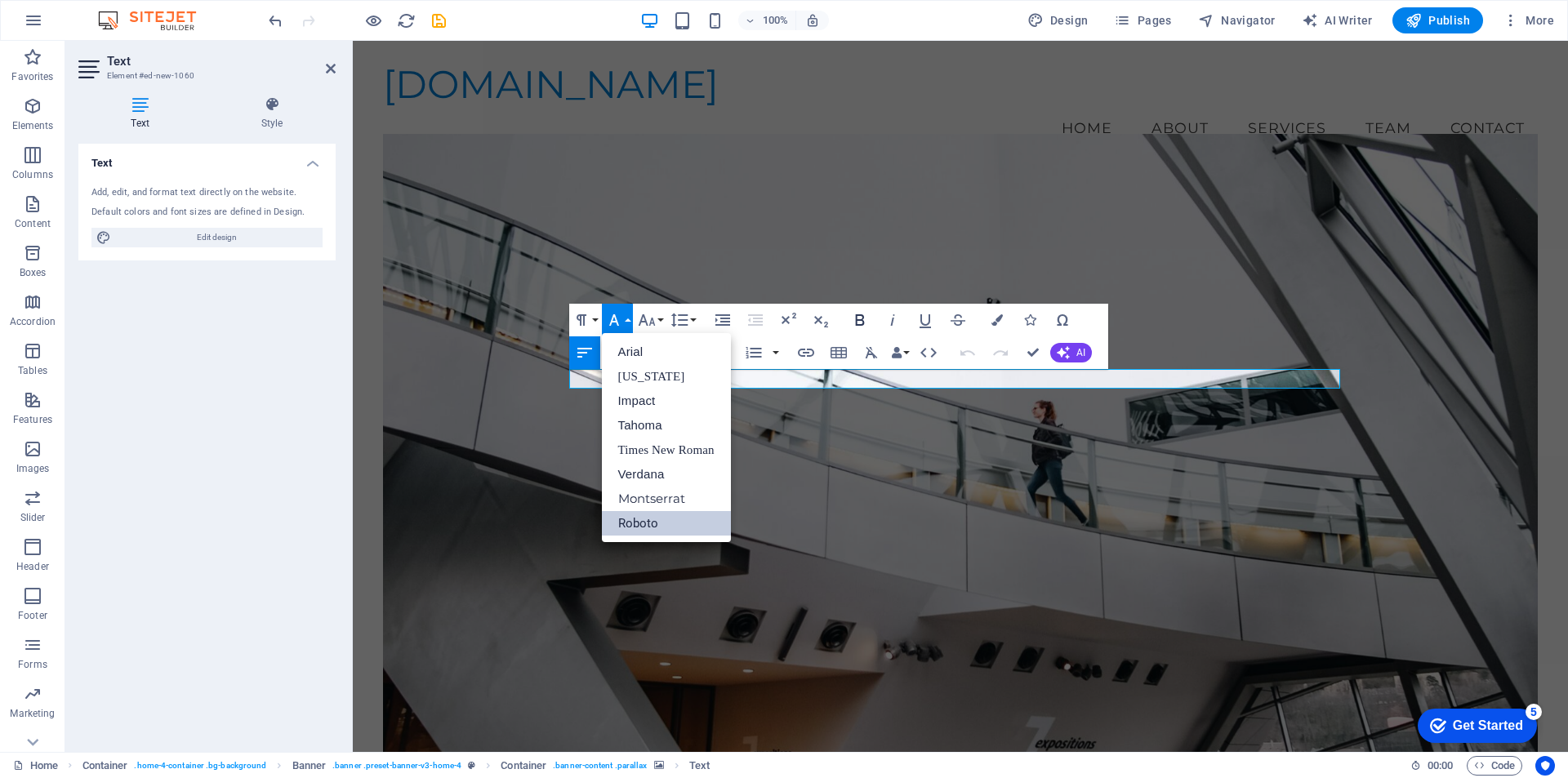
click at [858, 320] on icon "button" at bounding box center [859, 320] width 9 height 12
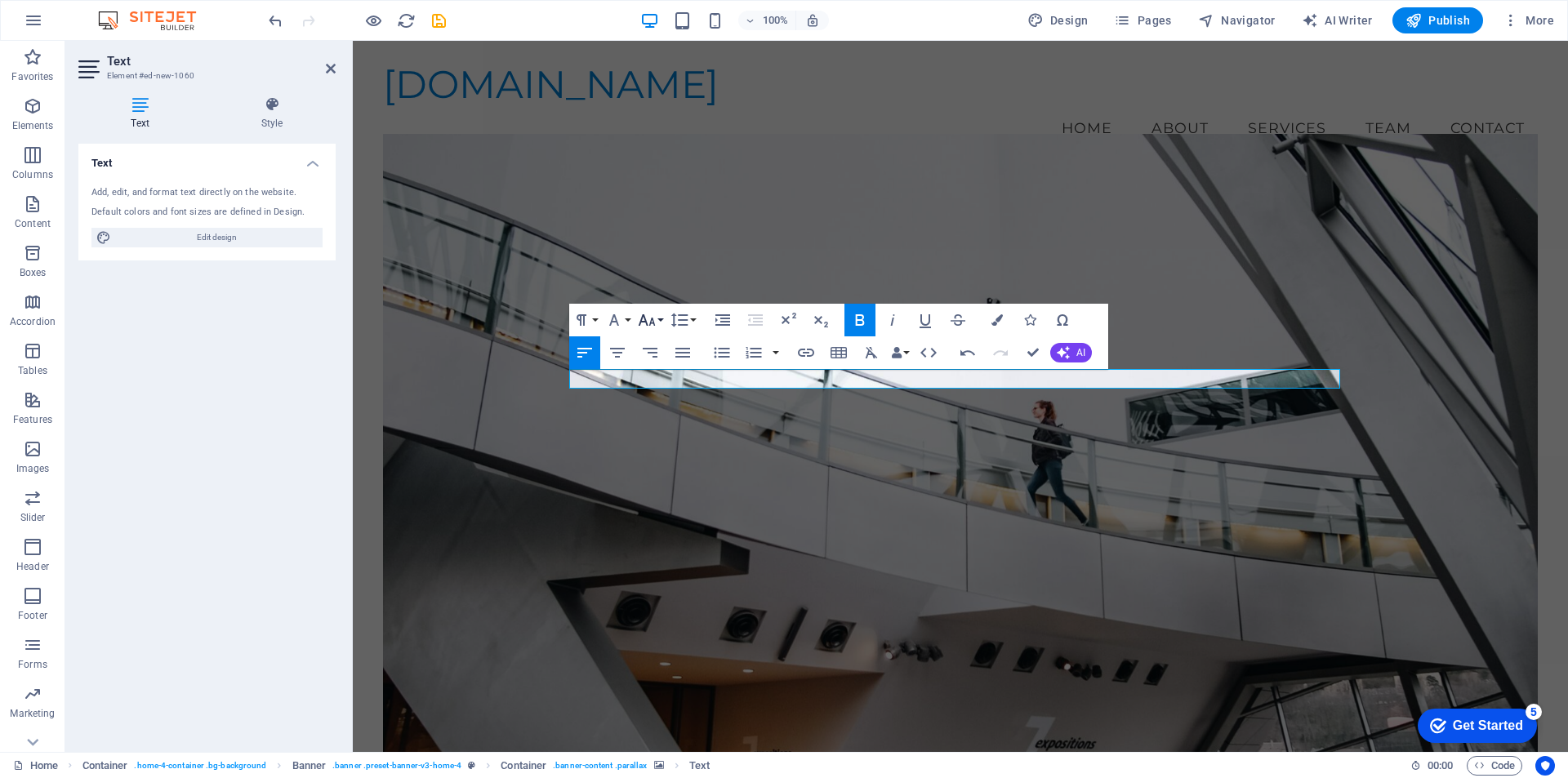
click at [660, 318] on button "Font Size" at bounding box center [650, 319] width 31 height 33
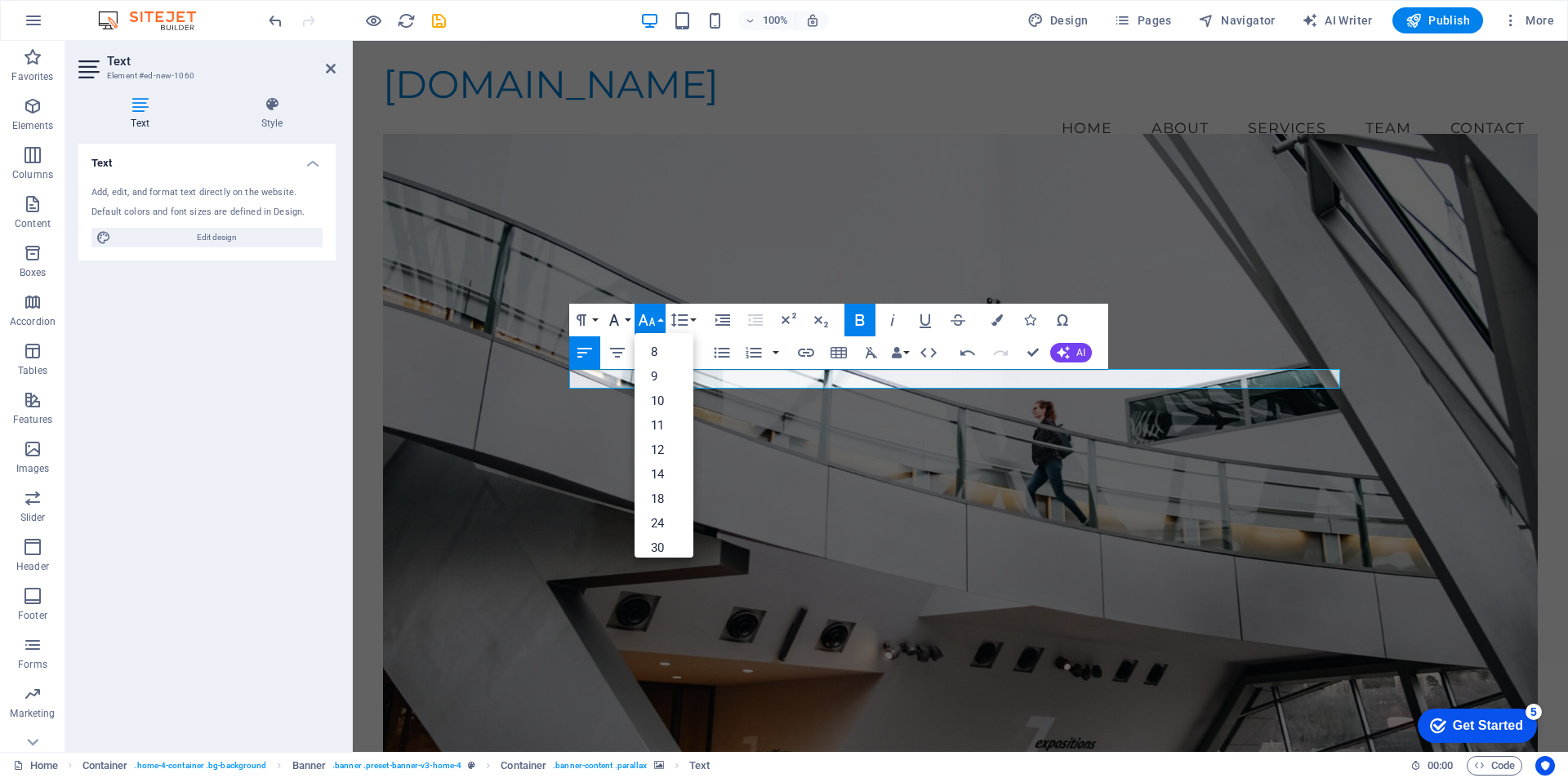
click at [626, 319] on button "Font Family" at bounding box center [617, 319] width 31 height 33
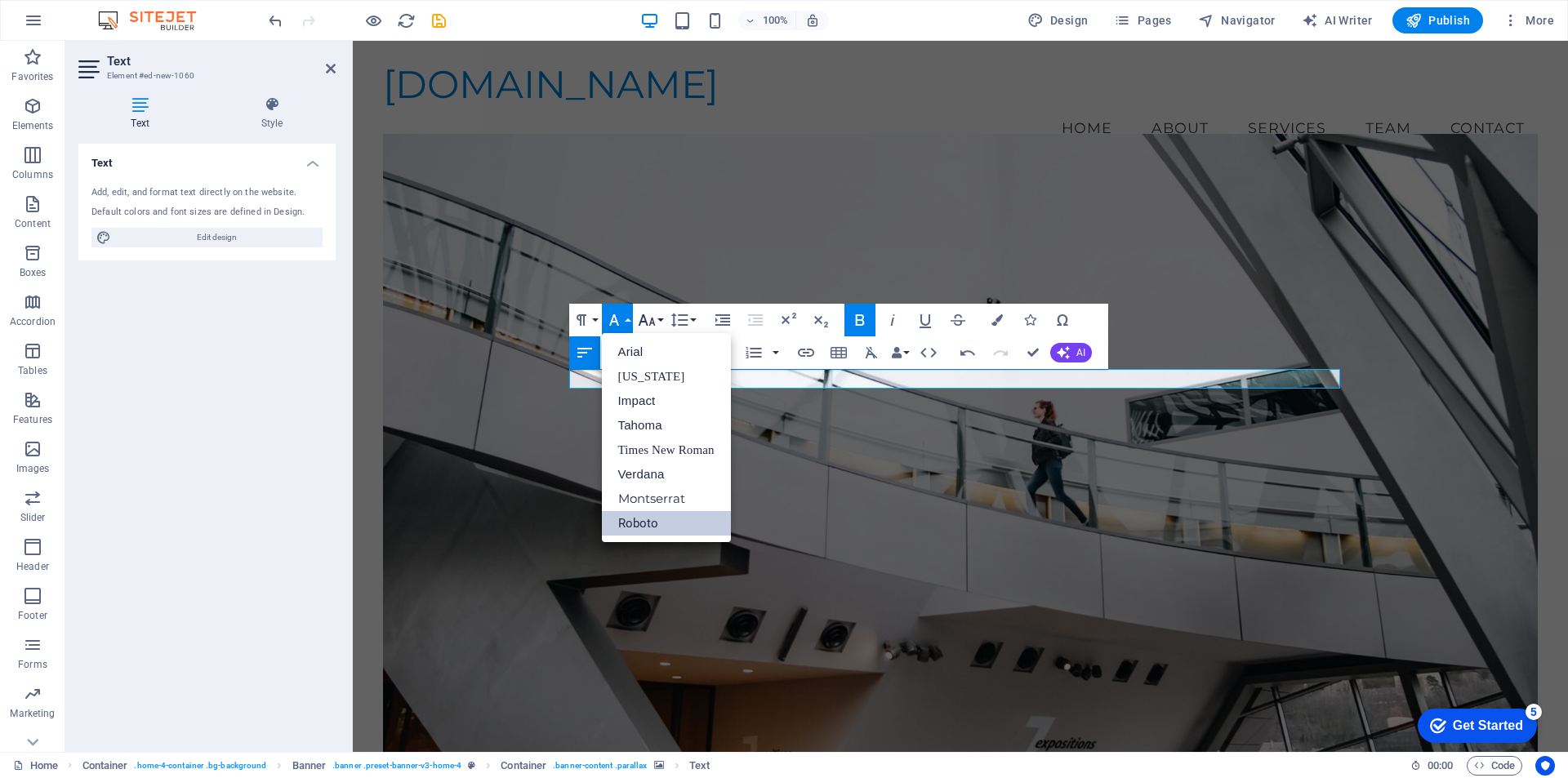
click at [657, 317] on button "Font Size" at bounding box center [650, 319] width 31 height 33
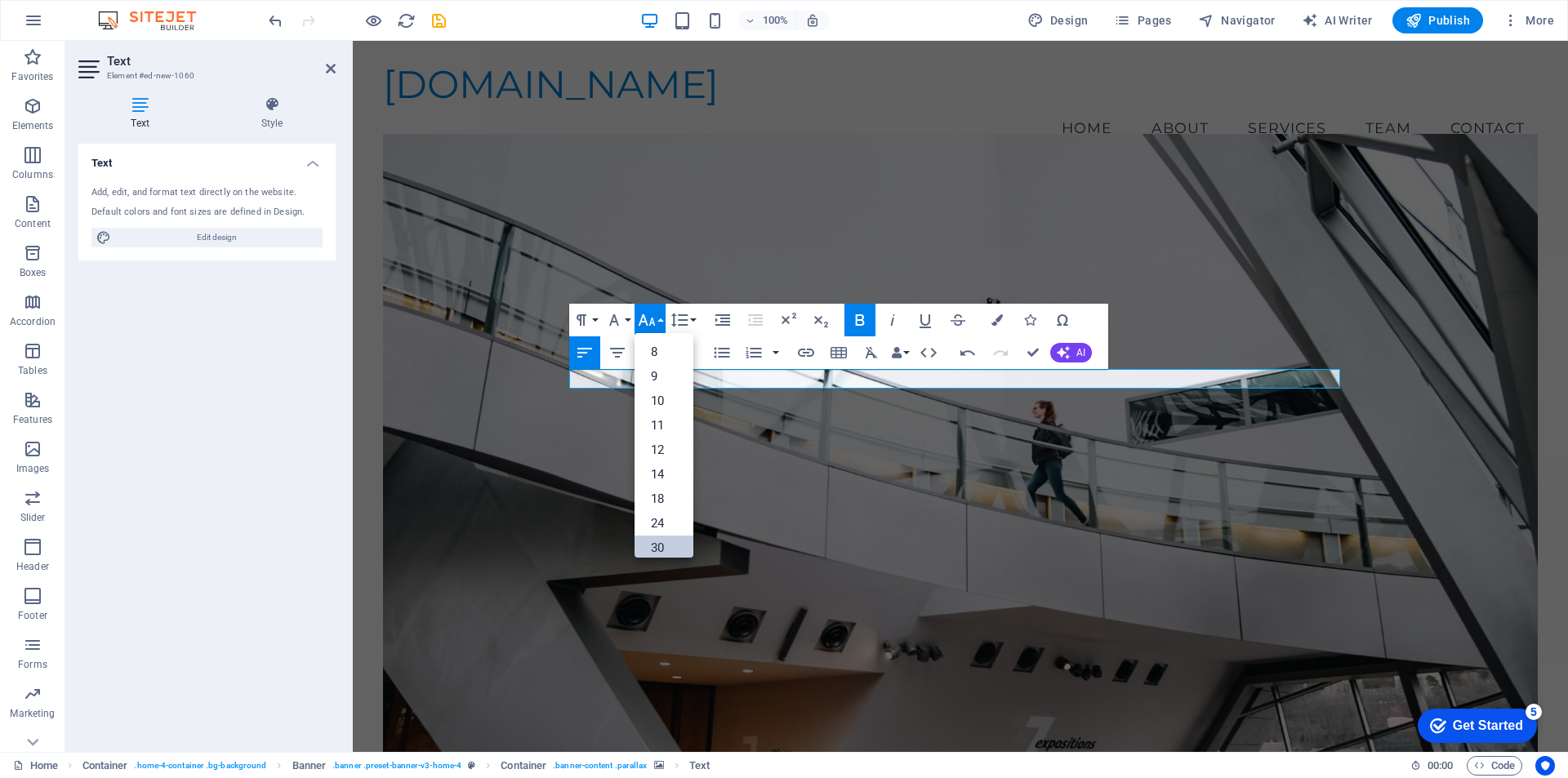
drag, startPoint x: 665, startPoint y: 548, endPoint x: 312, endPoint y: 507, distance: 355.4
click at [665, 548] on link "30" at bounding box center [664, 548] width 59 height 24
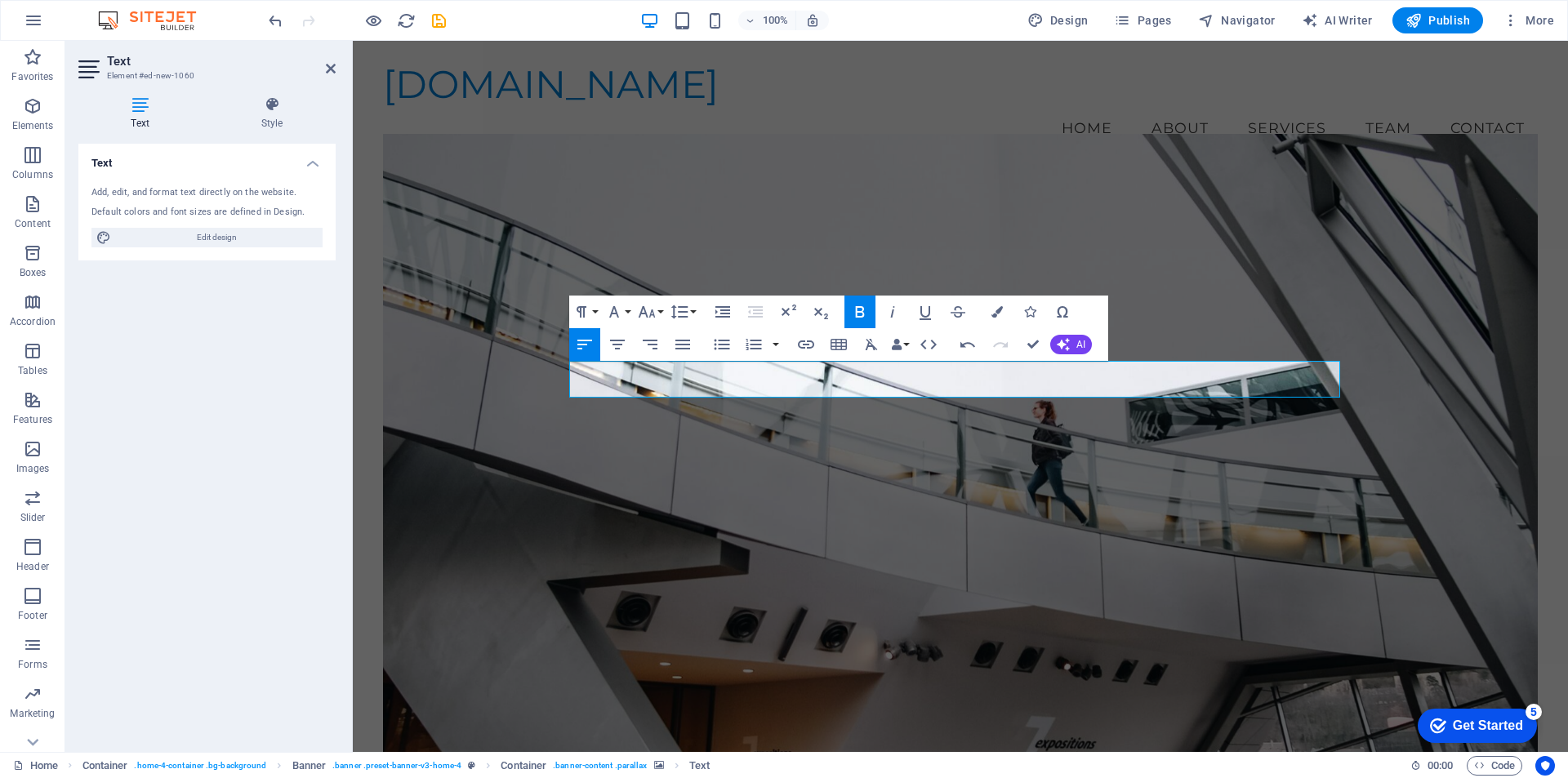
click at [695, 549] on figure at bounding box center [960, 458] width 1155 height 647
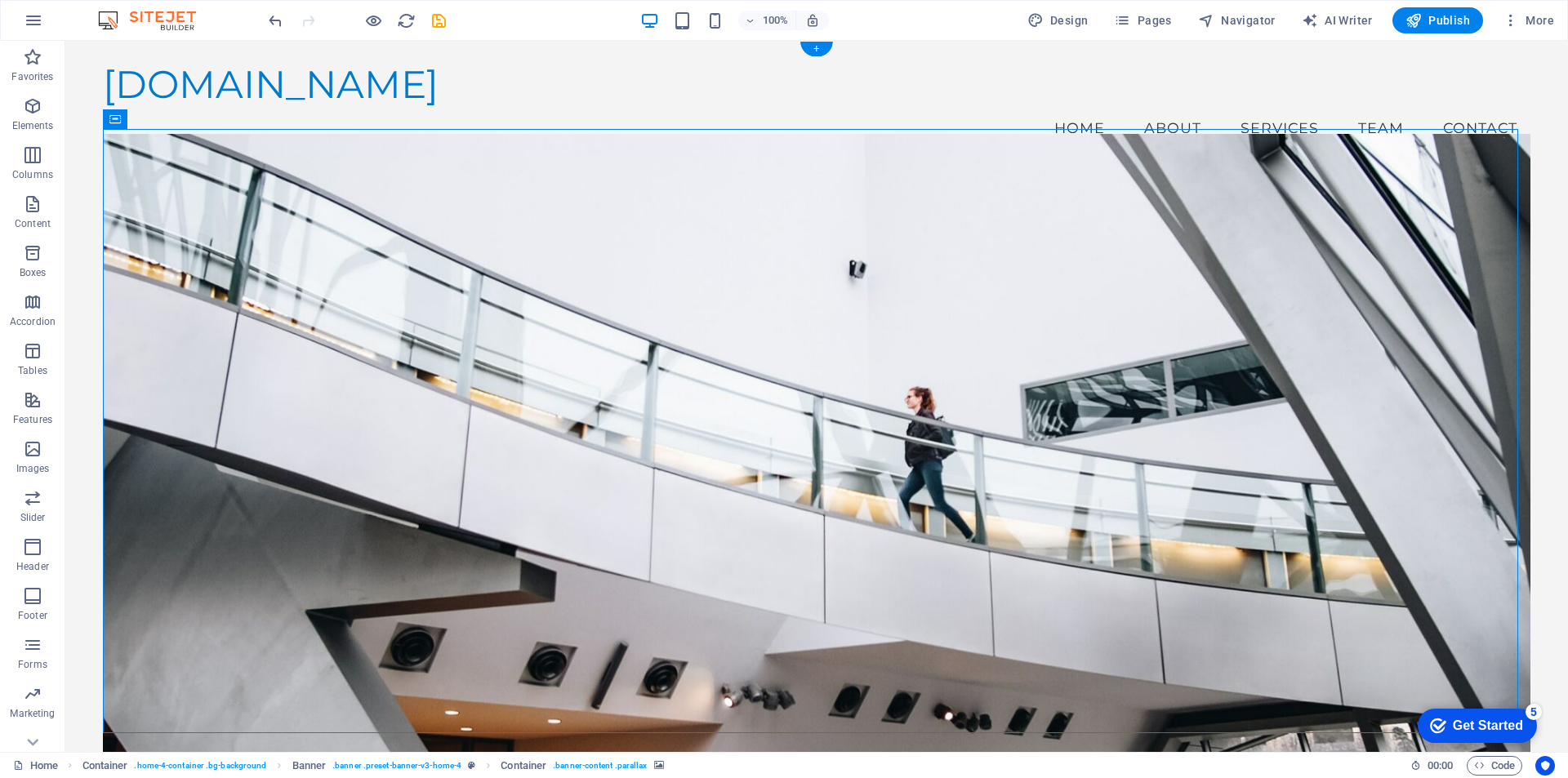
click at [629, 292] on figure at bounding box center [817, 458] width 1428 height 647
click at [486, 360] on icon at bounding box center [485, 360] width 9 height 17
click at [481, 296] on figure at bounding box center [817, 458] width 1428 height 647
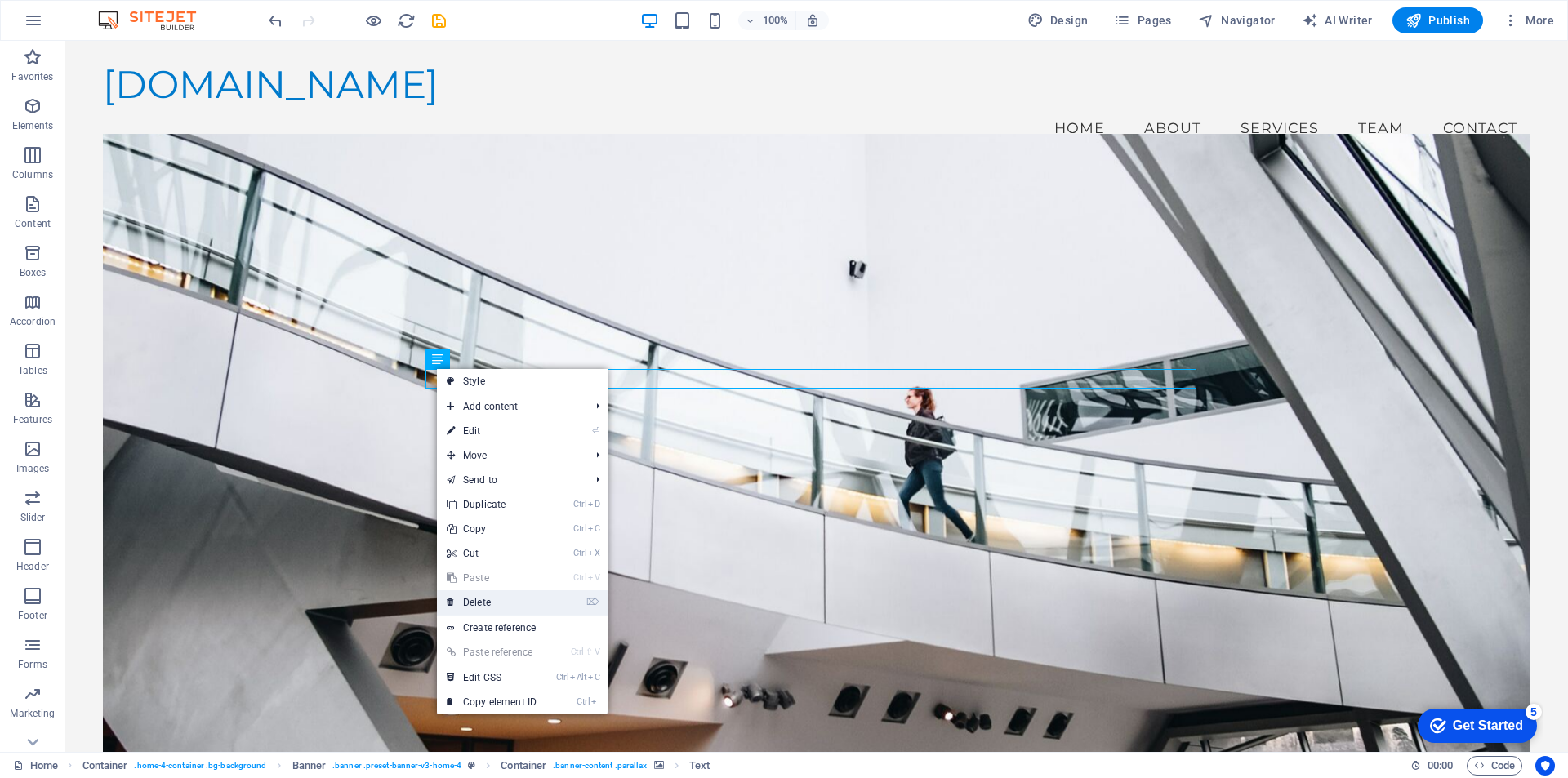
click at [476, 600] on link "⌦ Delete" at bounding box center [491, 603] width 110 height 24
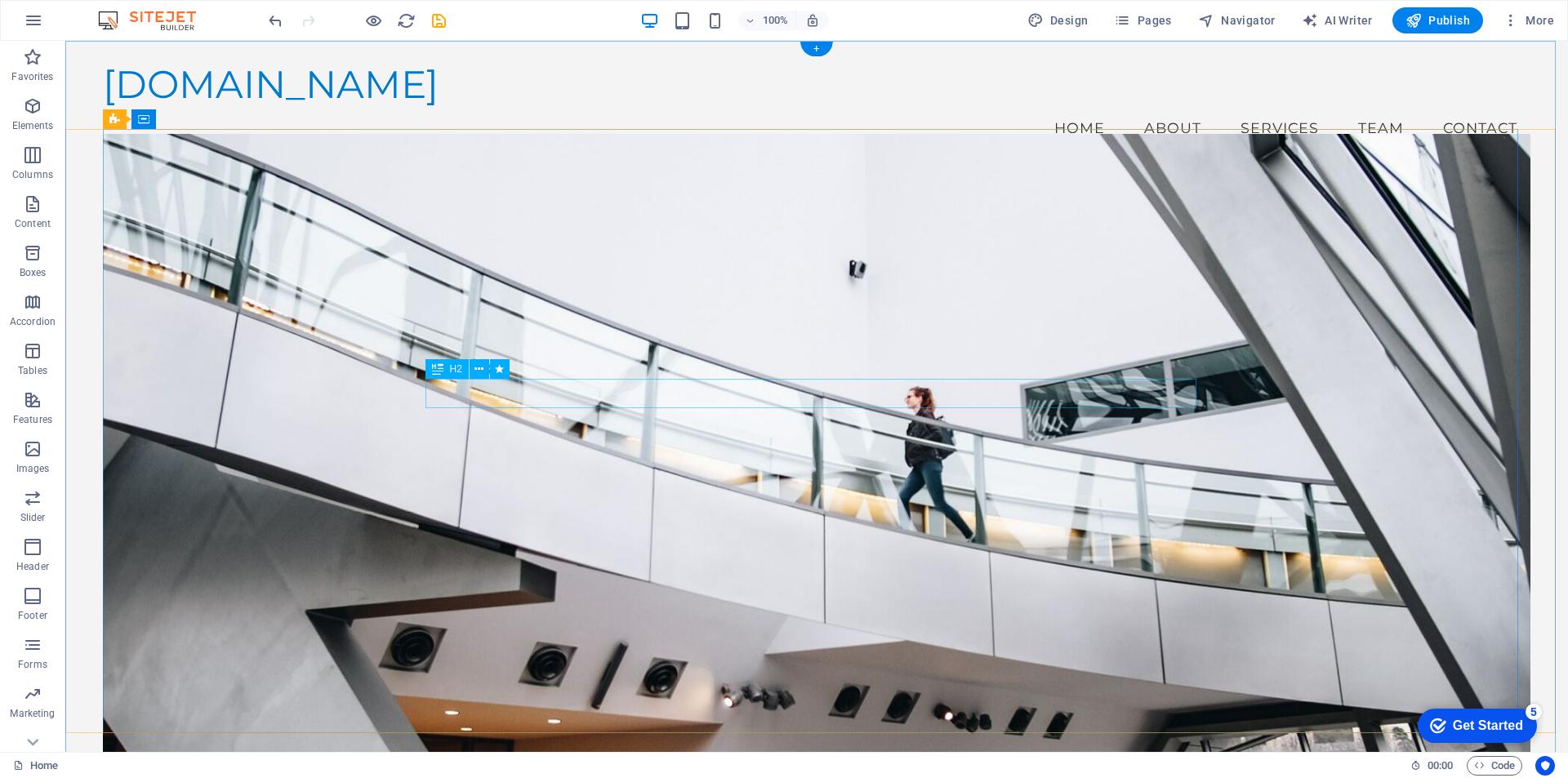
click at [441, 369] on icon at bounding box center [438, 368] width 12 height 19
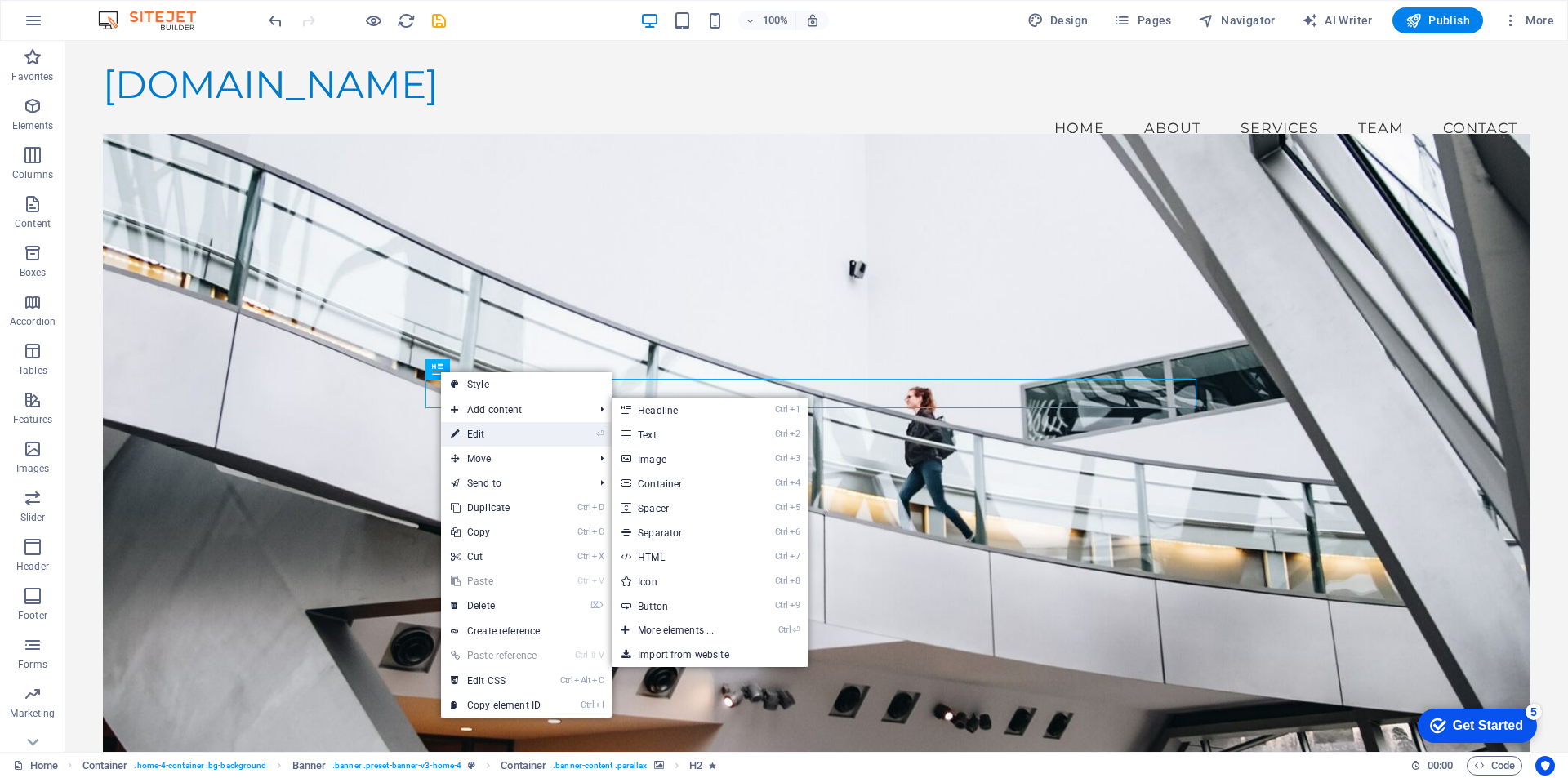
drag, startPoint x: 125, startPoint y: 391, endPoint x: 478, endPoint y: 433, distance: 355.5
click at [478, 433] on link "⏎ Edit" at bounding box center [496, 434] width 110 height 24
select select "fade"
select select "s"
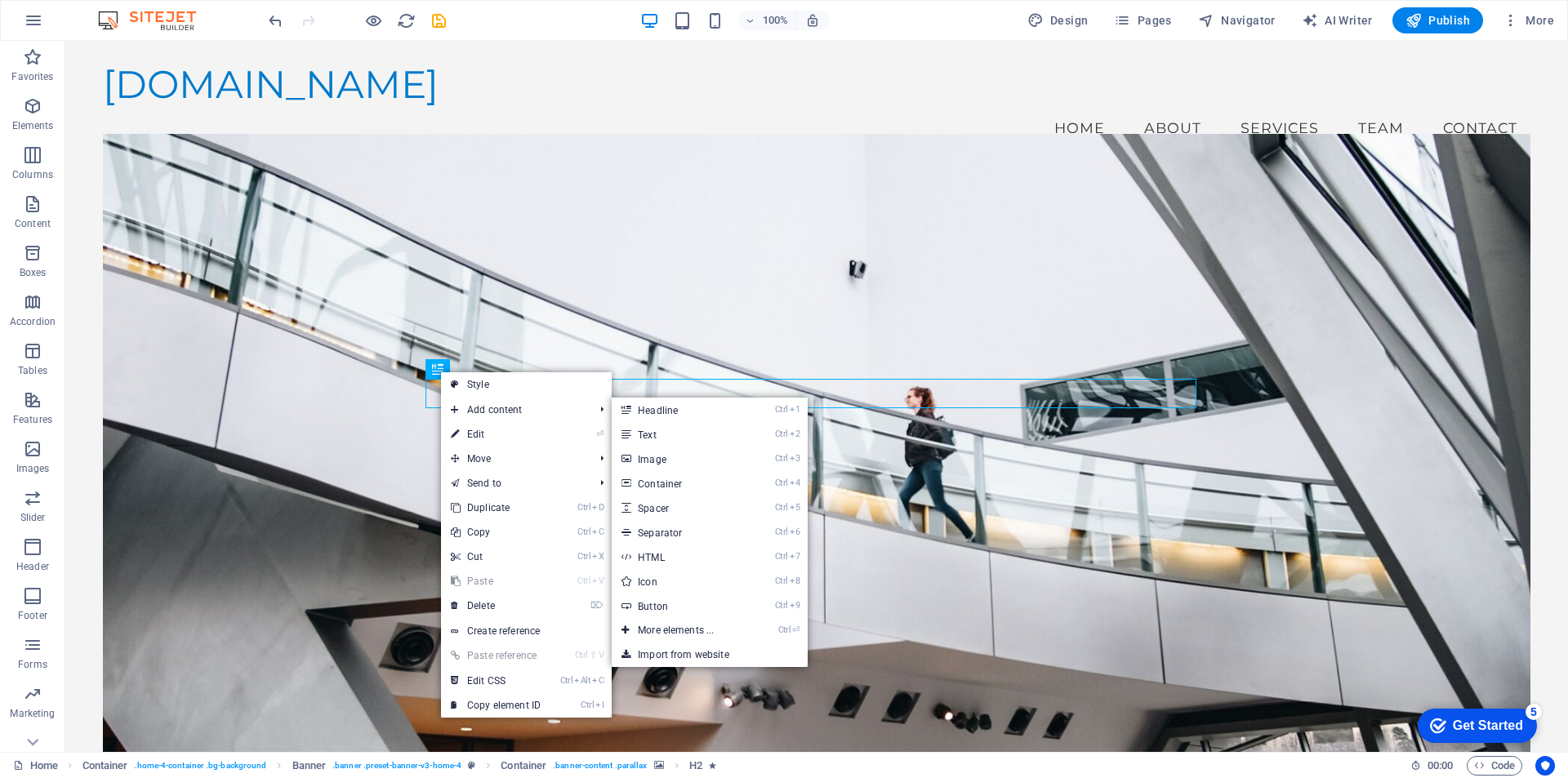
select select "onload"
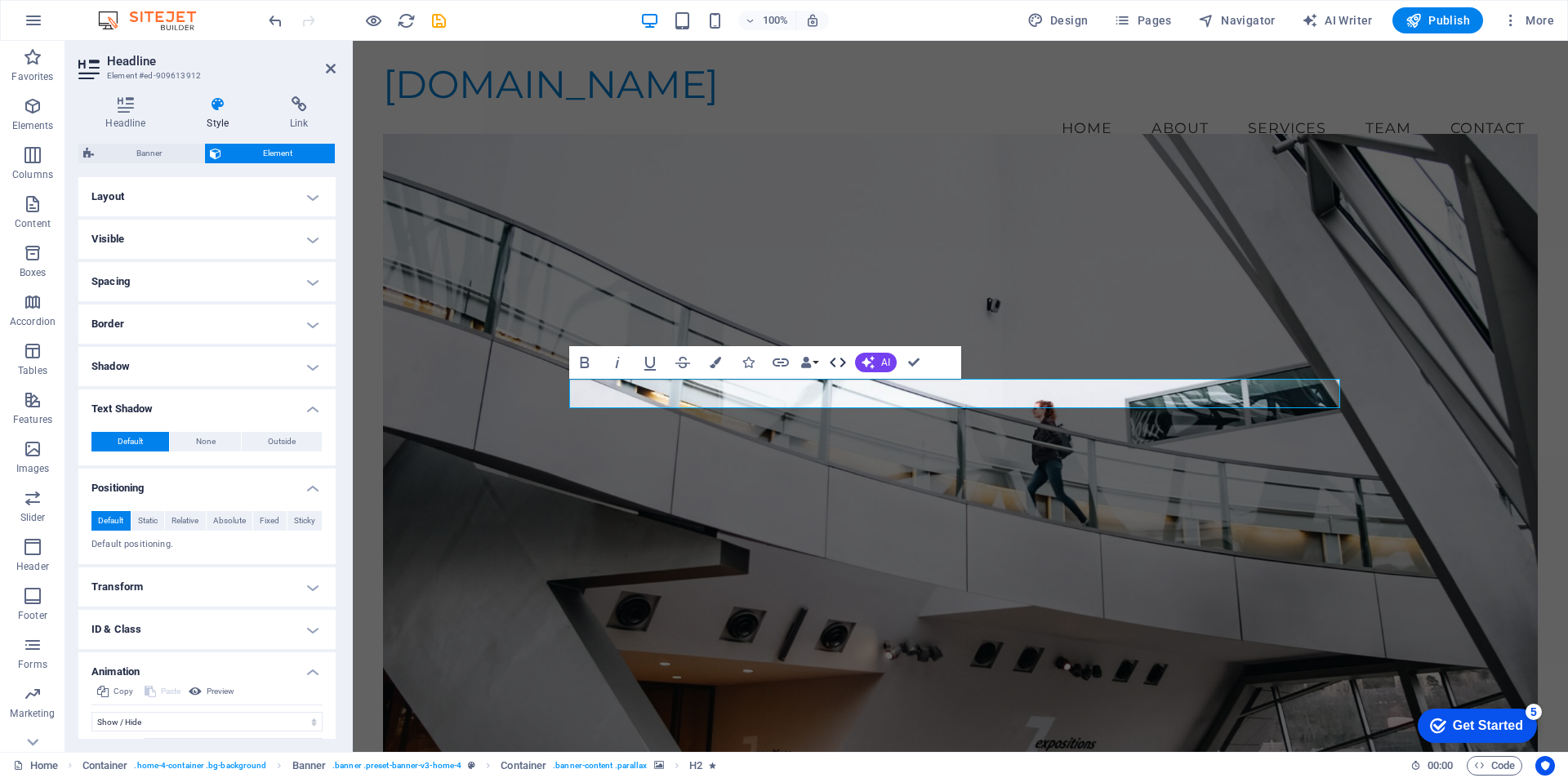
drag, startPoint x: 832, startPoint y: 357, endPoint x: 479, endPoint y: 318, distance: 355.1
click at [832, 357] on icon "button" at bounding box center [838, 362] width 19 height 19
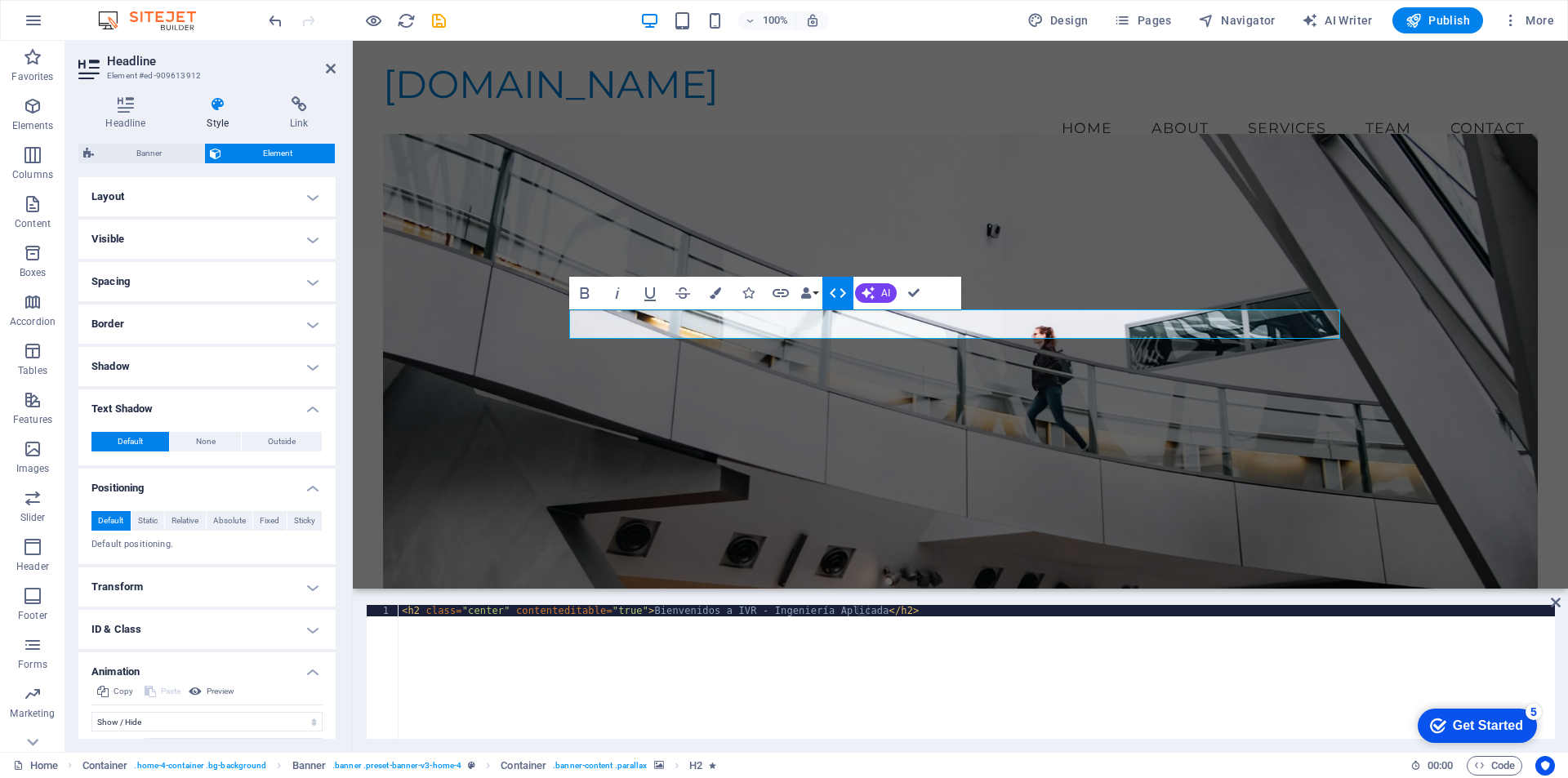
click at [862, 216] on figure at bounding box center [960, 384] width 1155 height 499
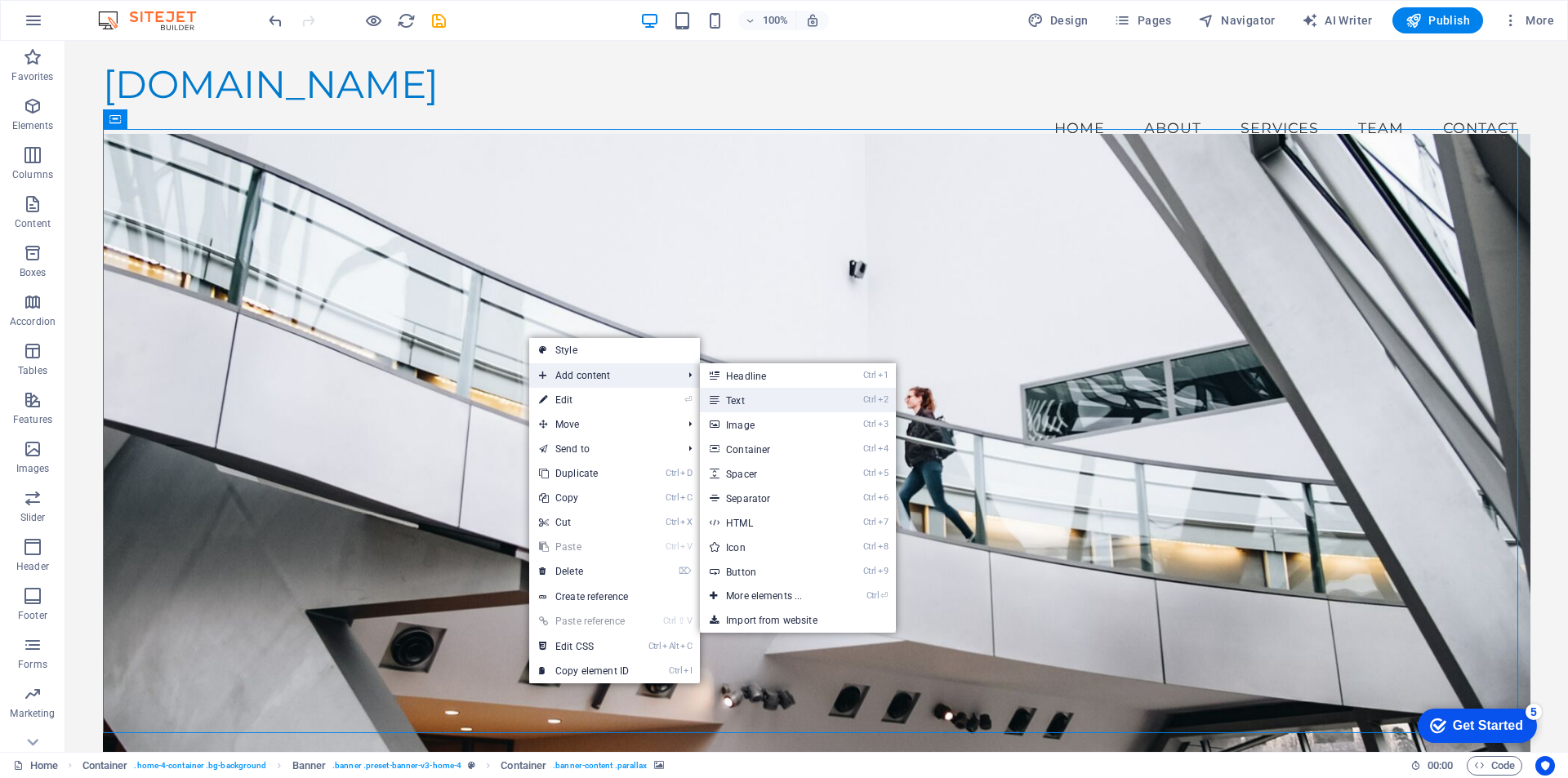
click at [739, 401] on link "Ctrl 2 Text" at bounding box center [767, 400] width 135 height 24
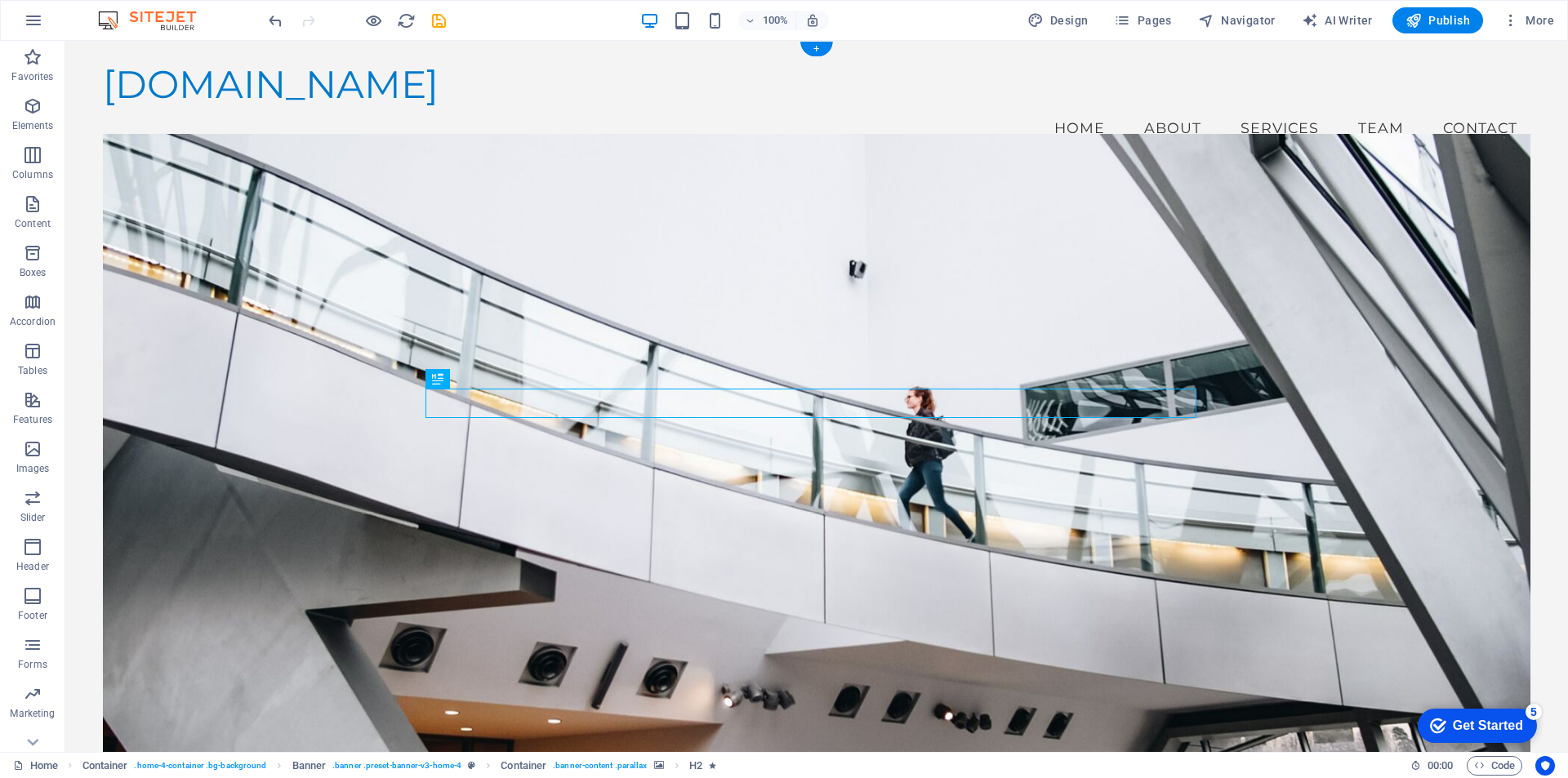
click at [538, 329] on figure at bounding box center [817, 458] width 1428 height 647
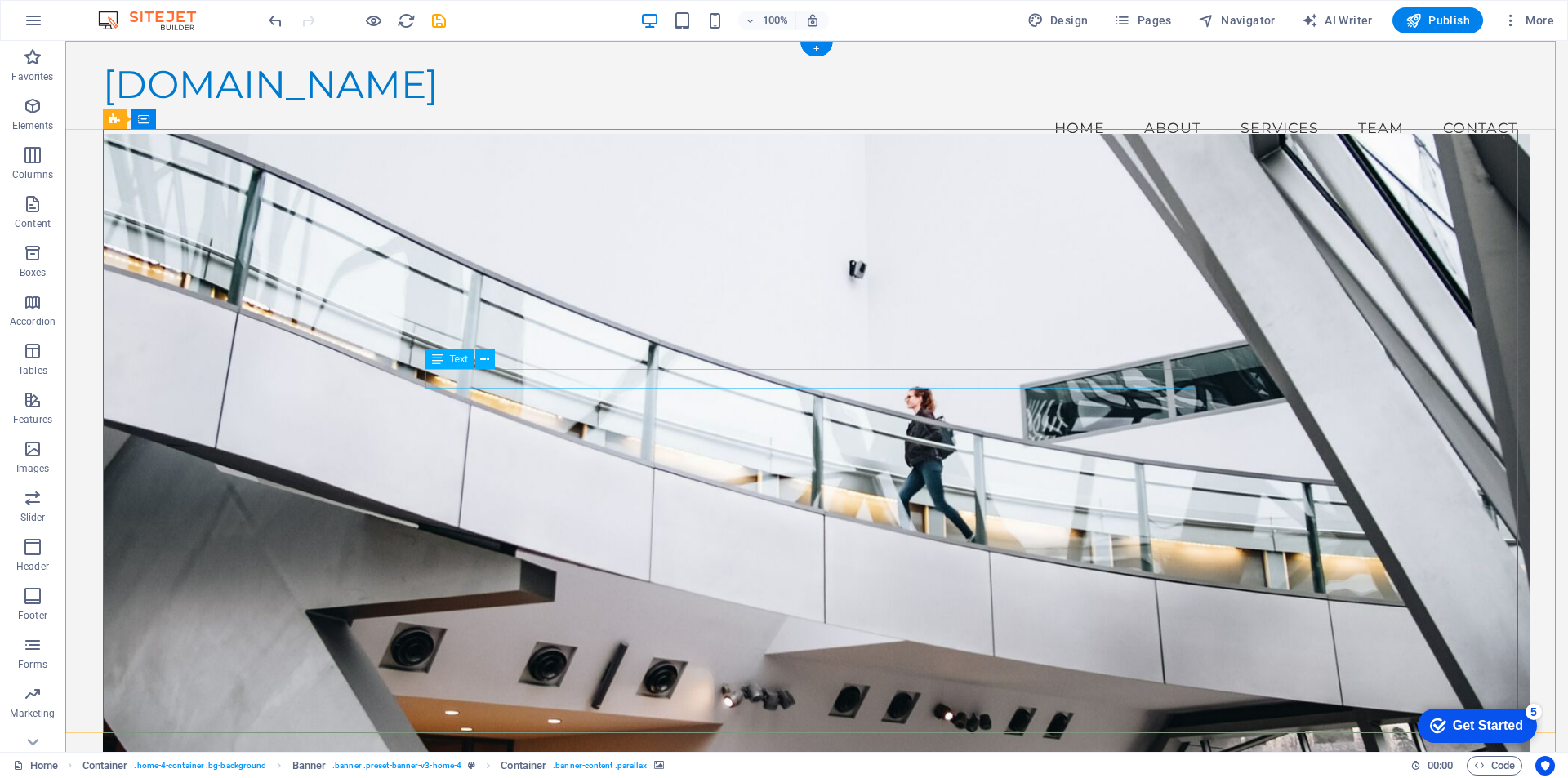
click at [490, 362] on button at bounding box center [485, 359] width 19 height 19
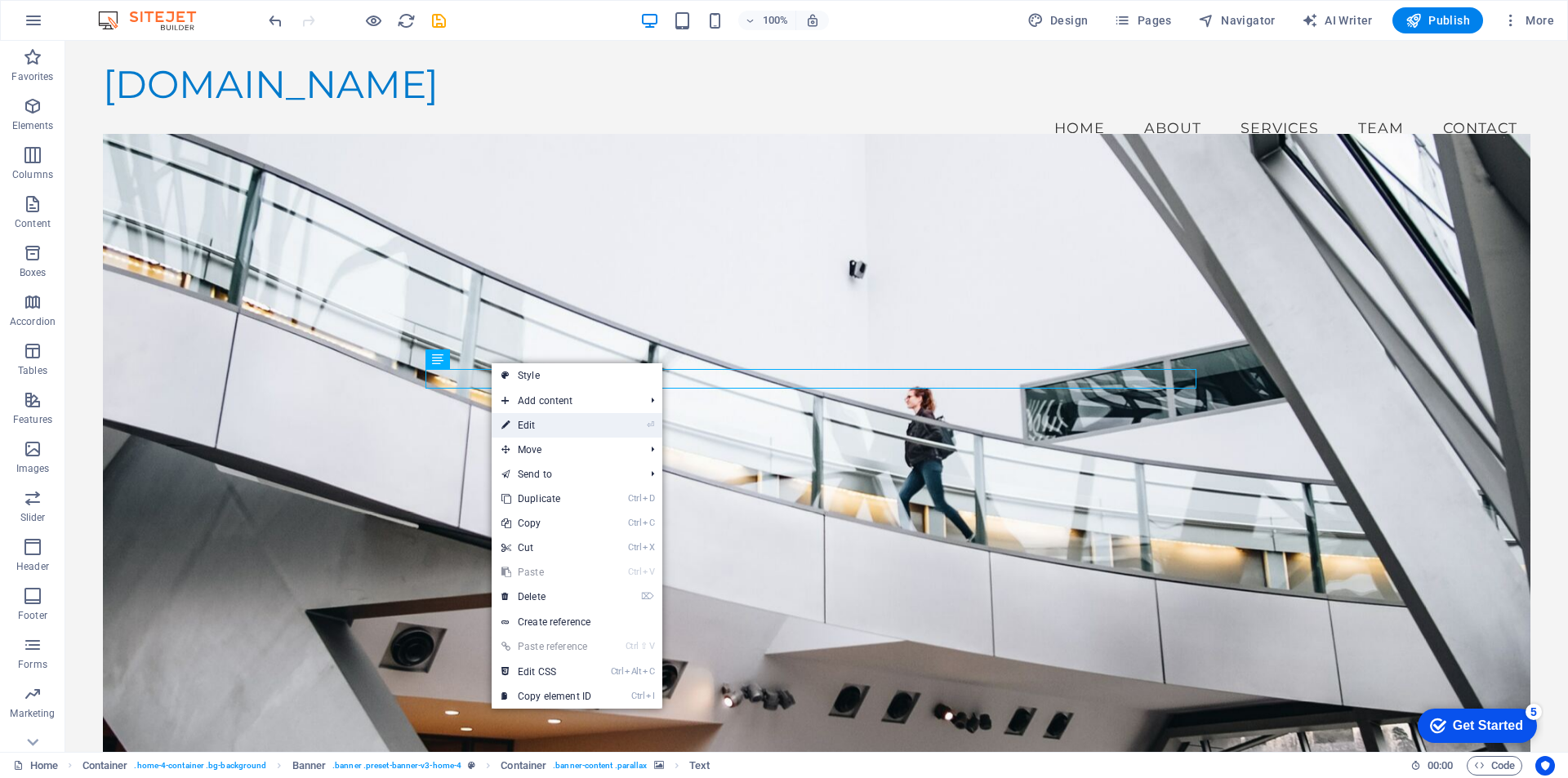
click at [517, 421] on link "⏎ Edit" at bounding box center [546, 425] width 110 height 24
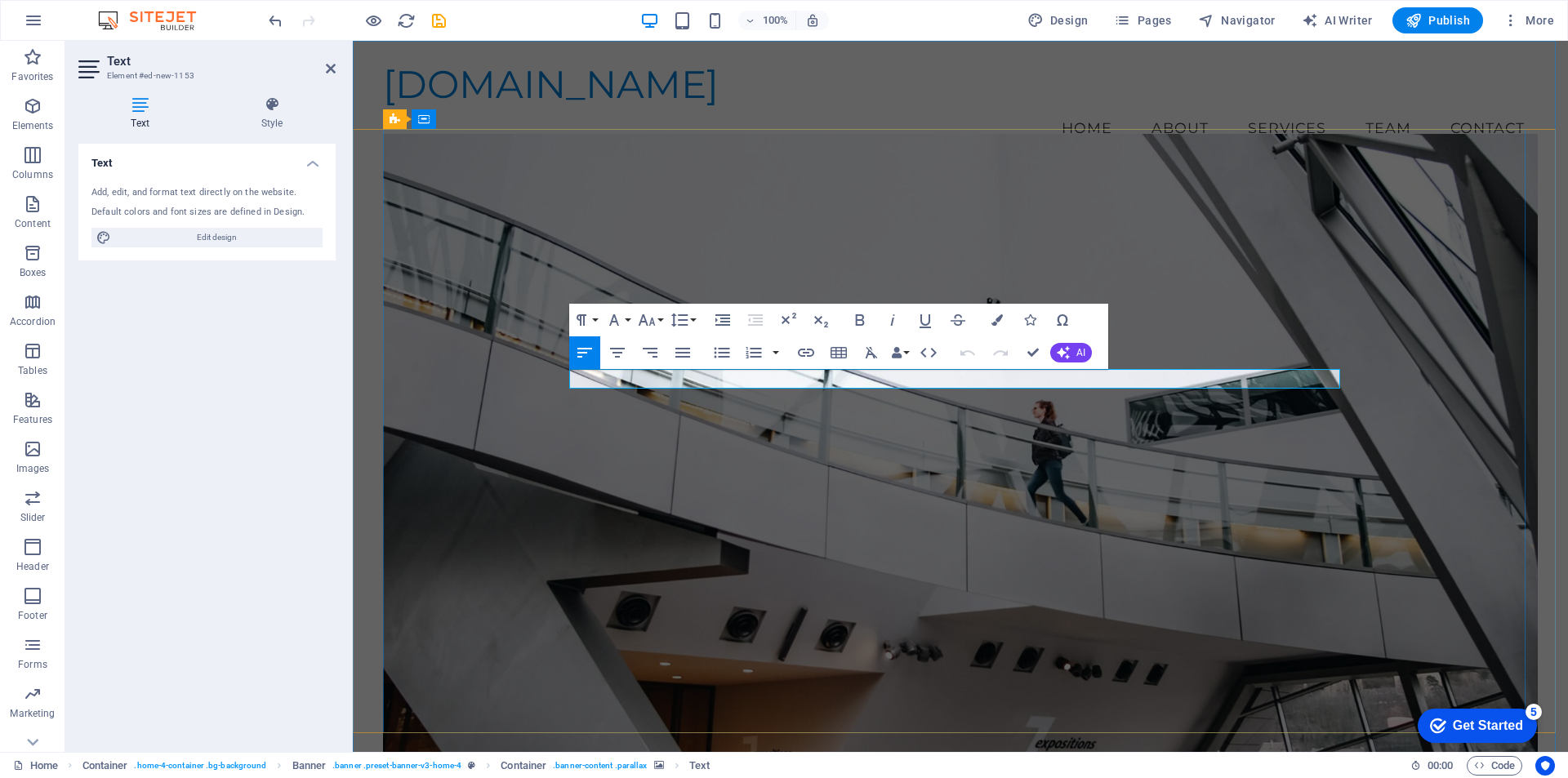
click at [659, 316] on button "Font Size" at bounding box center [650, 319] width 31 height 33
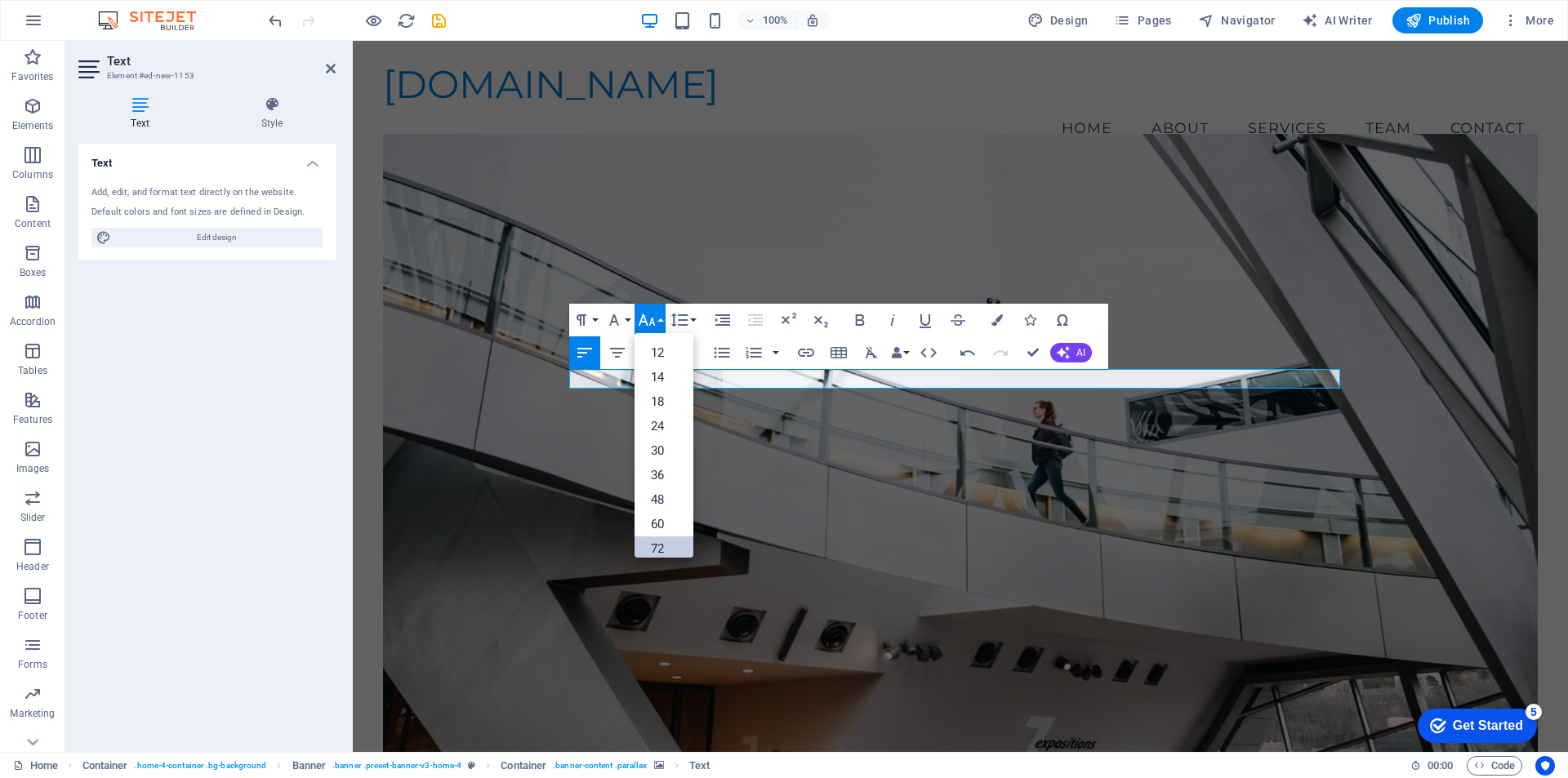
scroll to position [131, 0]
click at [660, 512] on link "72" at bounding box center [664, 514] width 59 height 24
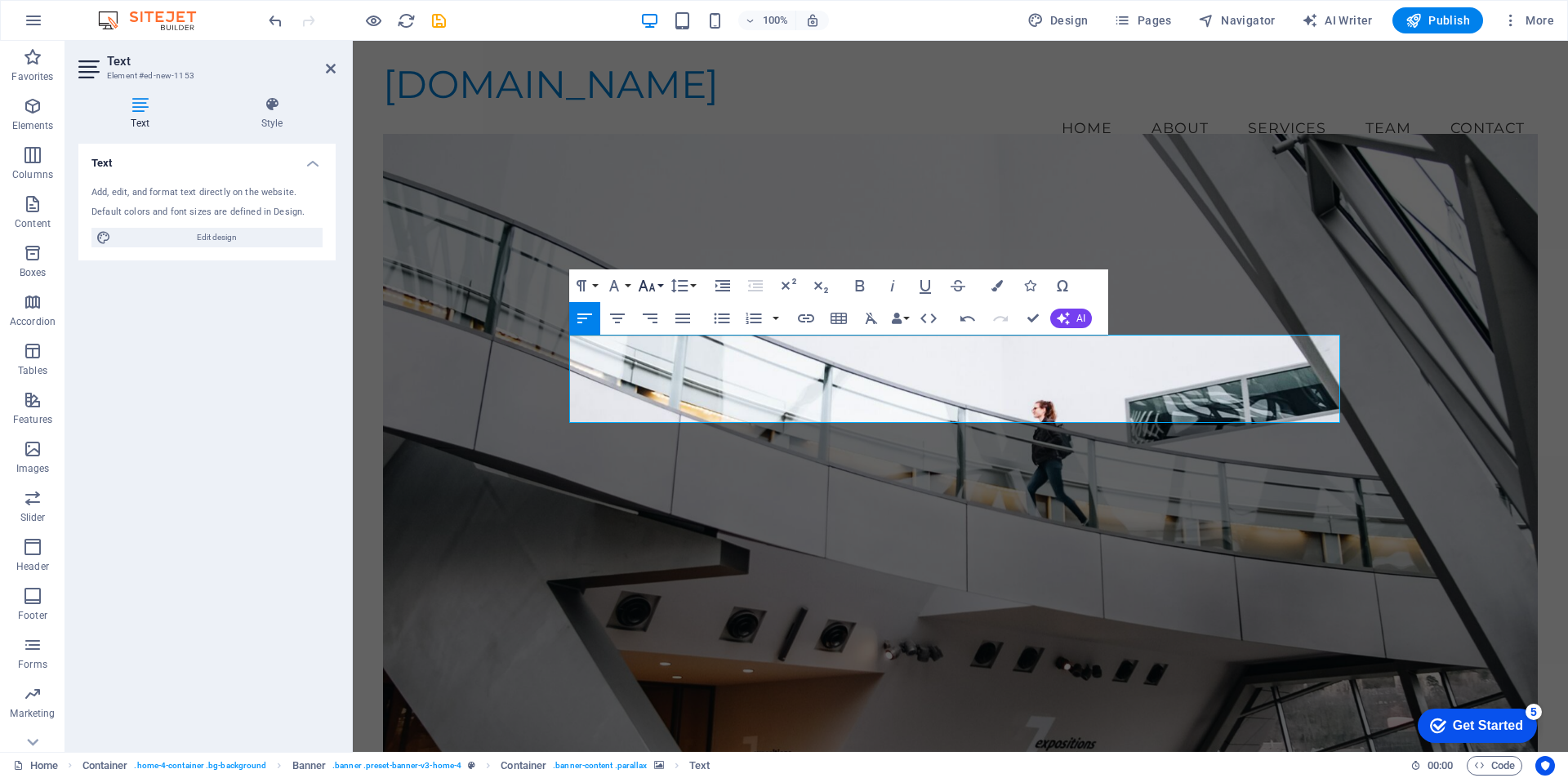
click at [657, 286] on button "Font Size" at bounding box center [650, 286] width 31 height 33
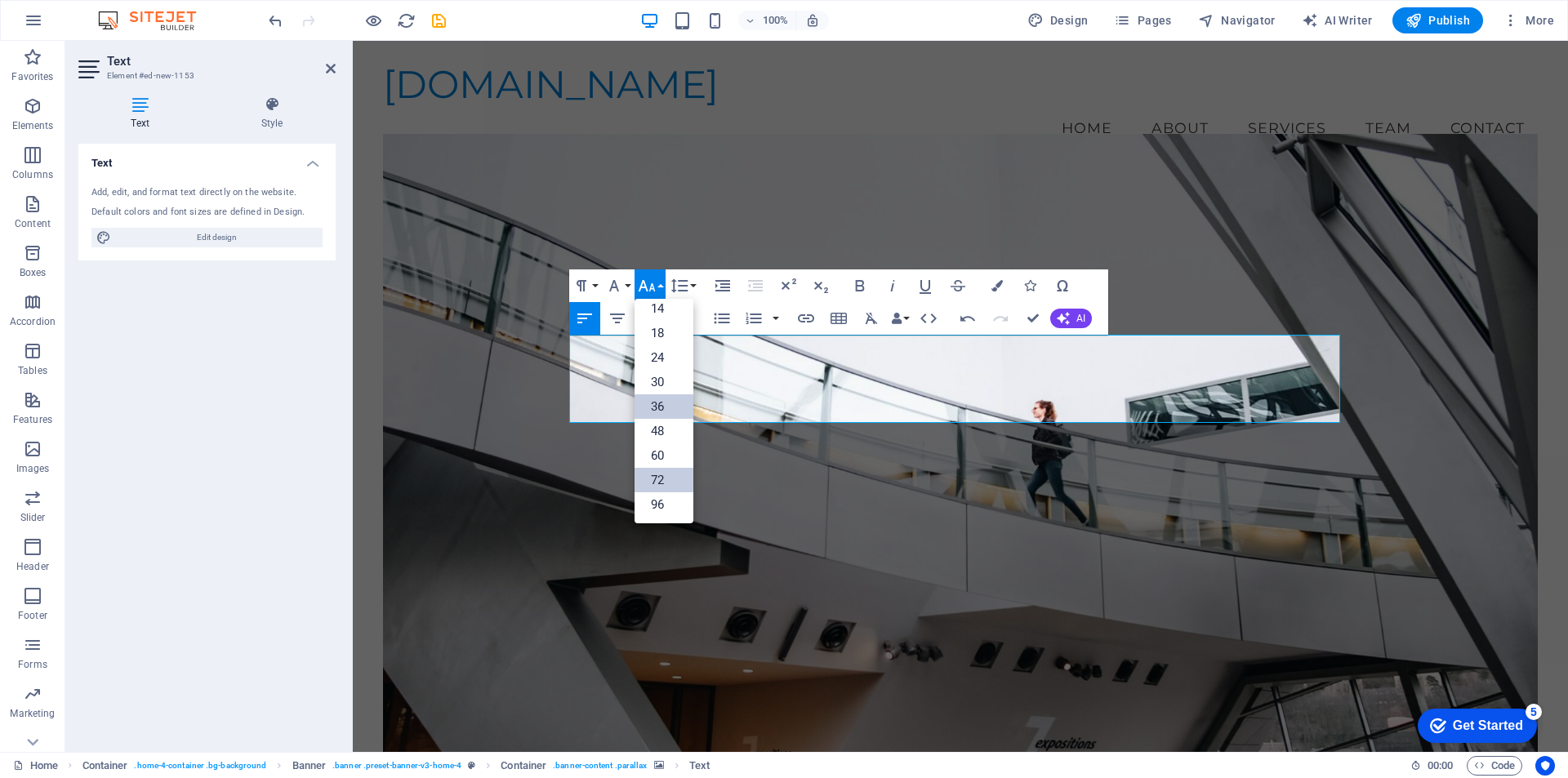
click at [661, 408] on link "36" at bounding box center [664, 406] width 59 height 24
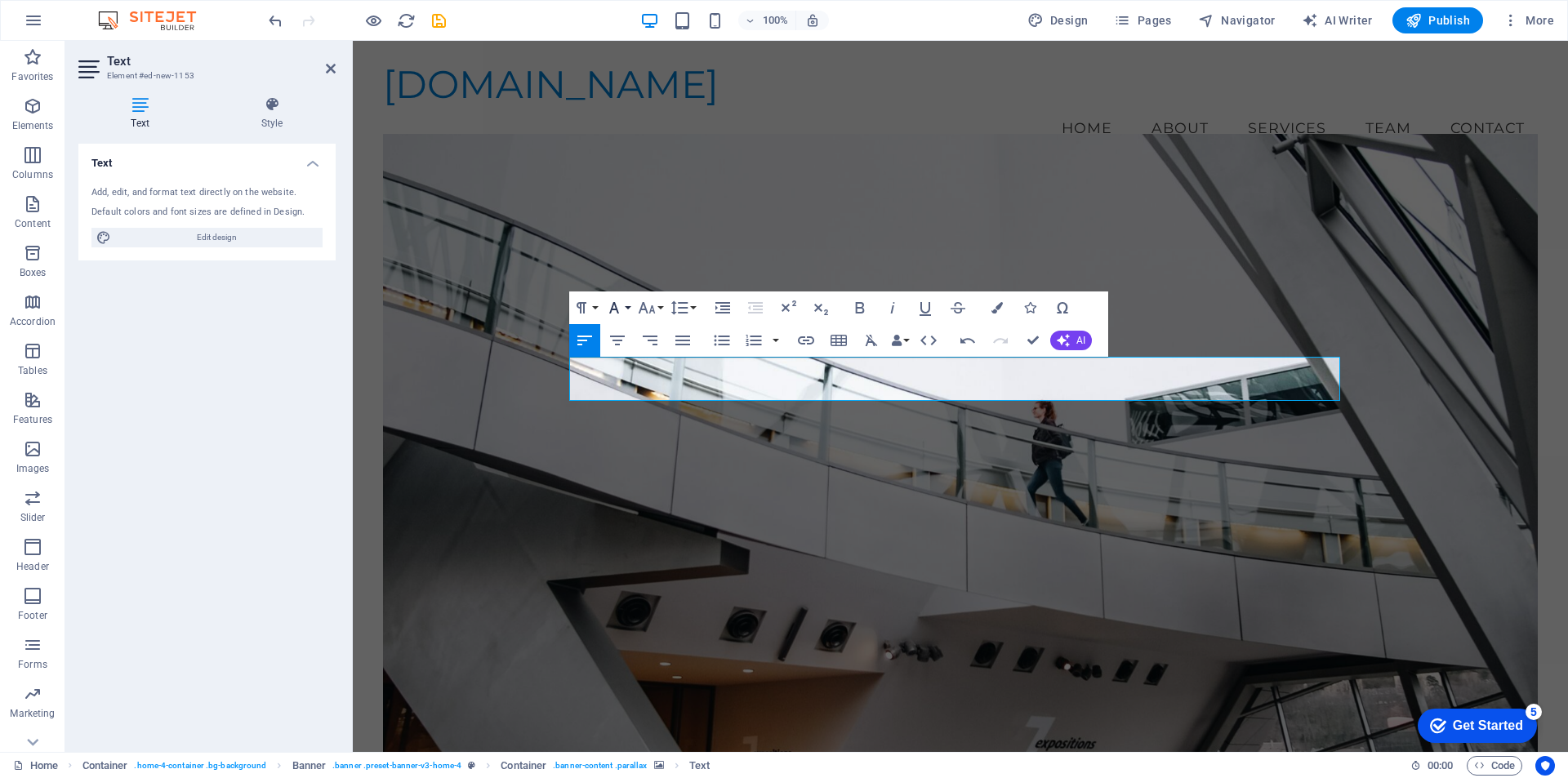
click at [628, 307] on button "Font Family" at bounding box center [617, 308] width 31 height 33
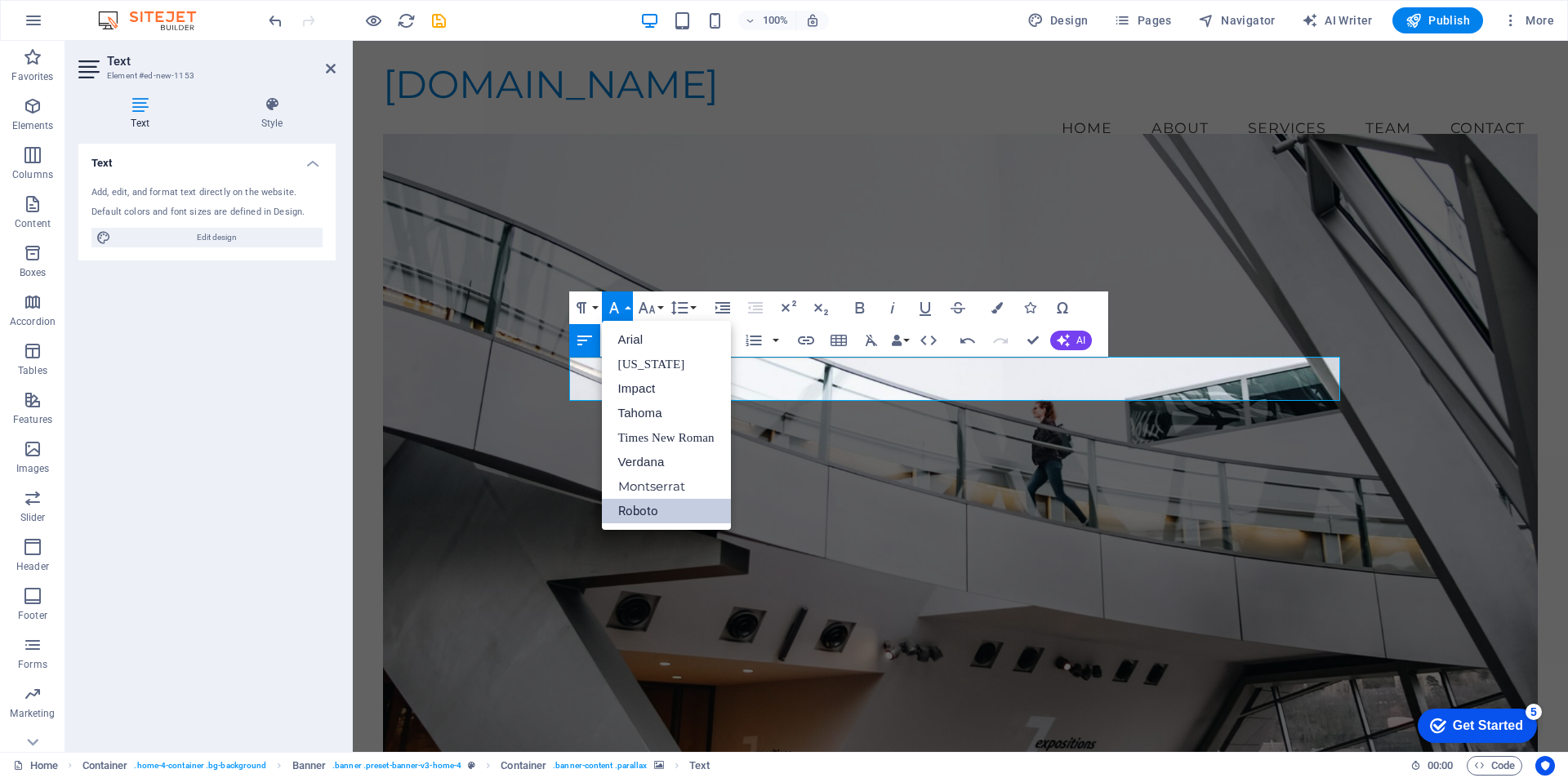
scroll to position [0, 0]
click at [635, 506] on link "Roboto" at bounding box center [666, 511] width 129 height 24
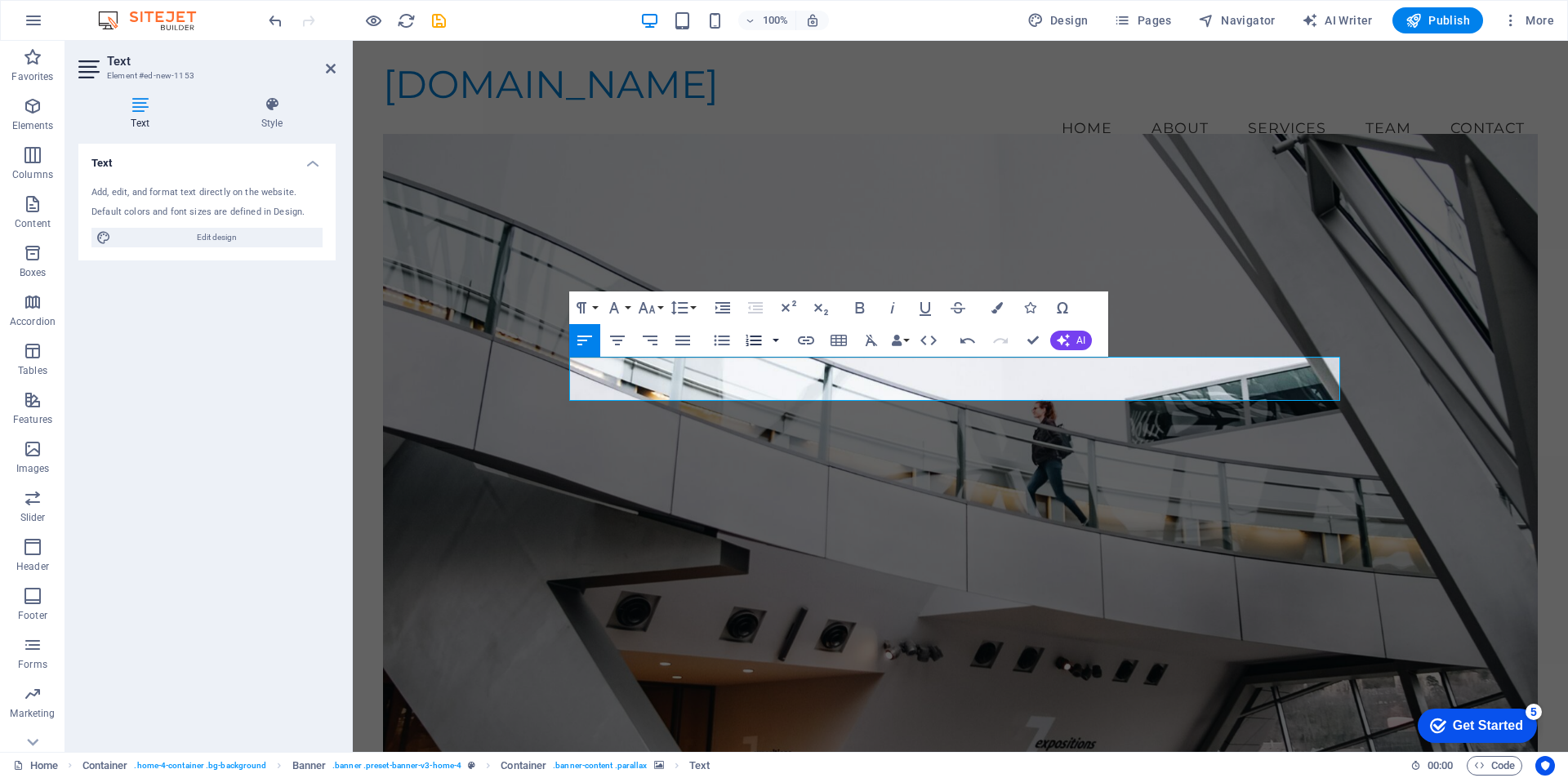
click at [774, 340] on button "button" at bounding box center [776, 341] width 13 height 33
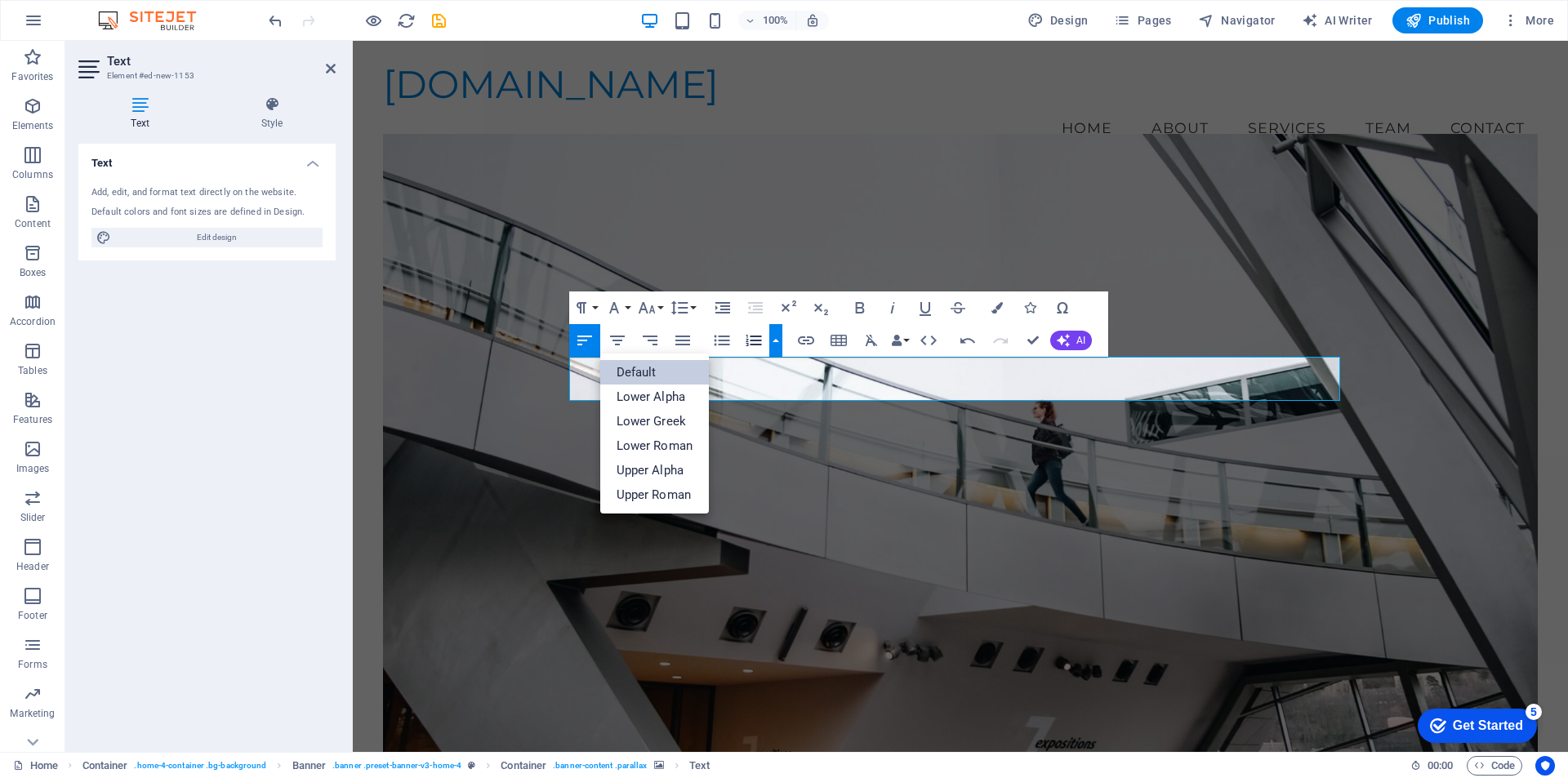
click at [644, 373] on link "Default" at bounding box center [655, 372] width 110 height 24
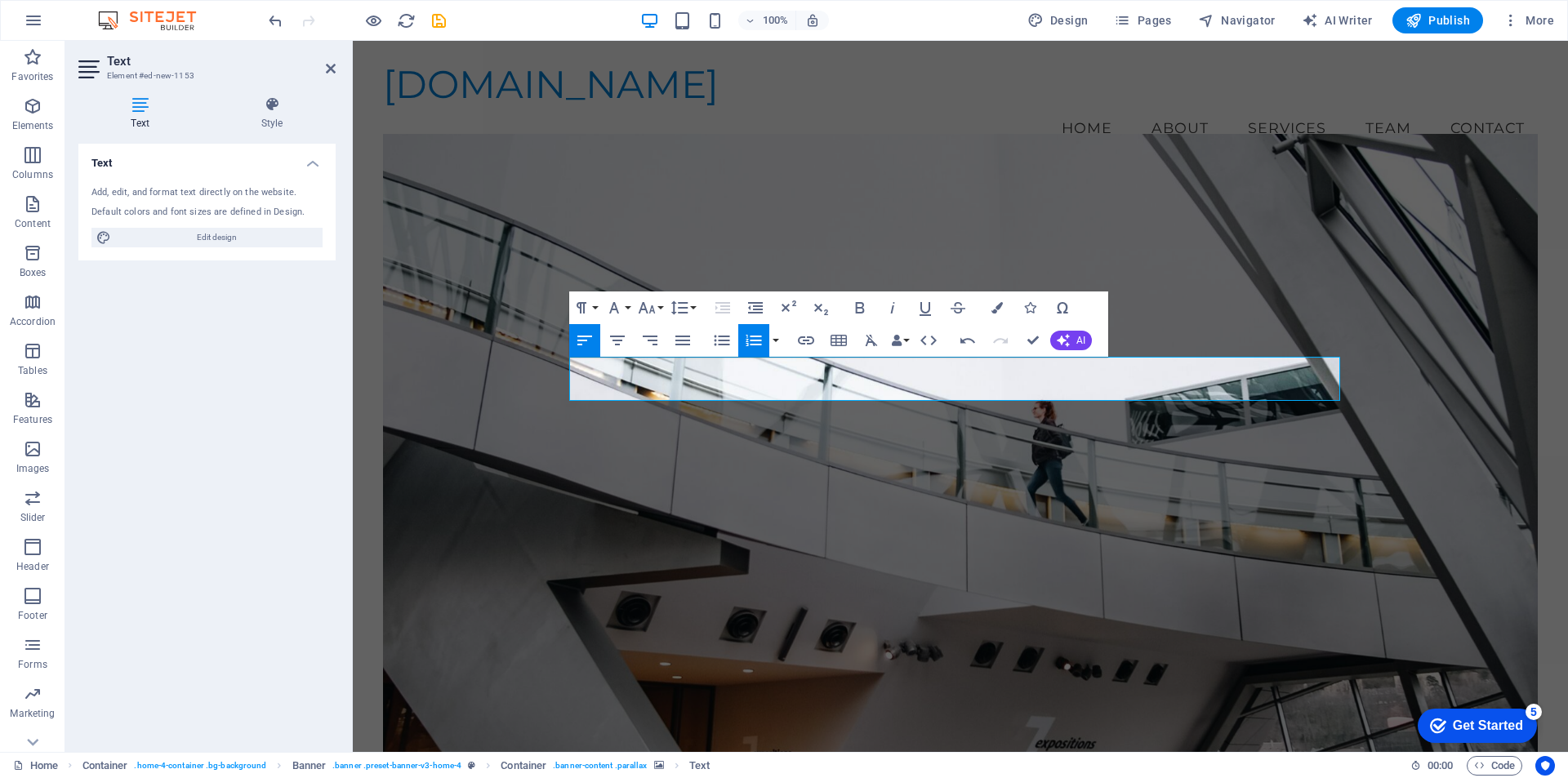
drag, startPoint x: 816, startPoint y: 382, endPoint x: 556, endPoint y: 390, distance: 260.1
click at [556, 390] on div "​Bienvenidos a IVR - Ingeniería Aplicada ​ Bienvenidos a IVR - Ingeniería Aplic…" at bounding box center [960, 632] width 1155 height 926
click at [777, 341] on button "button" at bounding box center [776, 341] width 13 height 33
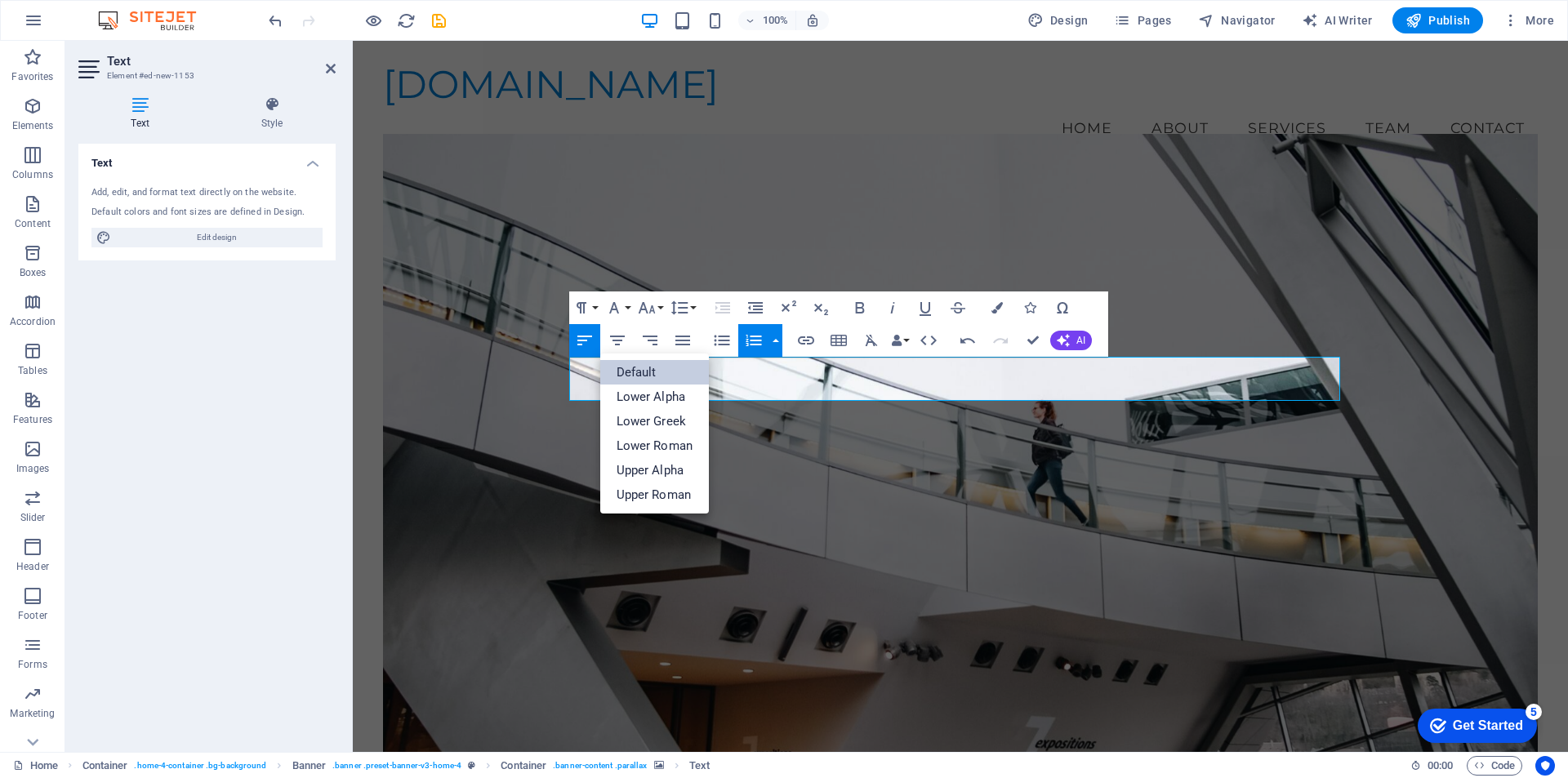
click at [647, 368] on link "Default" at bounding box center [655, 372] width 110 height 24
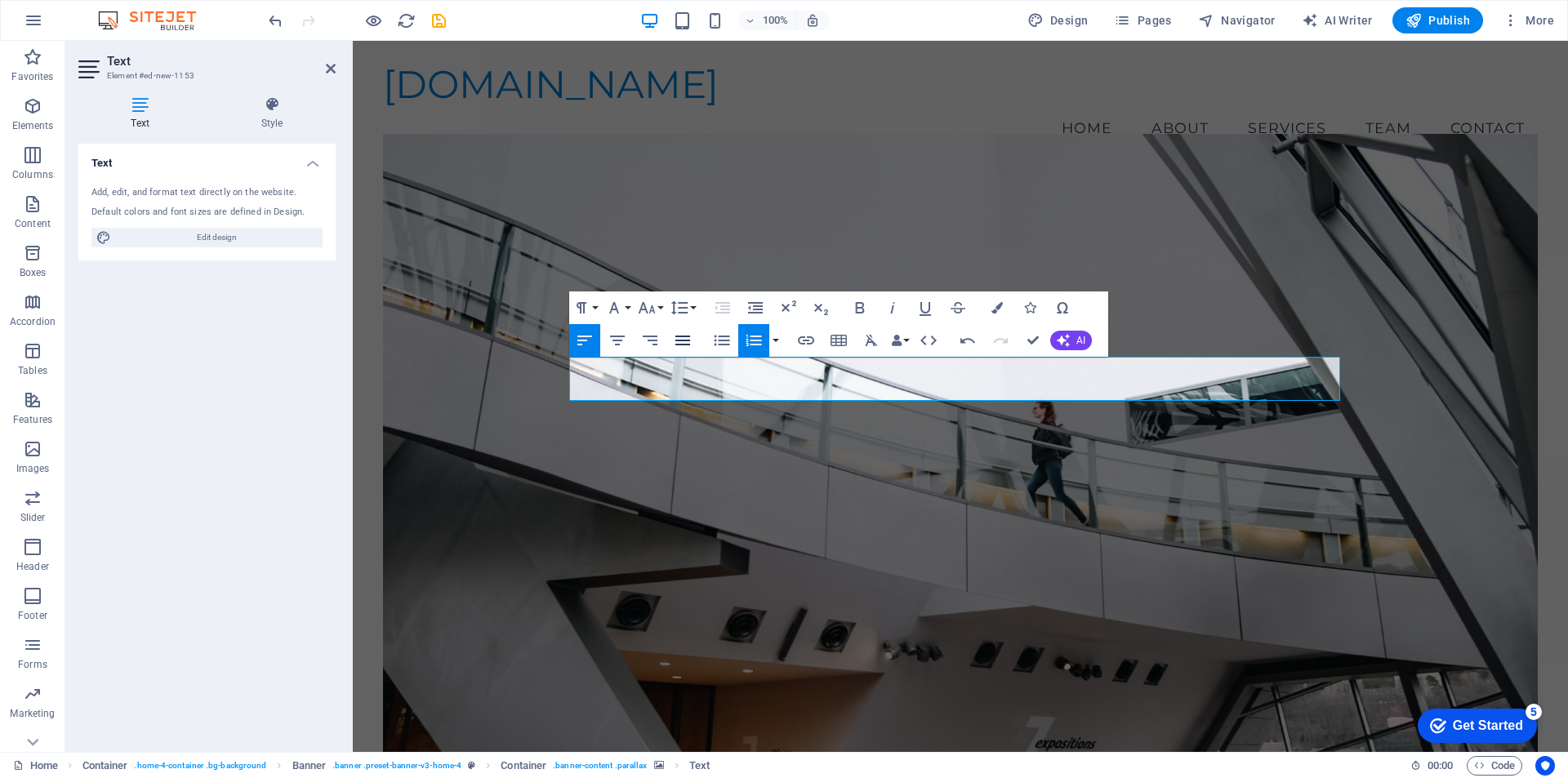
click at [686, 346] on icon "button" at bounding box center [682, 341] width 14 height 10
click at [586, 341] on icon "button" at bounding box center [584, 341] width 14 height 10
click at [775, 340] on button "button" at bounding box center [776, 341] width 13 height 33
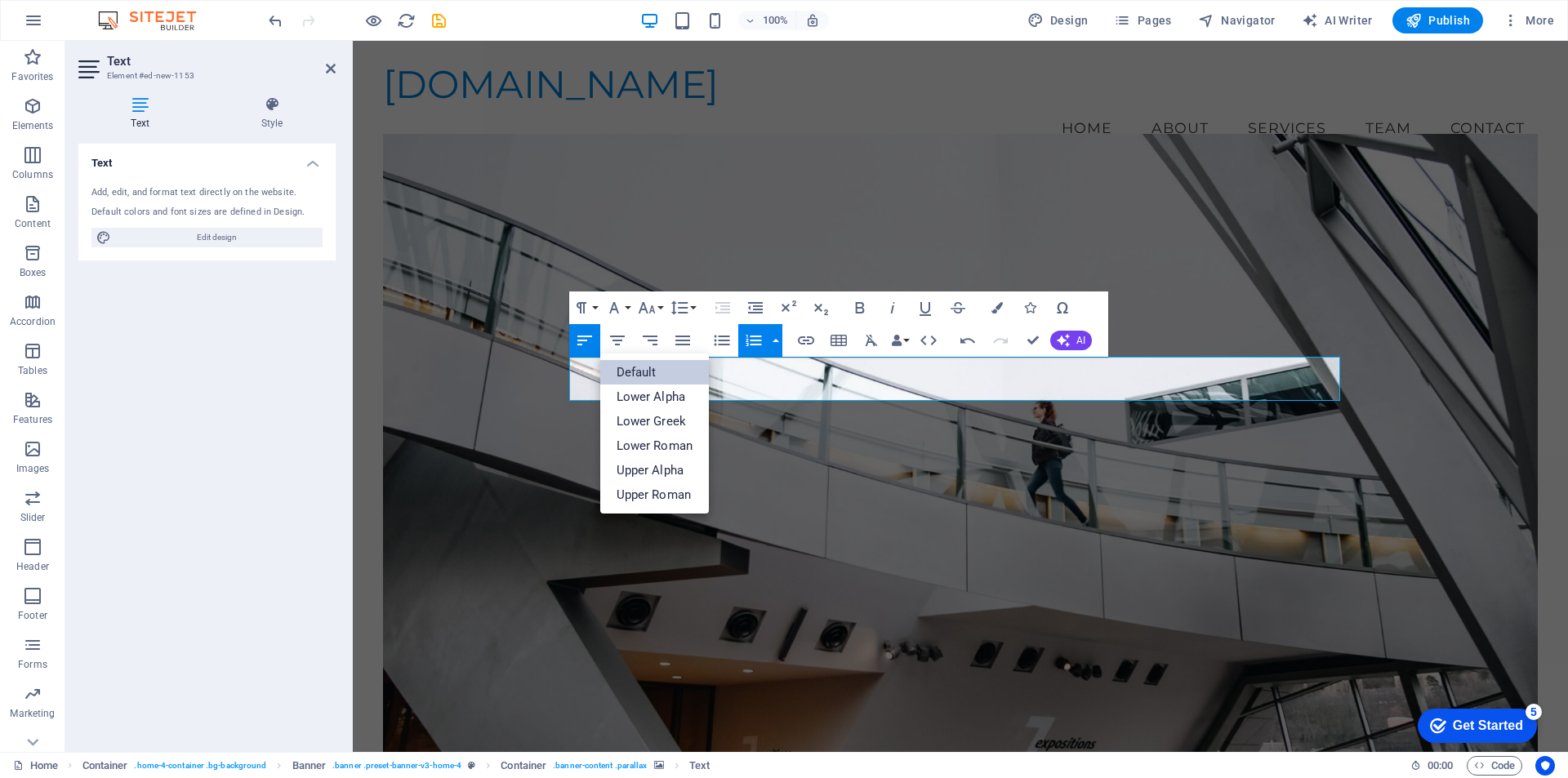
drag, startPoint x: 639, startPoint y: 371, endPoint x: 376, endPoint y: 332, distance: 265.9
click at [639, 371] on link "Default" at bounding box center [655, 372] width 110 height 24
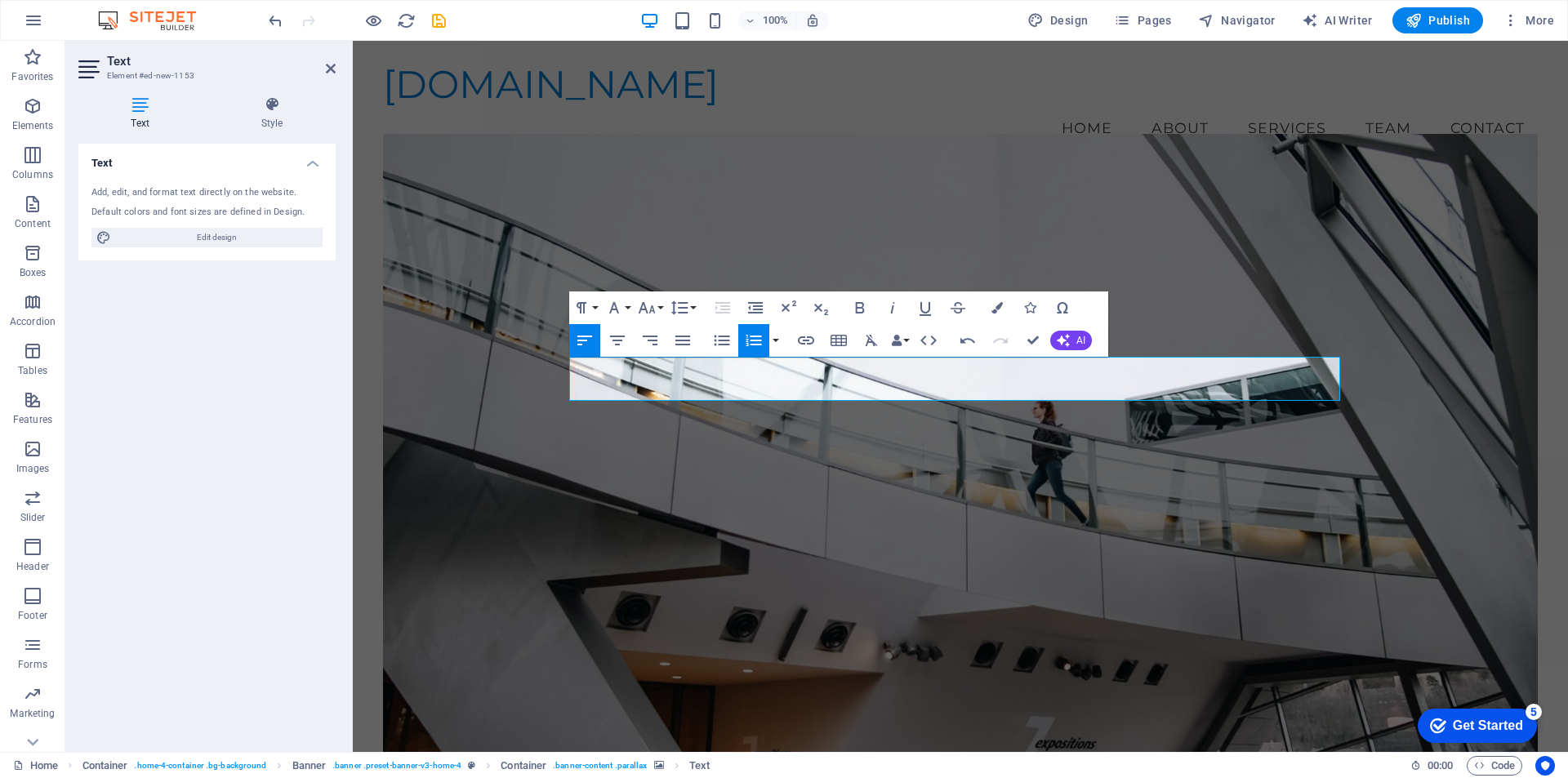
click at [578, 341] on icon "button" at bounding box center [584, 341] width 14 height 10
drag, startPoint x: 824, startPoint y: 383, endPoint x: 545, endPoint y: 382, distance: 279.0
click at [545, 382] on div "​Bienvenidos a IVR - Ingeniería Aplicada ​ Bienvenidos a IVR - Ingeniería Aplic…" at bounding box center [960, 632] width 1155 height 926
click at [619, 340] on icon "button" at bounding box center [617, 340] width 19 height 19
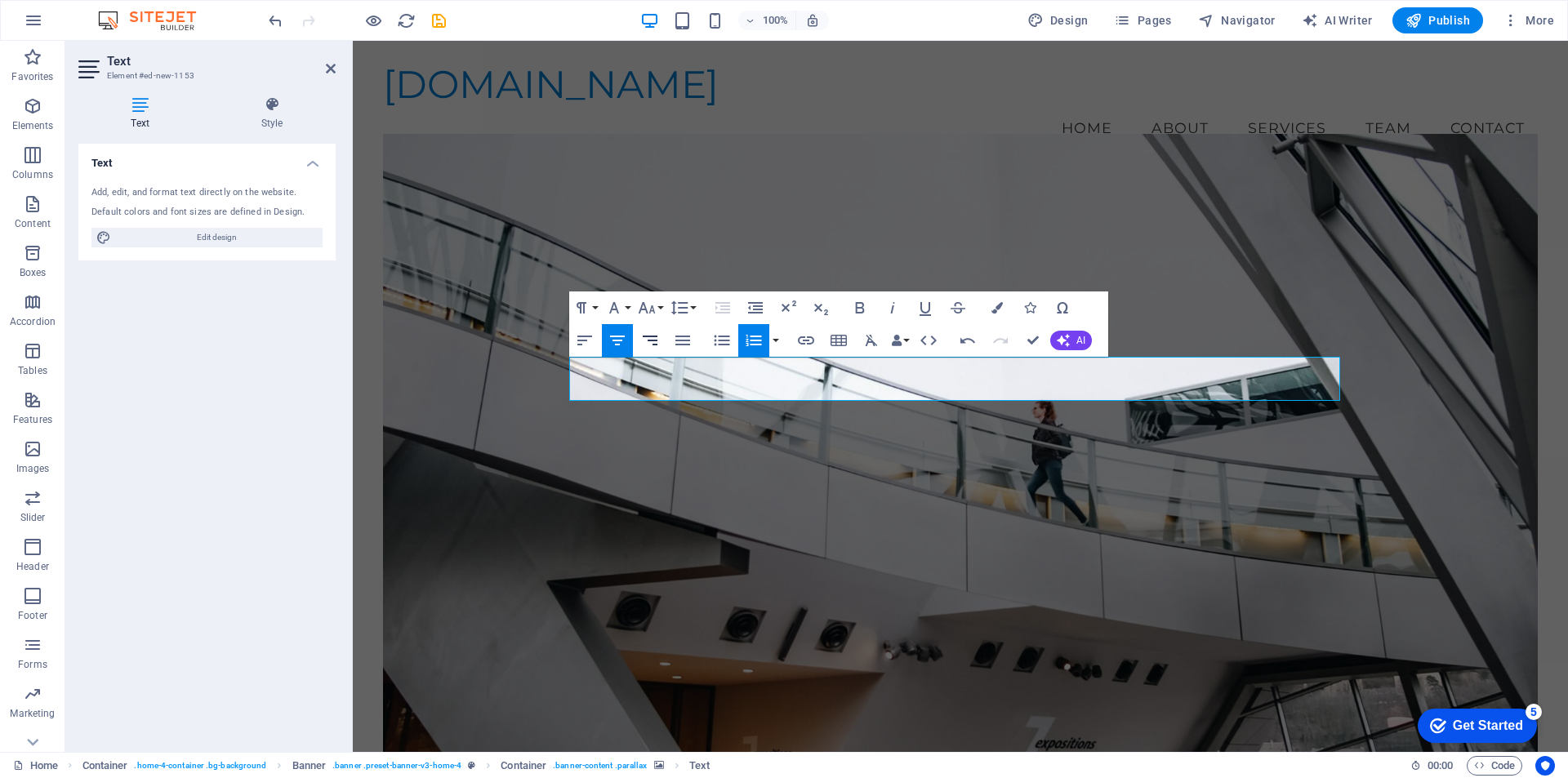
click at [655, 341] on icon "button" at bounding box center [650, 341] width 14 height 10
click at [680, 341] on icon "button" at bounding box center [682, 341] width 14 height 10
click at [859, 305] on icon "button" at bounding box center [860, 308] width 19 height 19
click at [777, 581] on figure at bounding box center [960, 458] width 1155 height 647
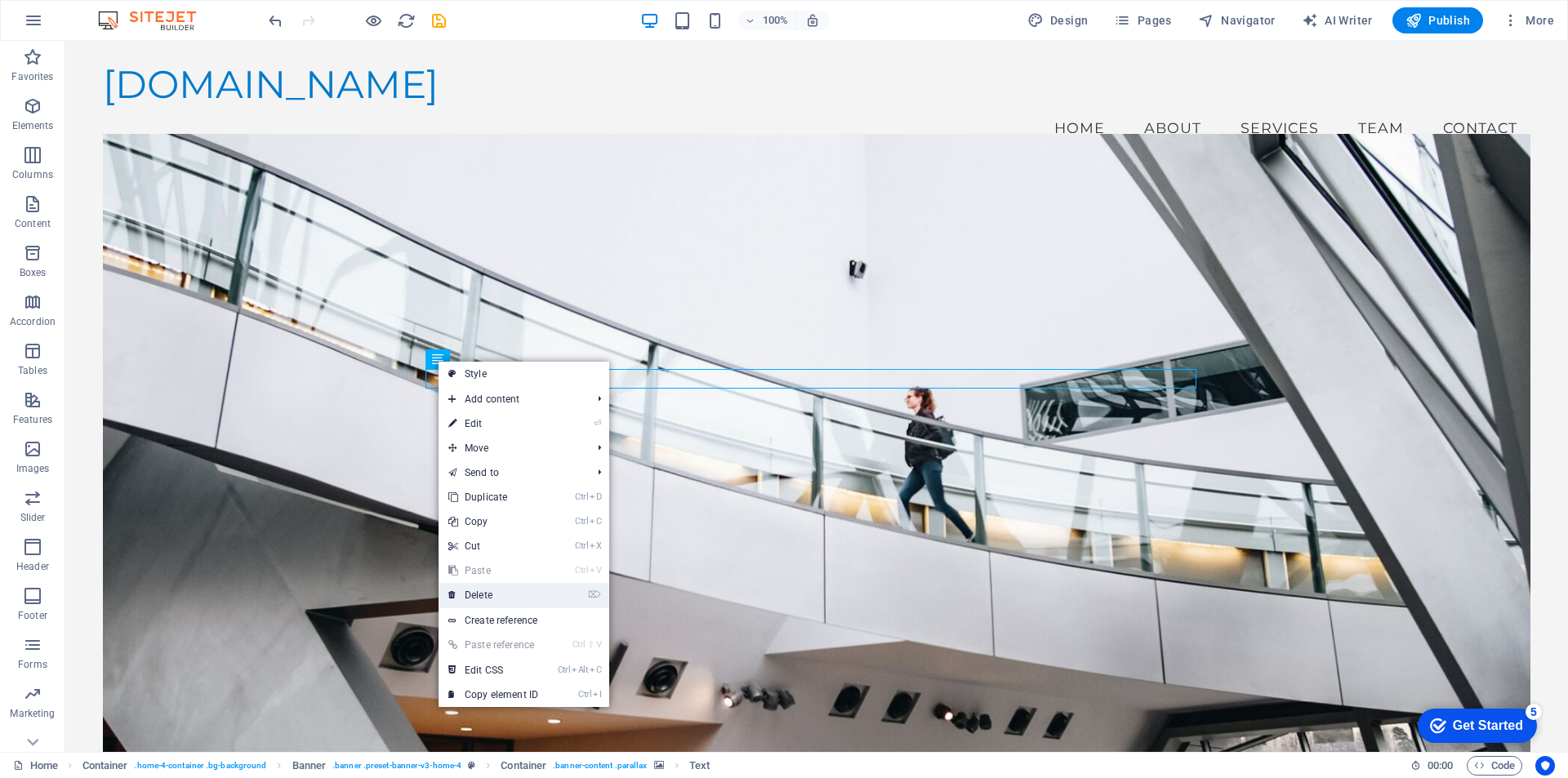
click at [491, 594] on link "⌦ Delete" at bounding box center [493, 595] width 110 height 24
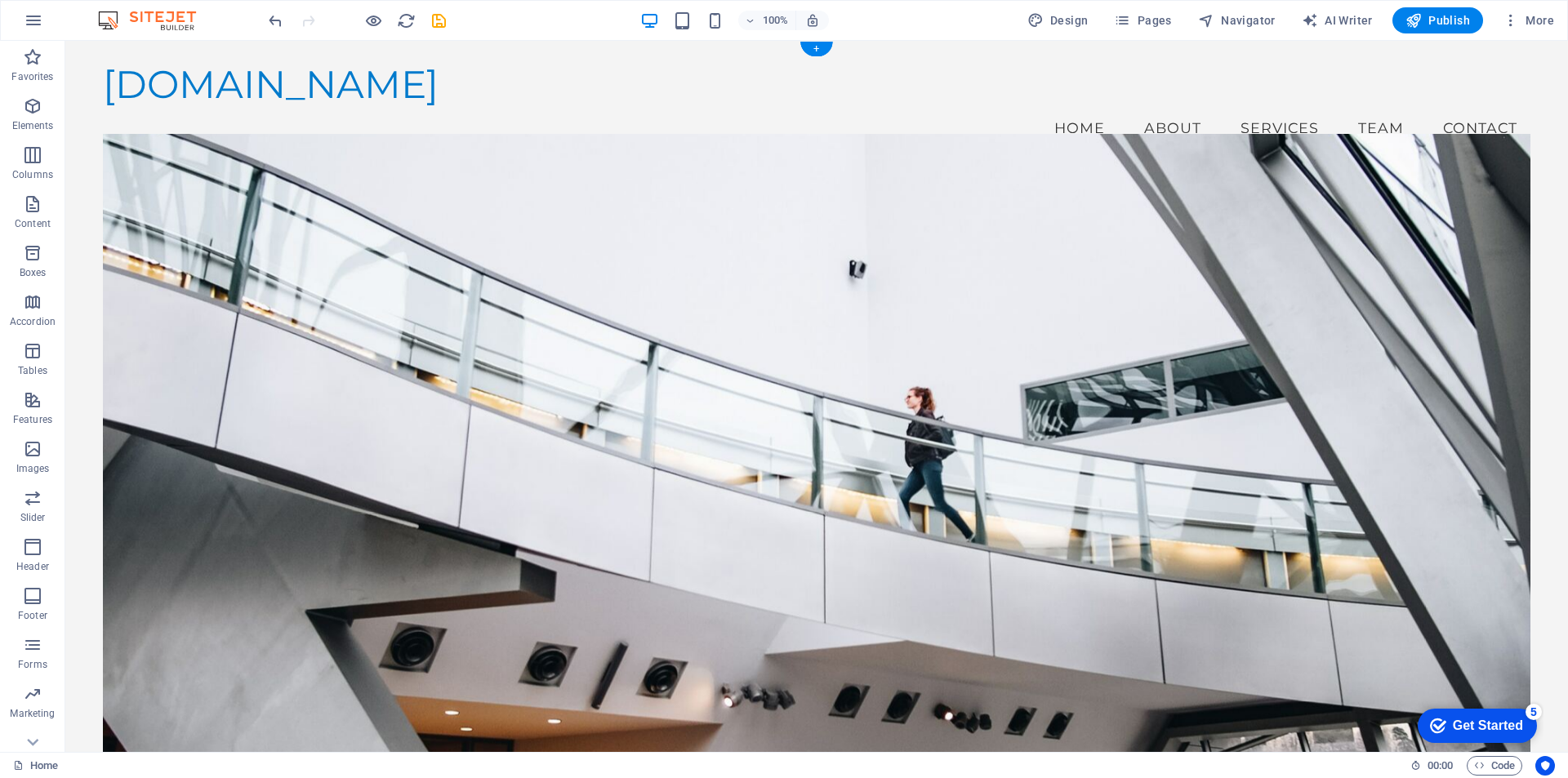
click at [552, 548] on figure at bounding box center [817, 458] width 1428 height 647
click at [35, 555] on icon "button" at bounding box center [32, 547] width 19 height 19
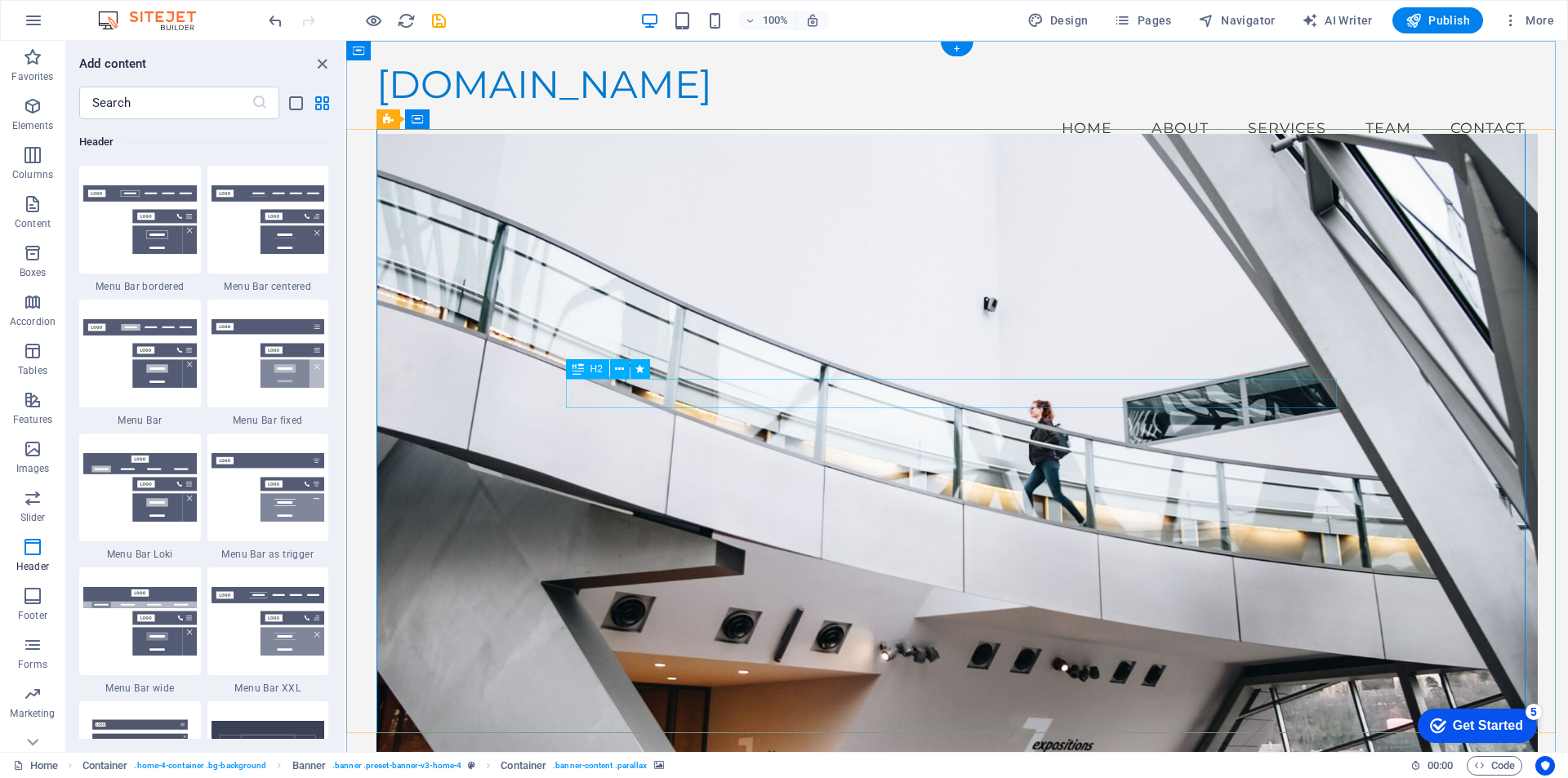
click at [582, 371] on icon at bounding box center [578, 368] width 12 height 19
click at [32, 649] on icon "button" at bounding box center [32, 645] width 19 height 19
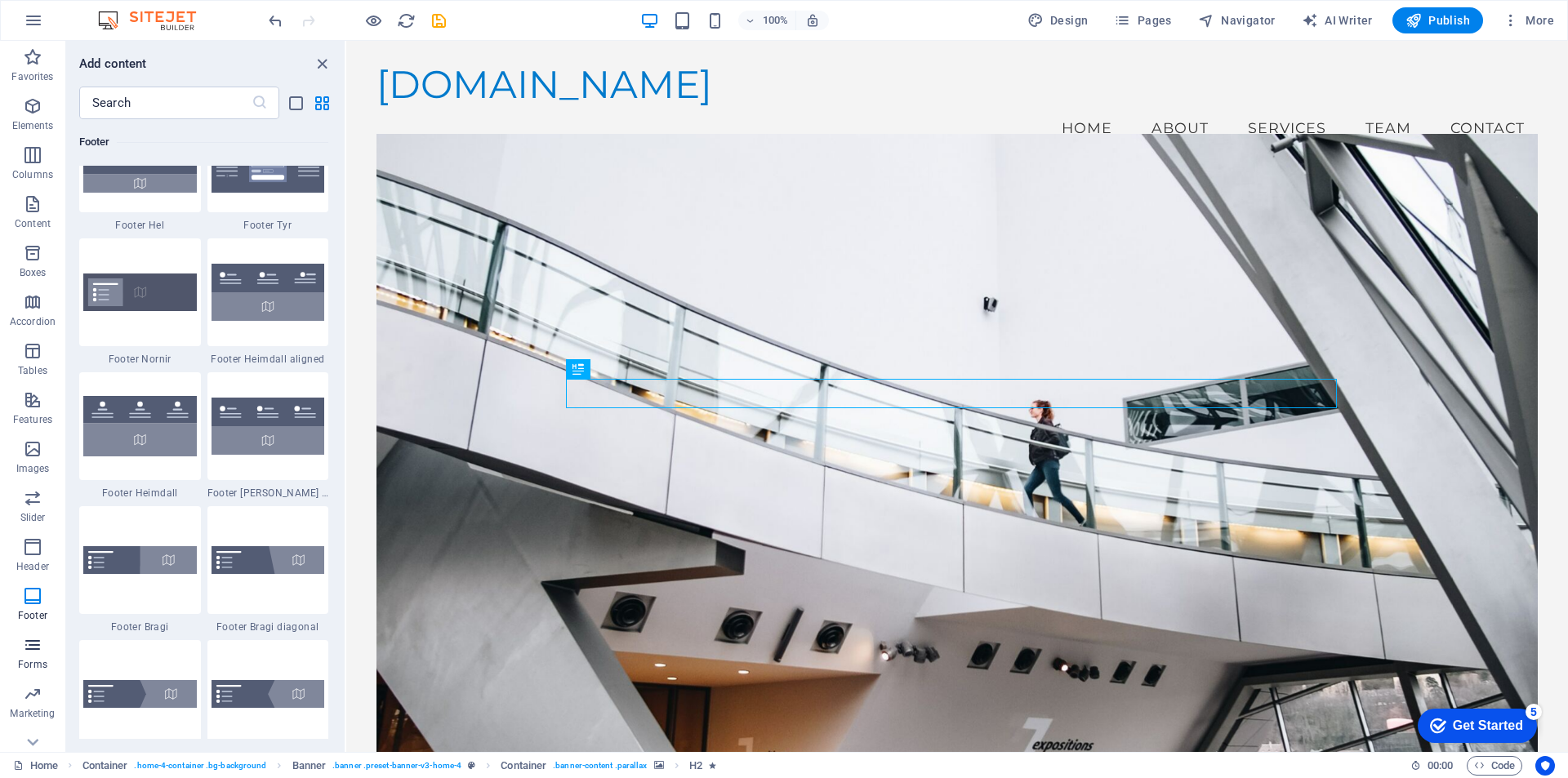
scroll to position [11925, 0]
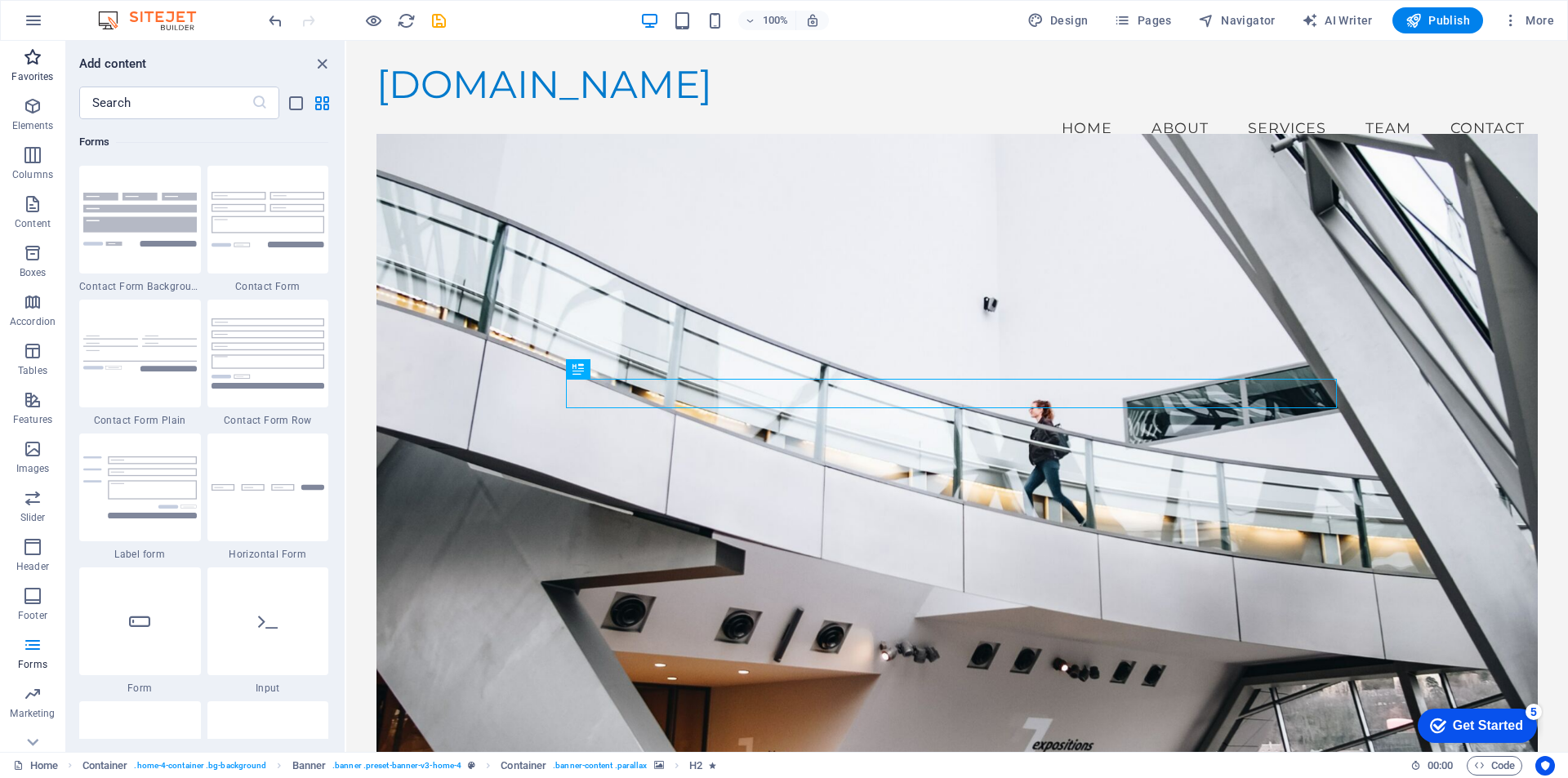
click at [28, 70] on p "Favorites" at bounding box center [32, 77] width 41 height 13
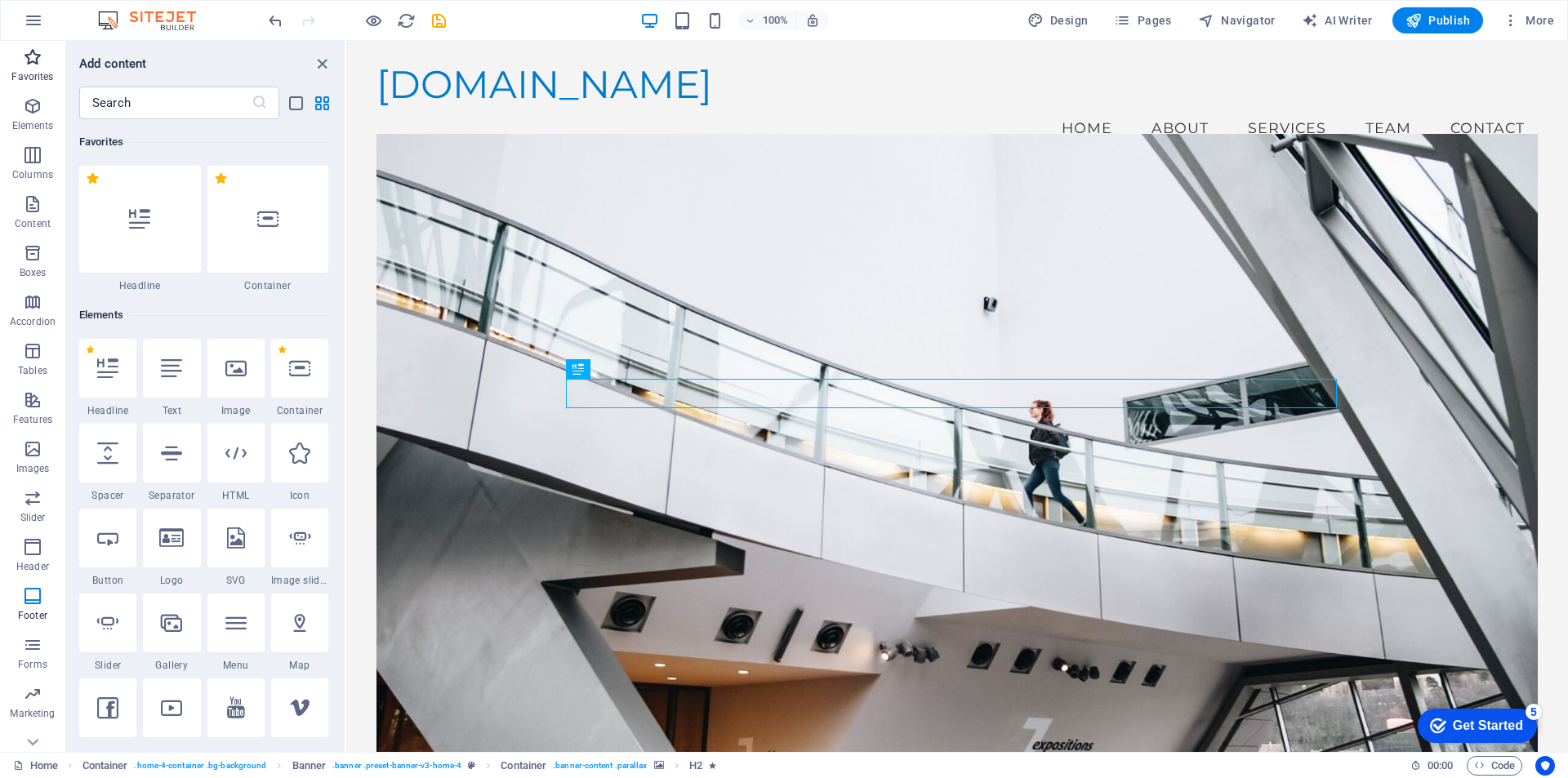
scroll to position [0, 0]
click at [107, 378] on icon at bounding box center [107, 368] width 21 height 21
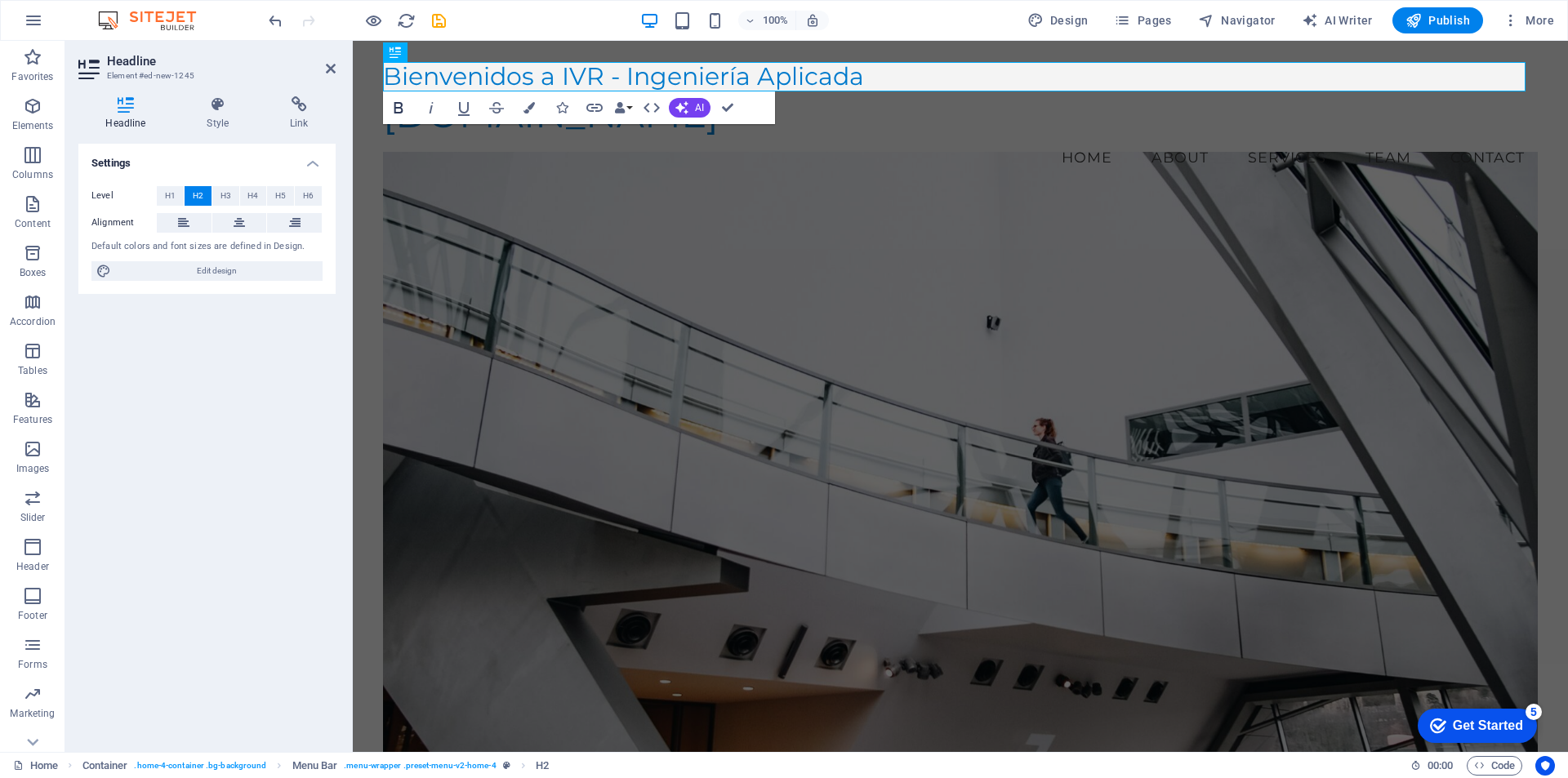
click at [402, 107] on icon "button" at bounding box center [398, 107] width 19 height 19
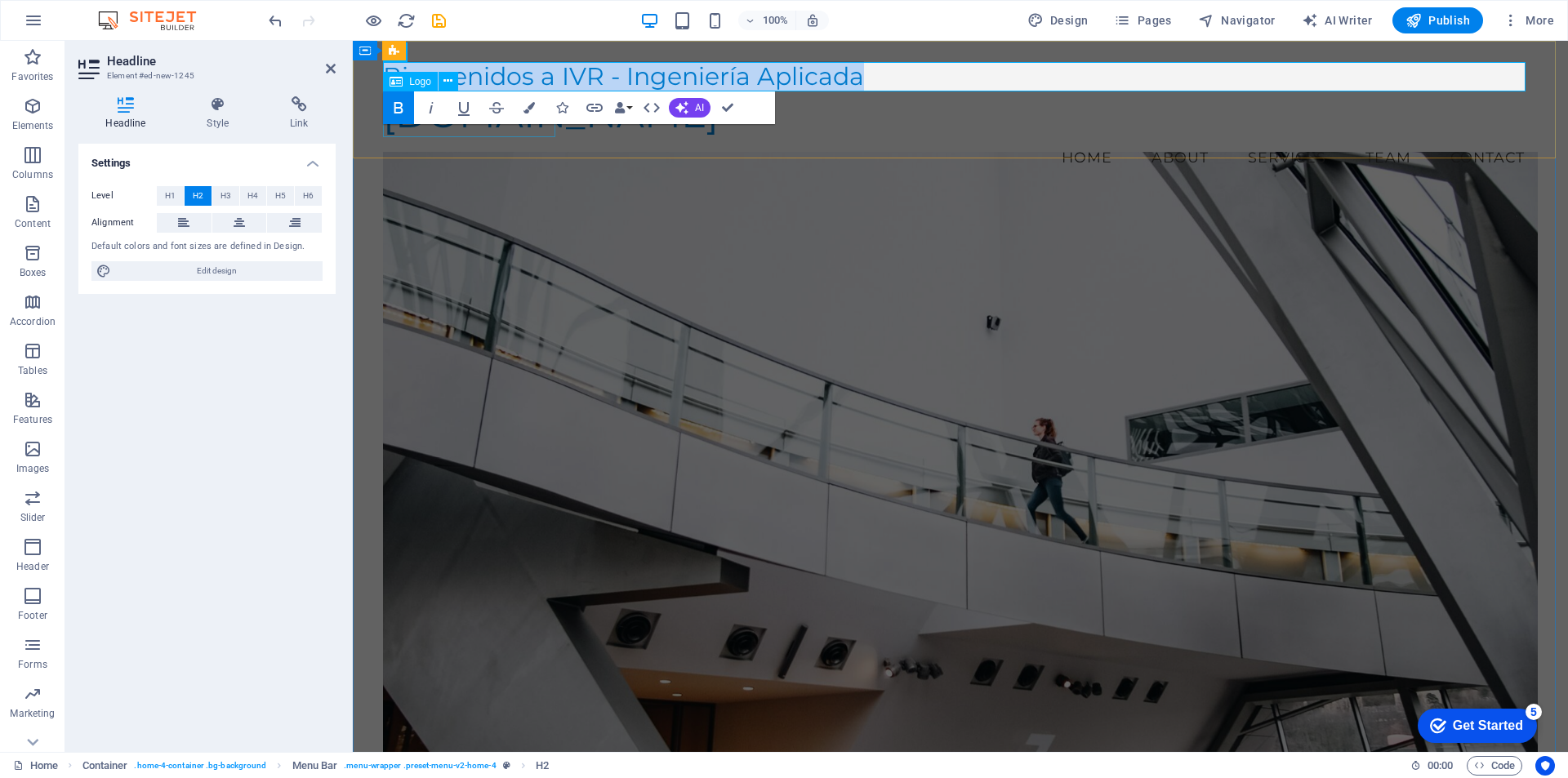
drag, startPoint x: 906, startPoint y: 69, endPoint x: 386, endPoint y: 95, distance: 520.6
click at [386, 95] on div "Bienvenidos a IVR - Ingeniería Aplicada ​ [DOMAIN_NAME] Menu Home About Service…" at bounding box center [961, 119] width 1216 height 158
click at [398, 110] on icon "button" at bounding box center [398, 107] width 19 height 19
click at [432, 109] on icon "button" at bounding box center [431, 107] width 19 height 19
click at [433, 108] on icon "button" at bounding box center [431, 107] width 19 height 19
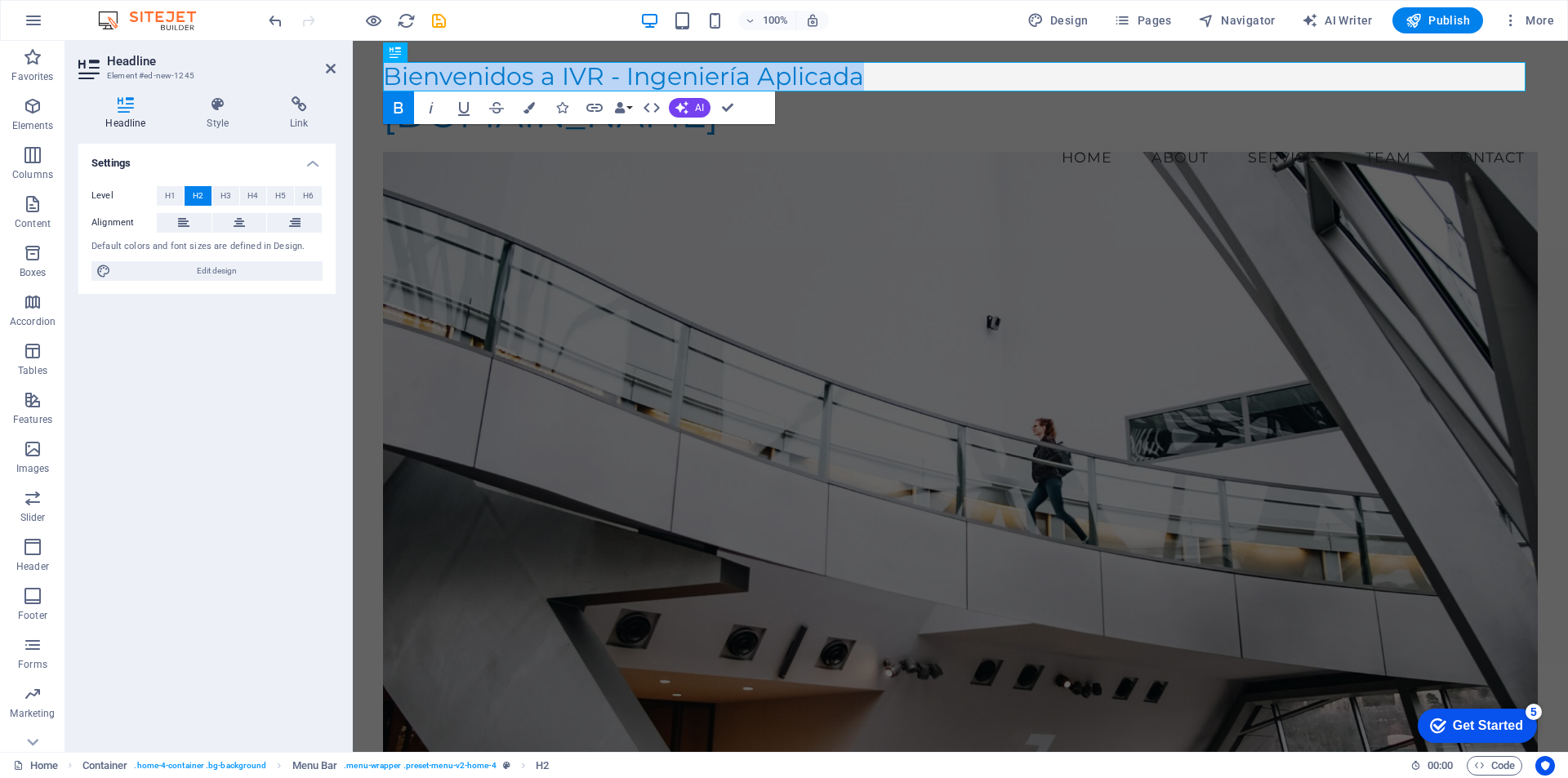
click at [395, 110] on icon "button" at bounding box center [399, 108] width 9 height 12
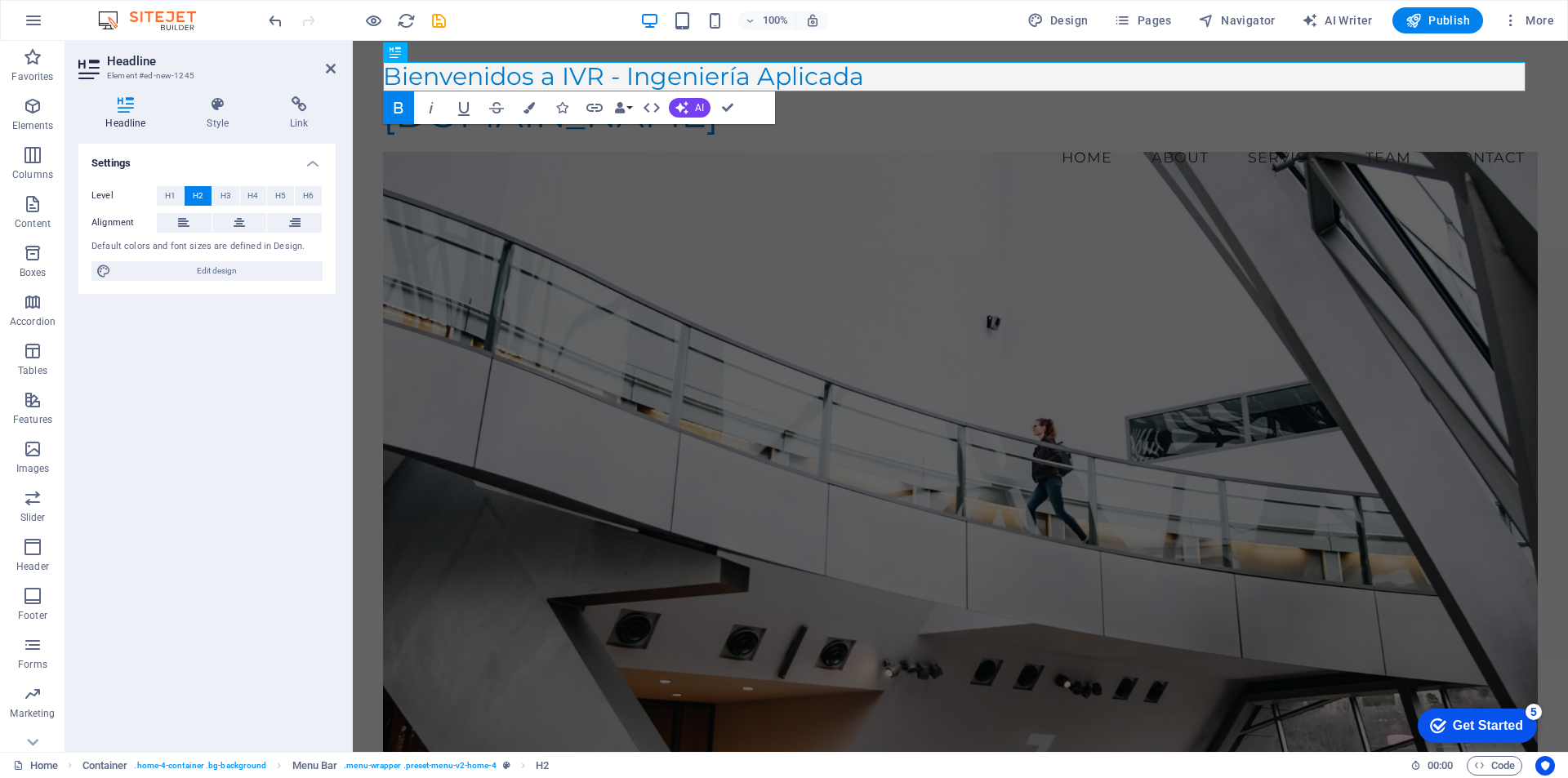
click at [927, 204] on figure at bounding box center [960, 475] width 1155 height 647
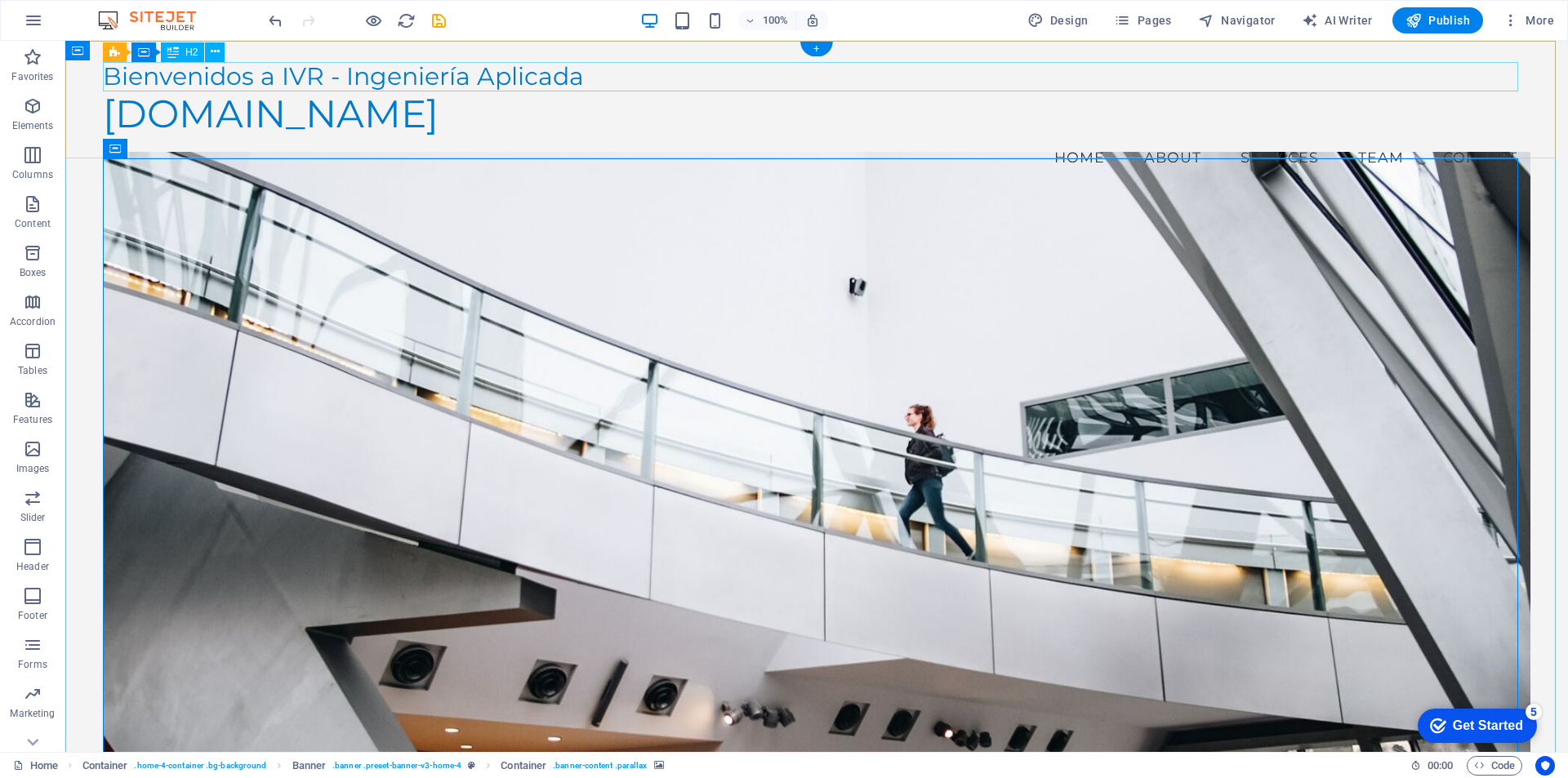
click at [110, 81] on div "Bienvenidos a IVR - Ingeniería Aplicada" at bounding box center [817, 77] width 1428 height 30
click at [195, 80] on div "Bienvenidos a IVR - Ingeniería Aplicada" at bounding box center [817, 77] width 1428 height 30
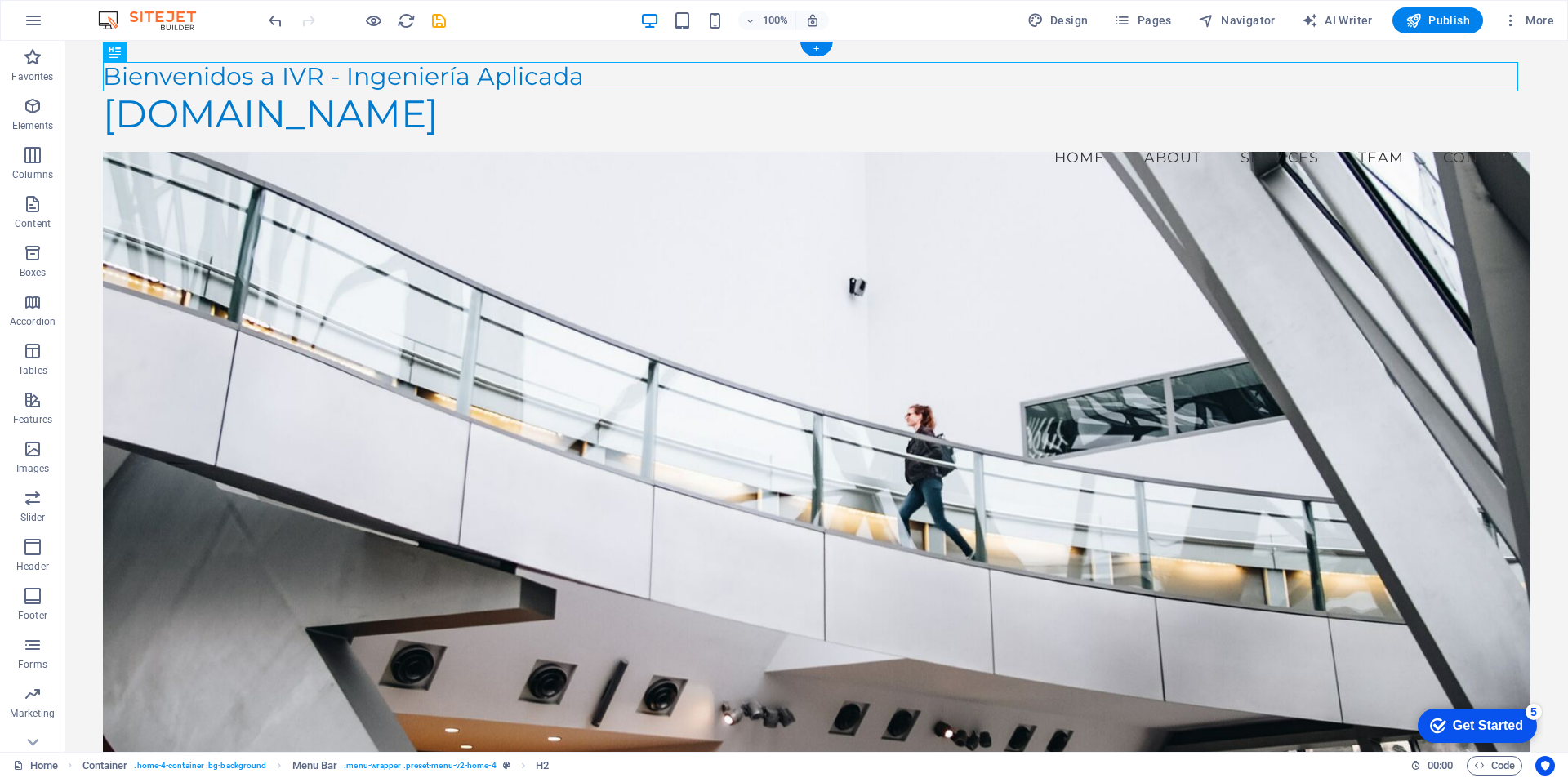
drag, startPoint x: 609, startPoint y: 89, endPoint x: 619, endPoint y: 164, distance: 75.7
click at [619, 164] on header "Bienvenidos a IVR - Ingeniería Aplicada [DOMAIN_NAME] Menu Home About Services …" at bounding box center [817, 628] width 1503 height 1175
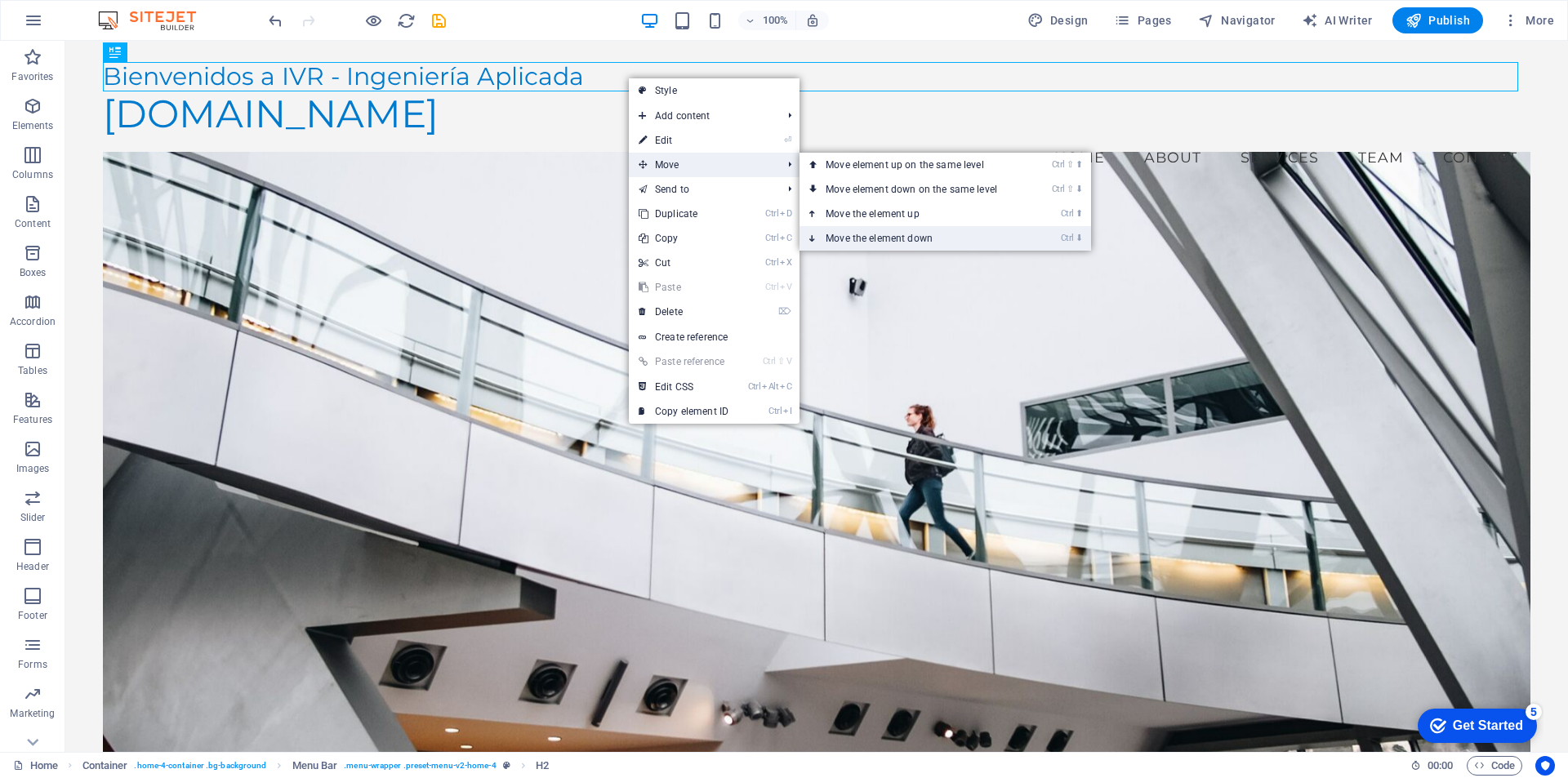
click at [873, 231] on link "Ctrl ⬇ Move the element down" at bounding box center [915, 238] width 230 height 24
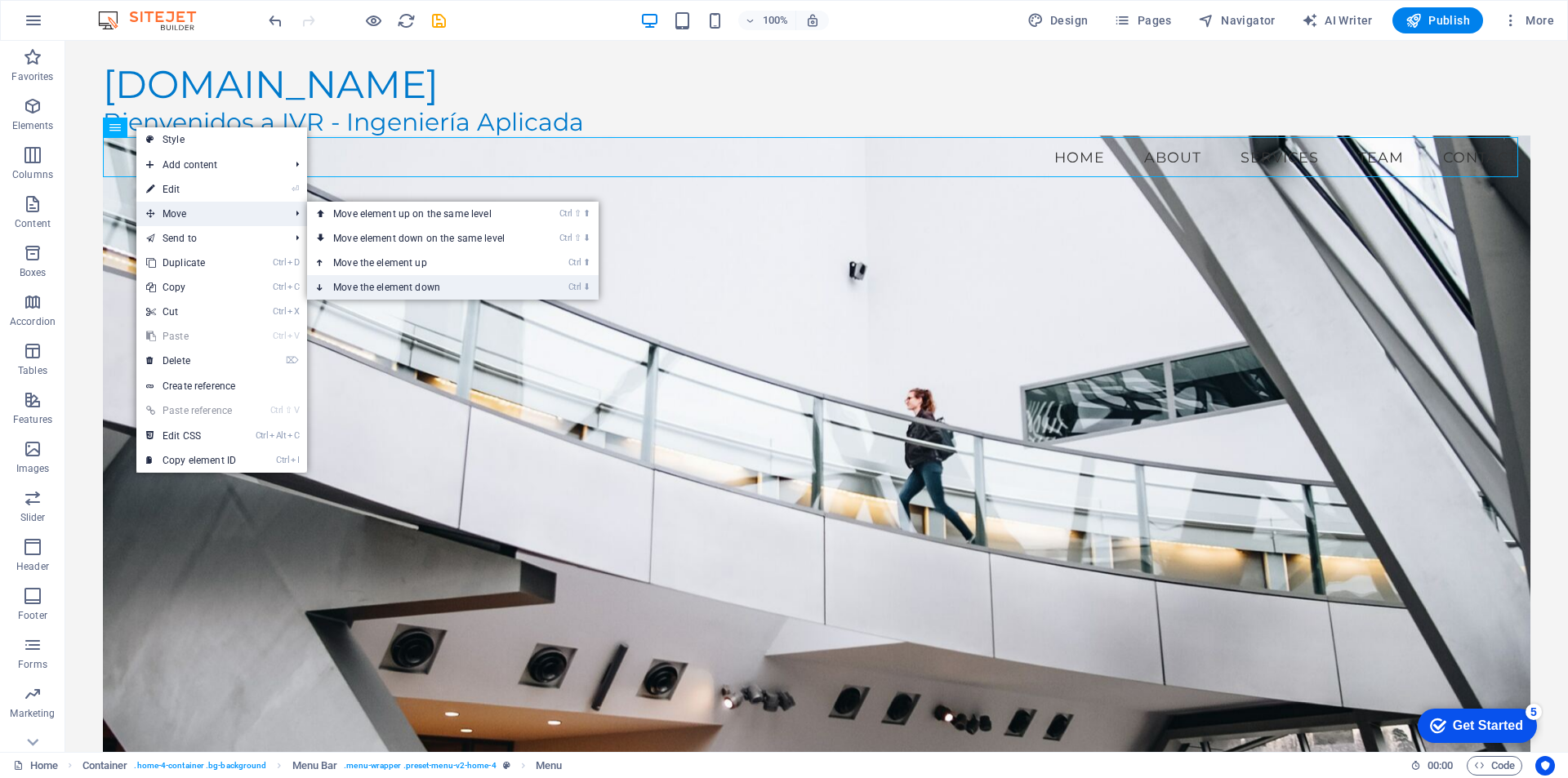
click at [404, 282] on link "Ctrl ⬇ Move the element down" at bounding box center [422, 287] width 230 height 24
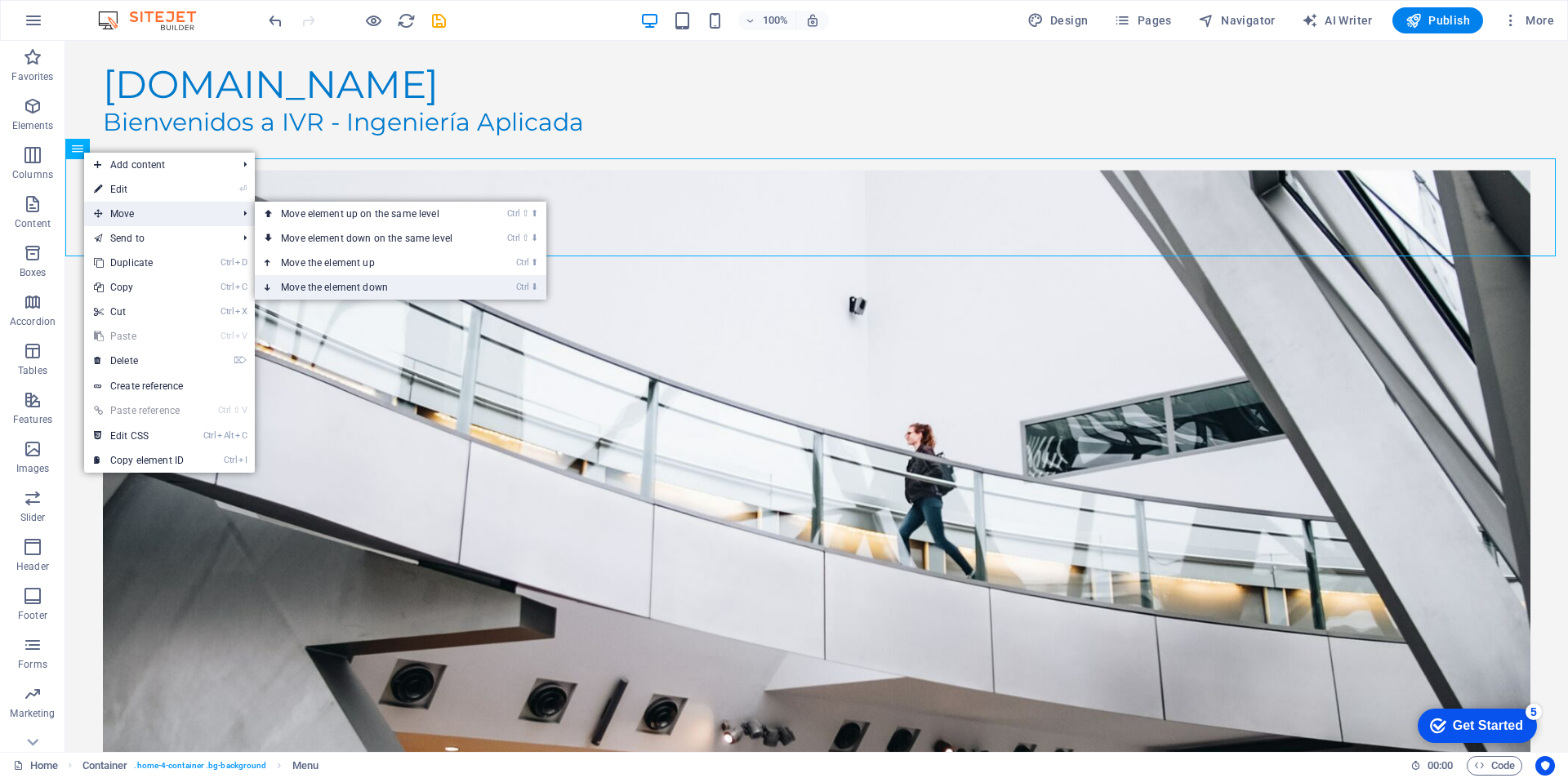
click at [356, 283] on link "Ctrl ⬇ Move the element down" at bounding box center [369, 287] width 230 height 24
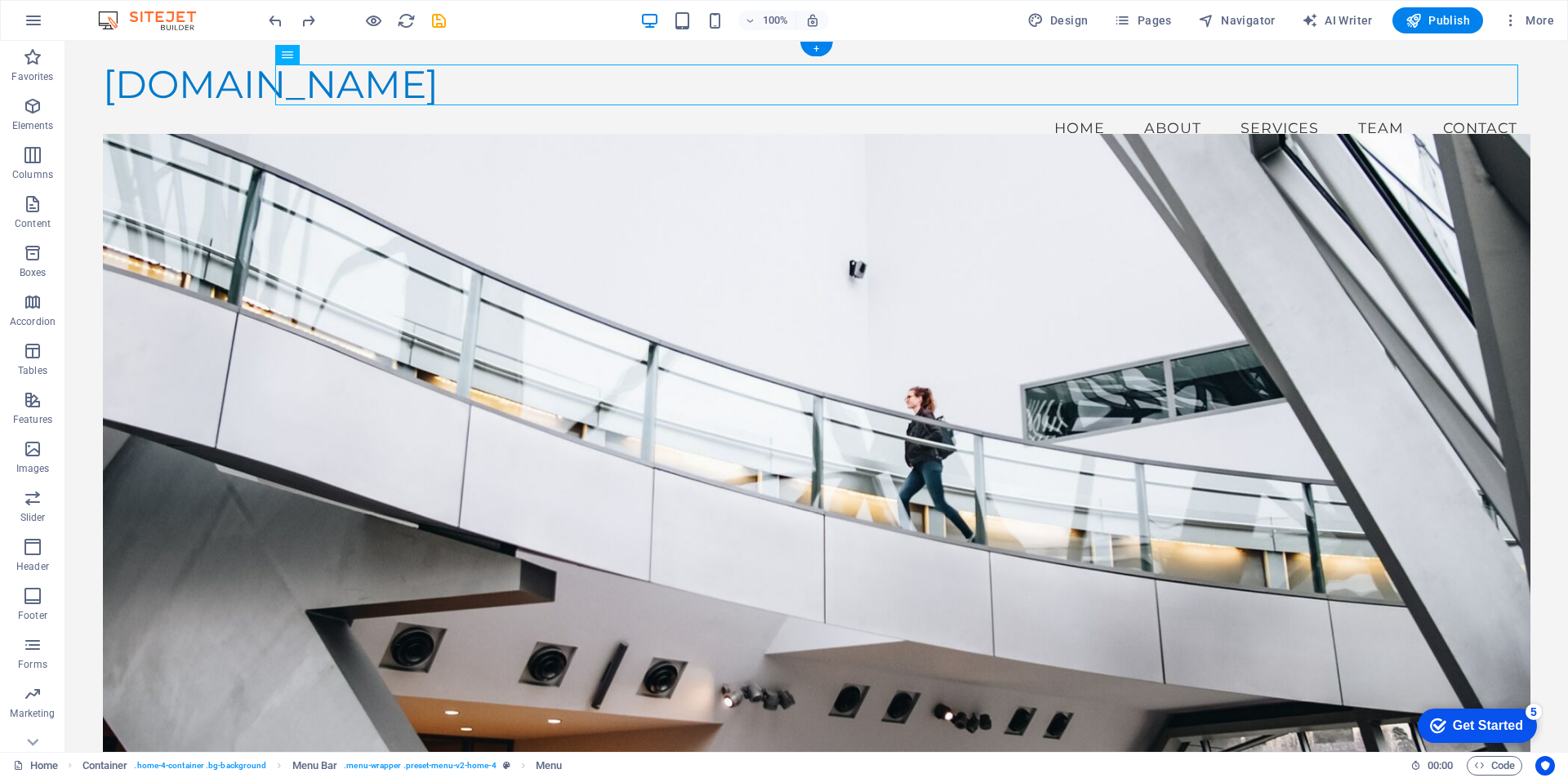
click at [808, 284] on figure at bounding box center [817, 458] width 1428 height 647
